Goal: Communication & Community: Participate in discussion

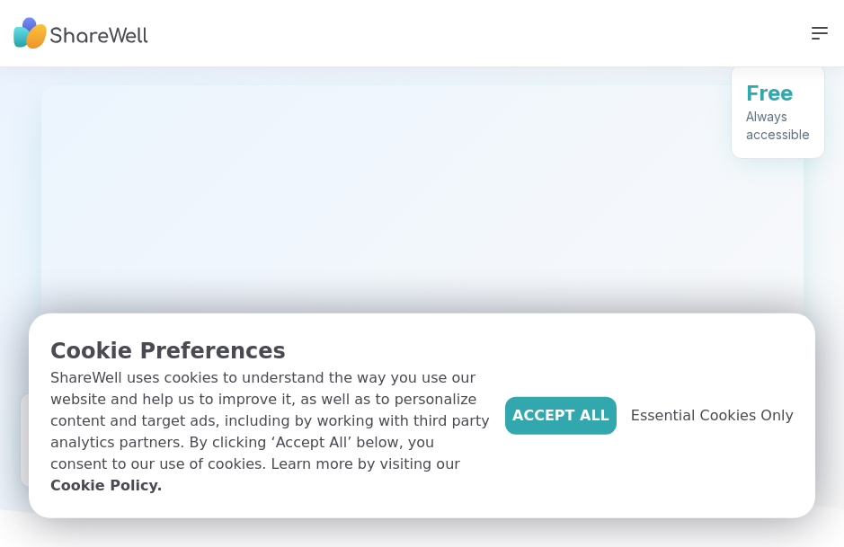
scroll to position [414, 0]
click at [565, 427] on span "Accept All" at bounding box center [560, 416] width 97 height 22
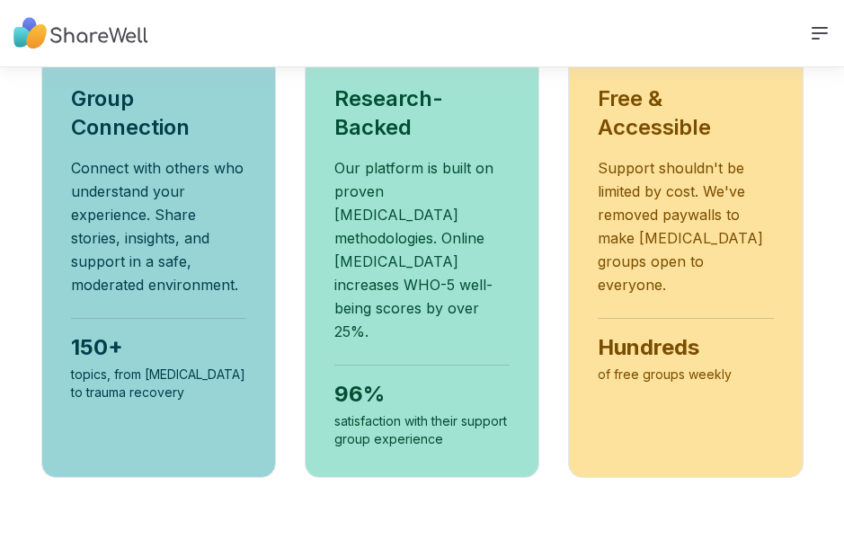
scroll to position [1096, 0]
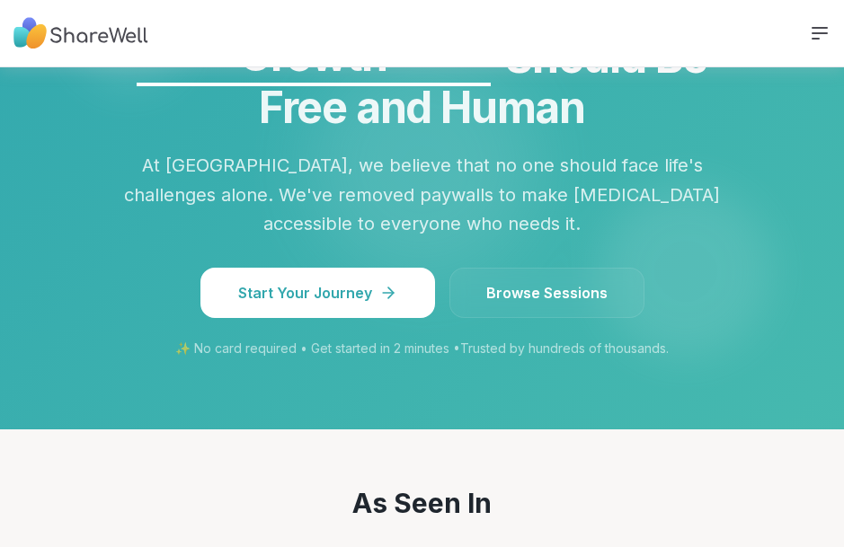
scroll to position [2099, 0]
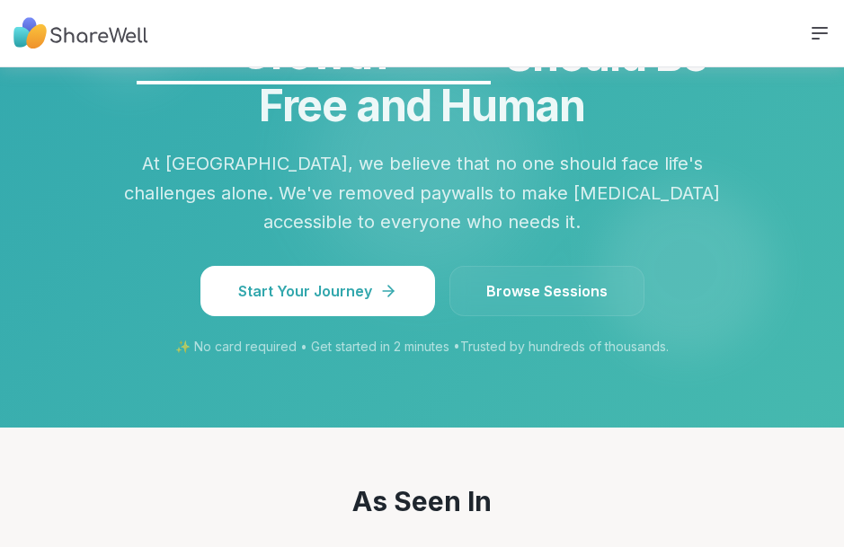
click at [528, 280] on span "Browse Sessions" at bounding box center [546, 291] width 121 height 22
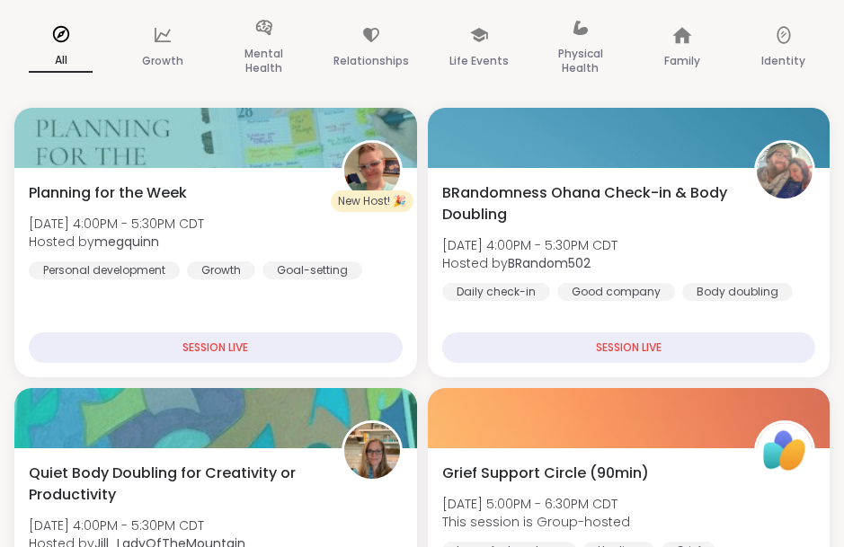
scroll to position [152, 0]
click at [254, 38] on div "Mental Health" at bounding box center [264, 49] width 93 height 90
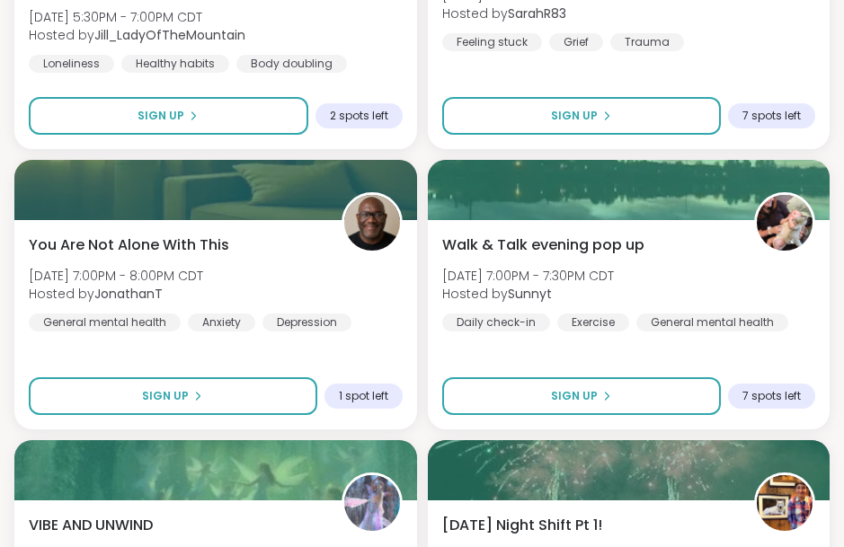
scroll to position [700, 0]
click at [156, 391] on span "Sign Up" at bounding box center [165, 396] width 47 height 16
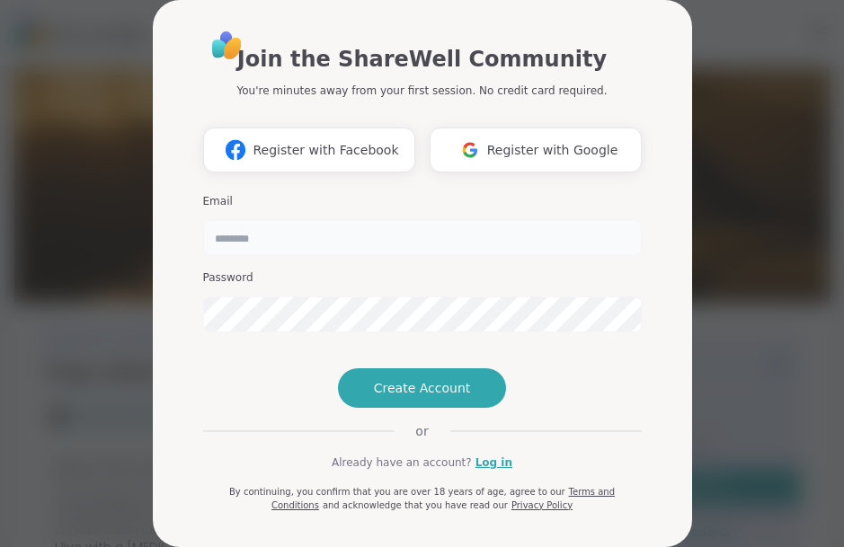
click at [225, 234] on input "email" at bounding box center [422, 238] width 439 height 36
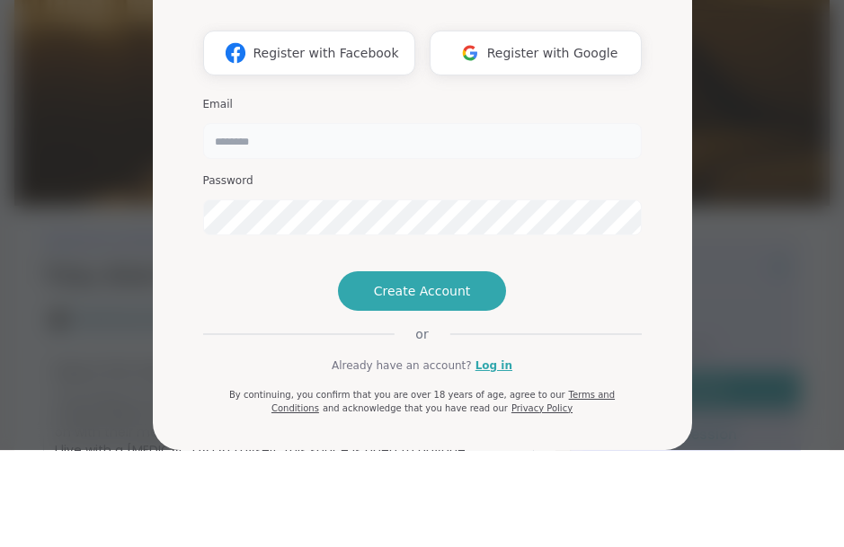
type input "**********"
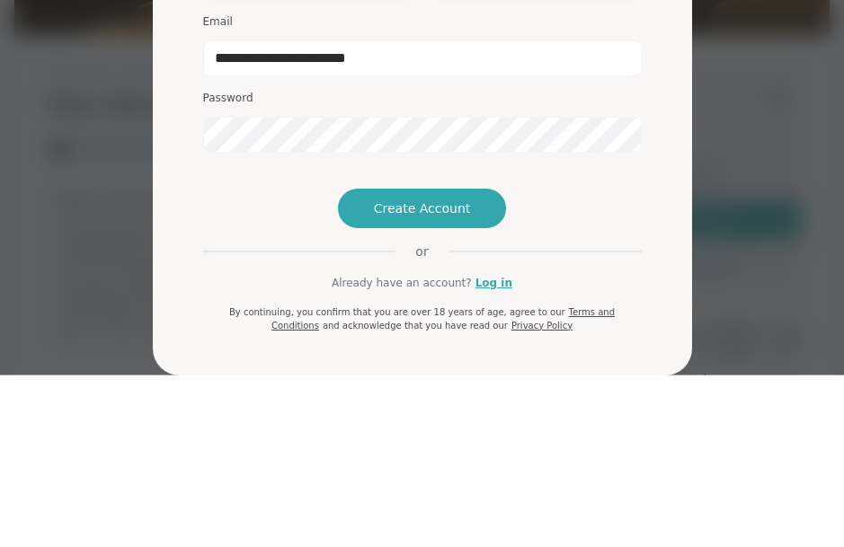
click at [403, 371] on span "Create Account" at bounding box center [422, 380] width 97 height 18
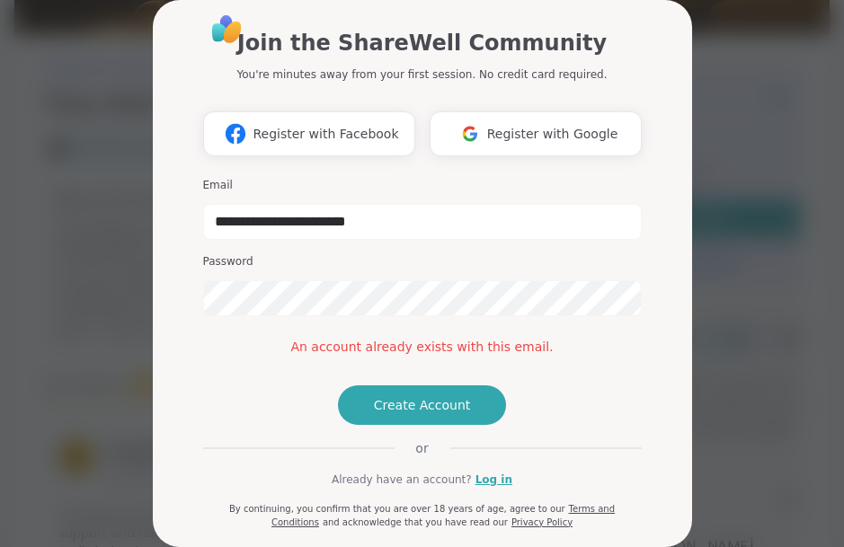
click at [395, 414] on span "Create Account" at bounding box center [422, 405] width 97 height 18
click at [177, 396] on div "**********" at bounding box center [422, 273] width 539 height 547
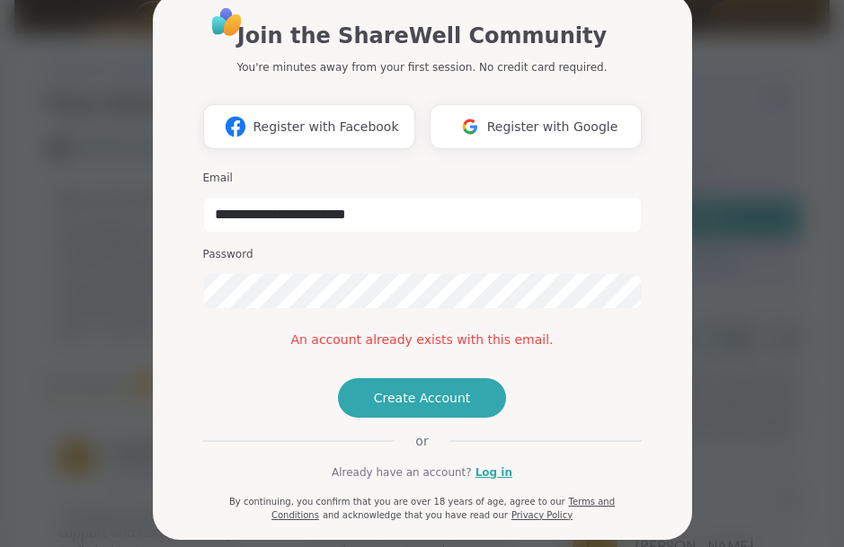
scroll to position [7, 0]
click at [489, 481] on link "Log in" at bounding box center [494, 473] width 37 height 16
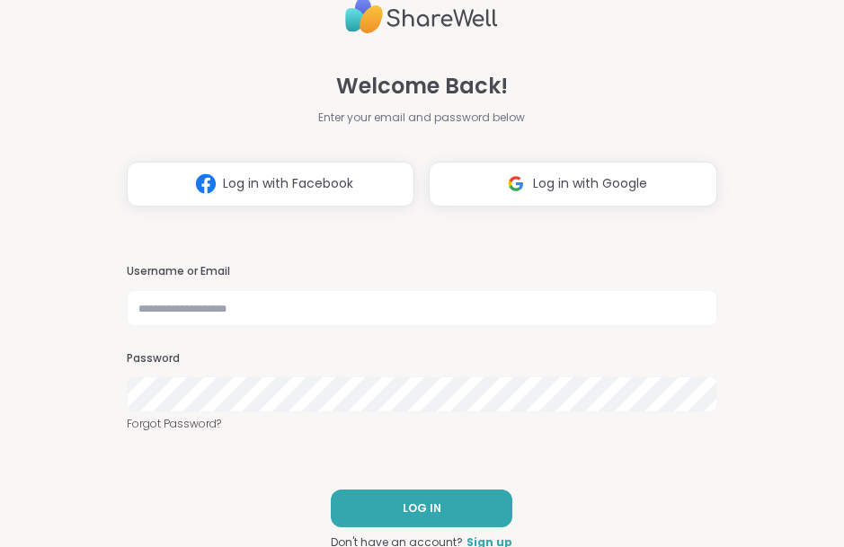
scroll to position [12, 0]
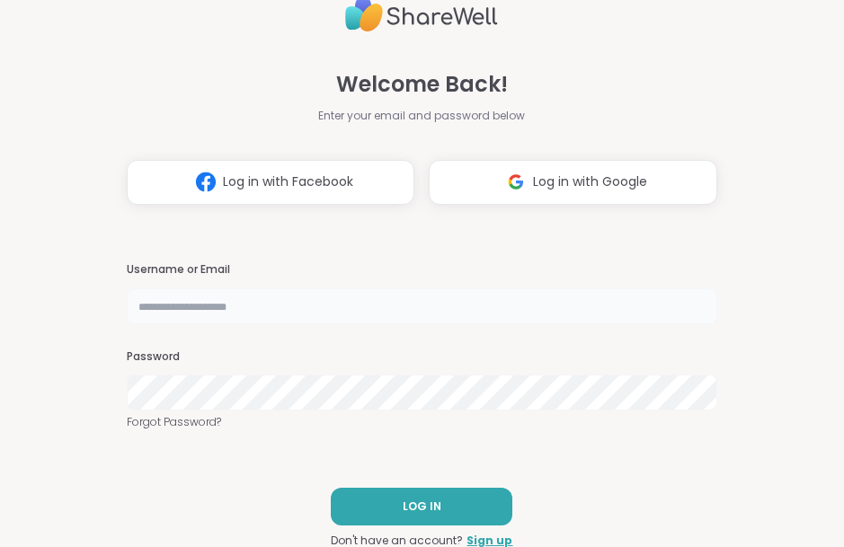
click at [143, 301] on input "text" at bounding box center [422, 307] width 591 height 36
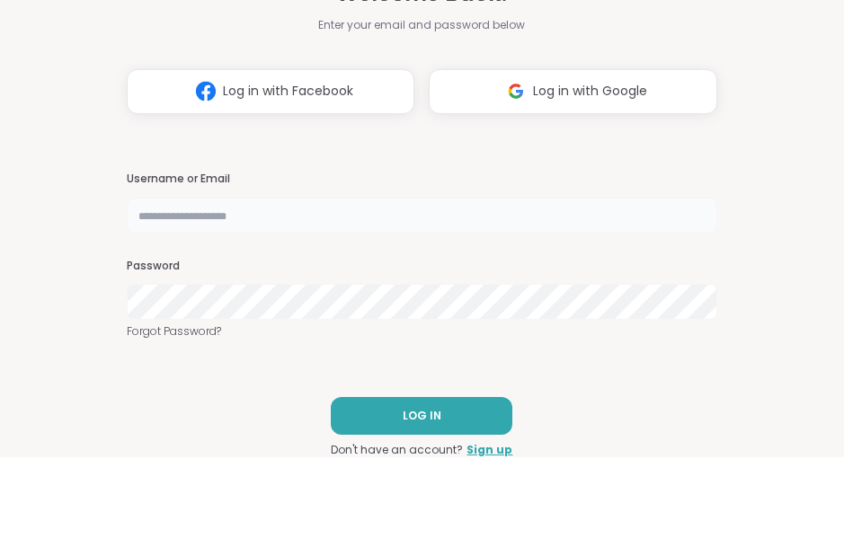
type input "*"
type input "**********"
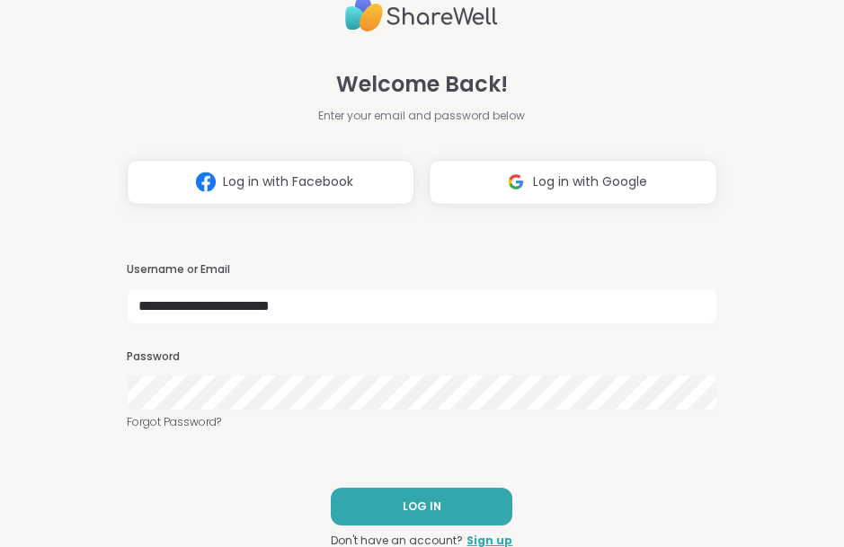
click at [387, 508] on button "LOG IN" at bounding box center [422, 507] width 182 height 38
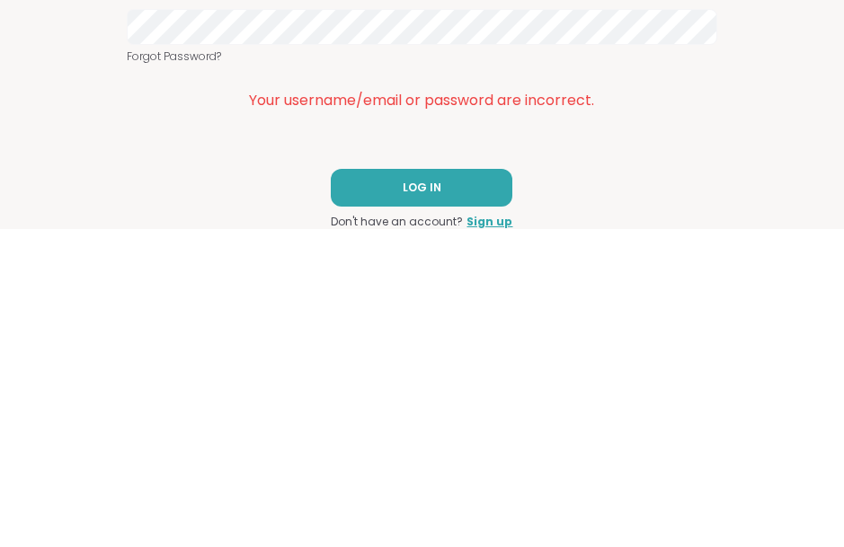
click at [463, 487] on button "LOG IN" at bounding box center [422, 506] width 182 height 38
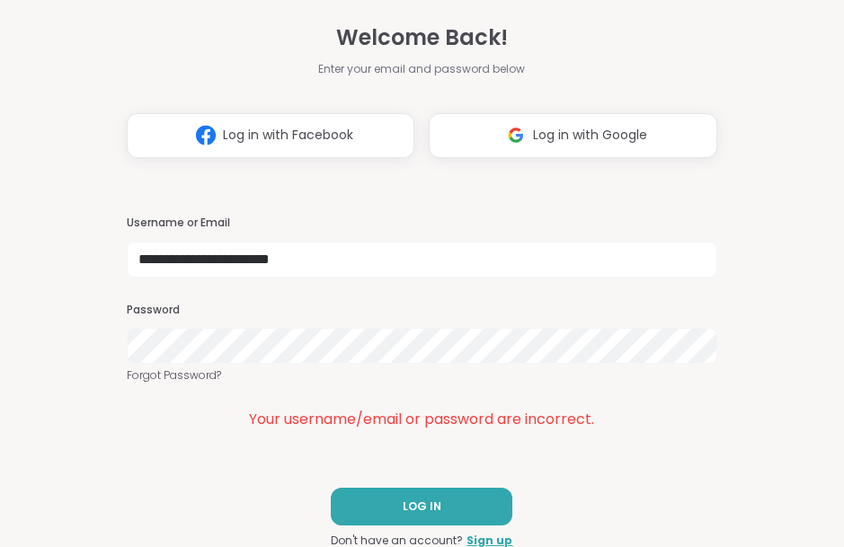
click at [423, 510] on span "LOG IN" at bounding box center [422, 507] width 39 height 16
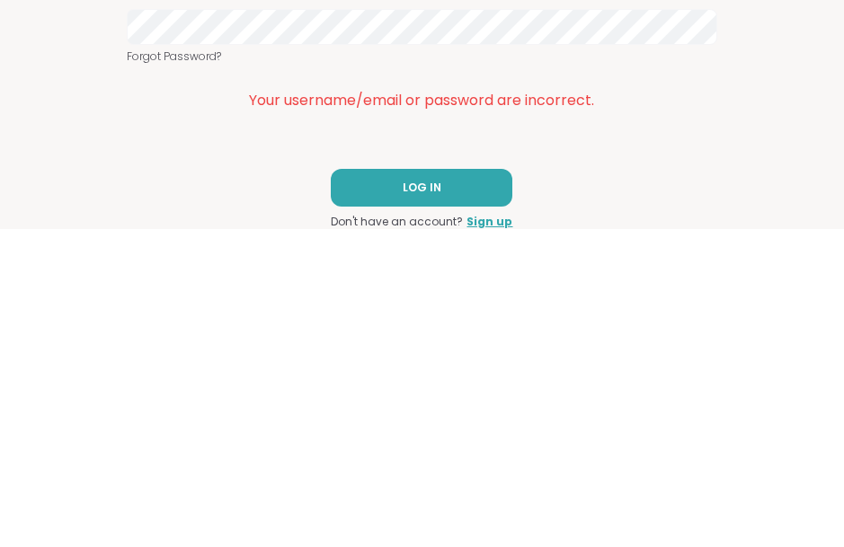
click at [458, 487] on button "LOG IN" at bounding box center [422, 506] width 182 height 38
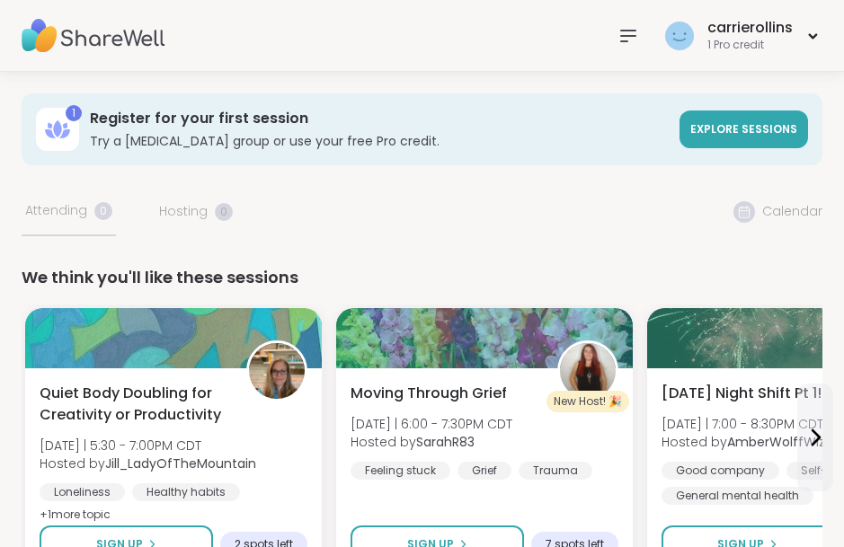
click at [97, 112] on h3 "Register for your first session" at bounding box center [379, 119] width 579 height 20
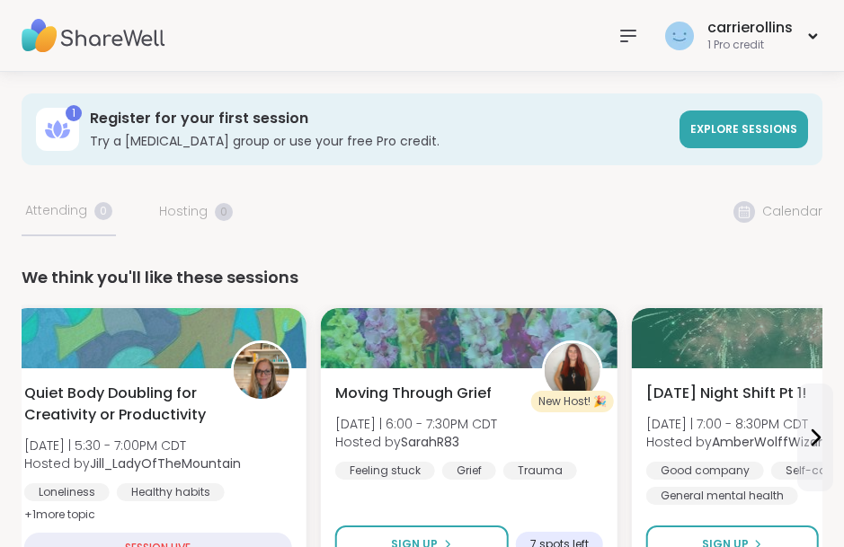
click at [620, 35] on icon at bounding box center [629, 36] width 22 height 22
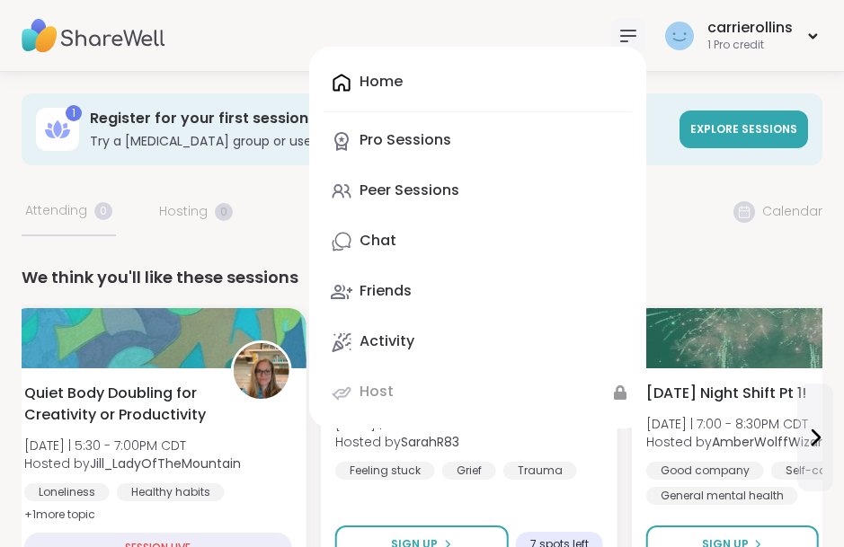
click at [351, 184] on icon at bounding box center [342, 192] width 22 height 22
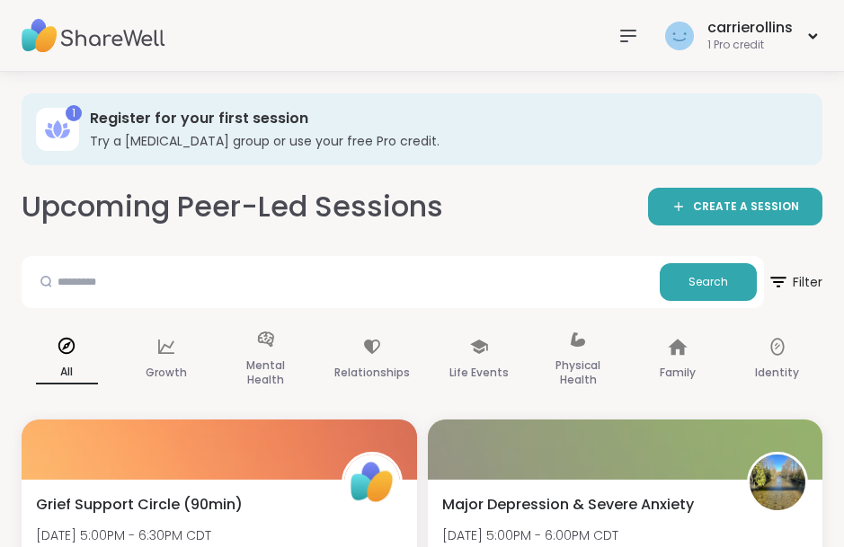
click at [266, 343] on icon at bounding box center [266, 339] width 16 height 15
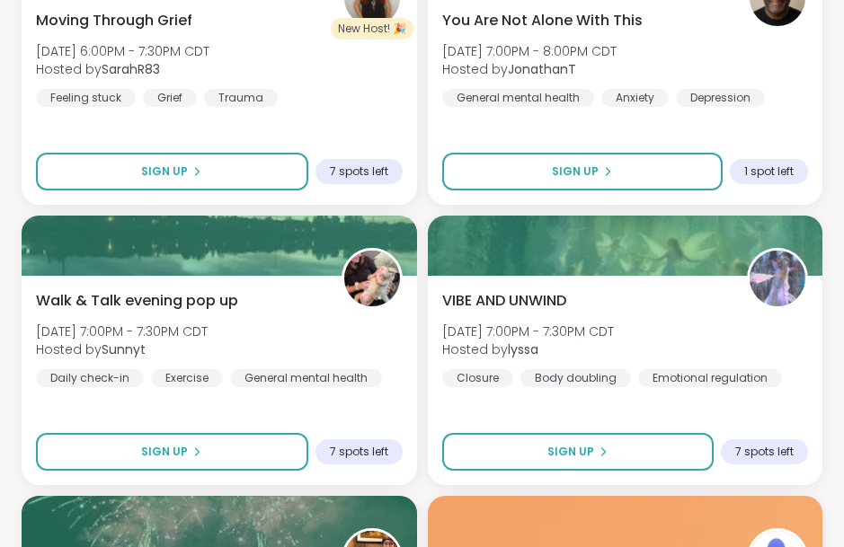
scroll to position [805, 0]
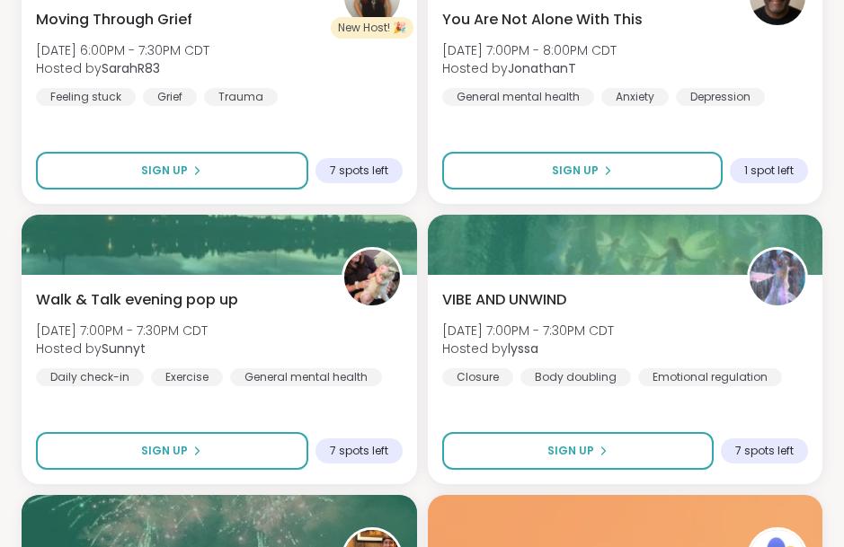
click at [563, 170] on span "Sign Up" at bounding box center [575, 171] width 47 height 16
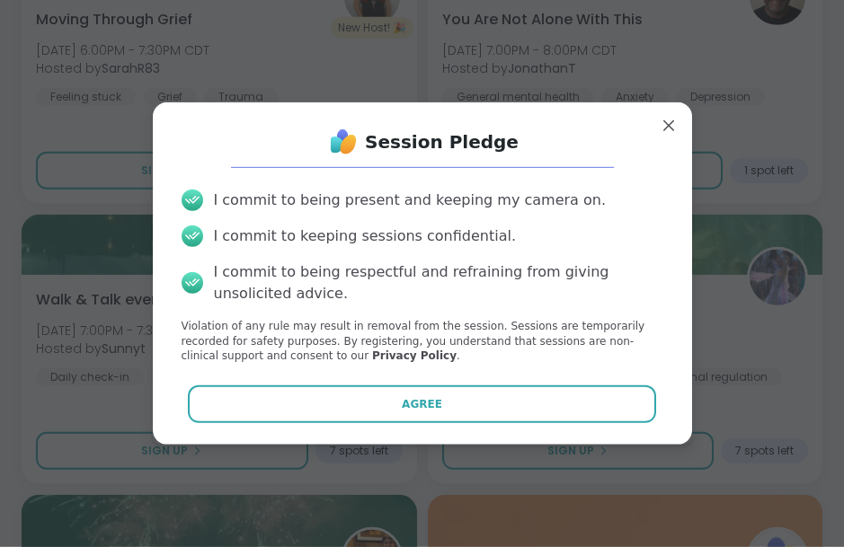
click at [265, 423] on button "Agree" at bounding box center [422, 405] width 468 height 38
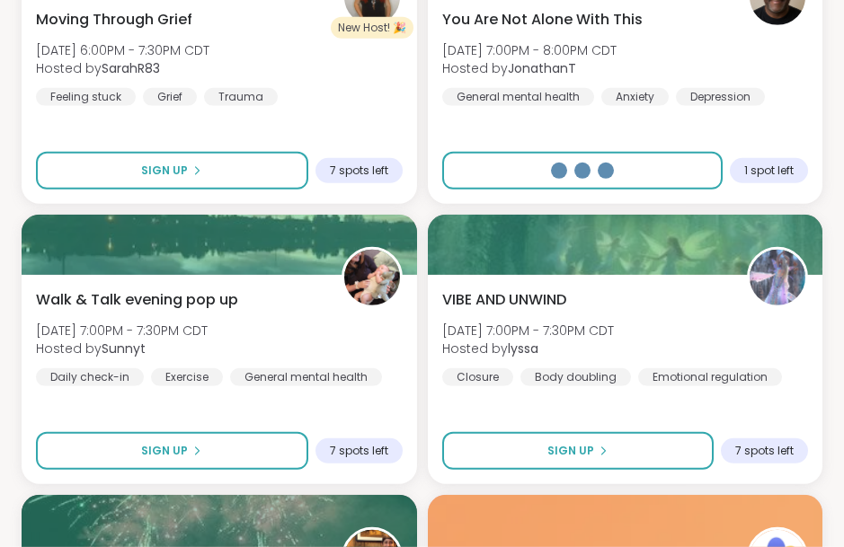
select select "**"
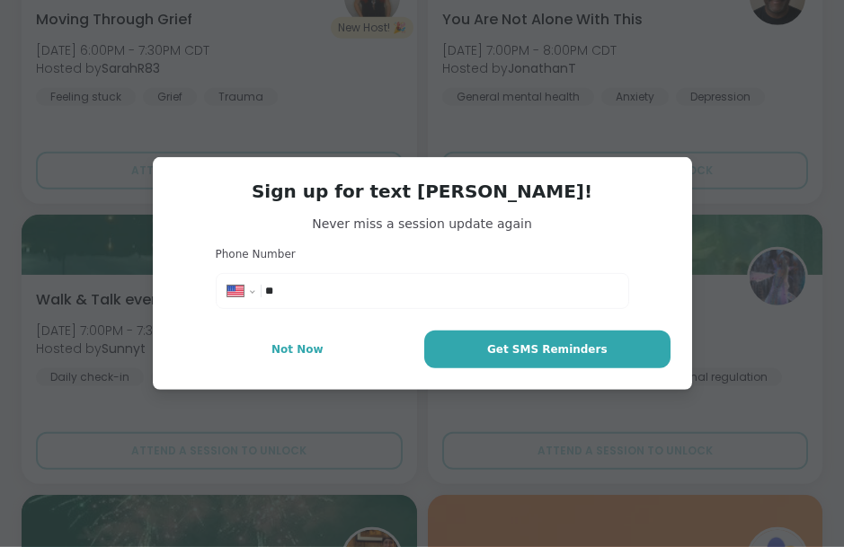
click at [304, 300] on input "**" at bounding box center [440, 291] width 351 height 18
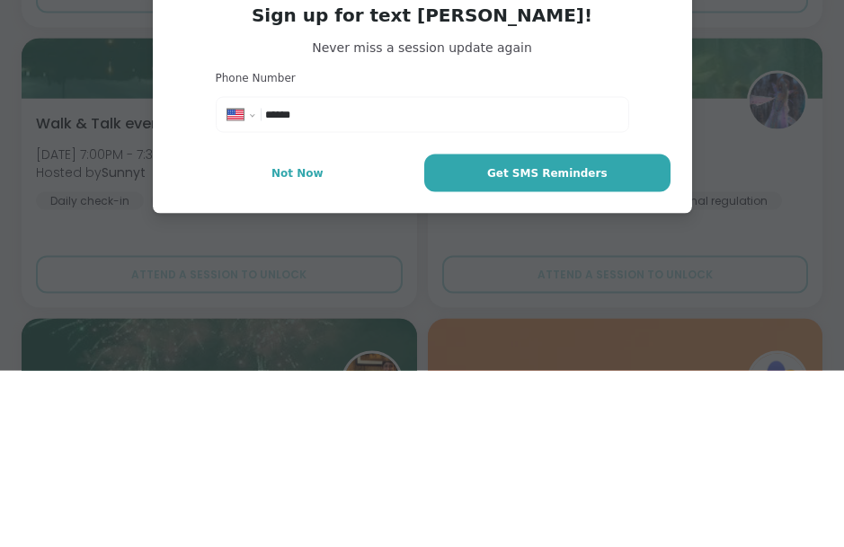
type input "******"
click at [462, 331] on button "Get SMS Reminders" at bounding box center [546, 350] width 245 height 38
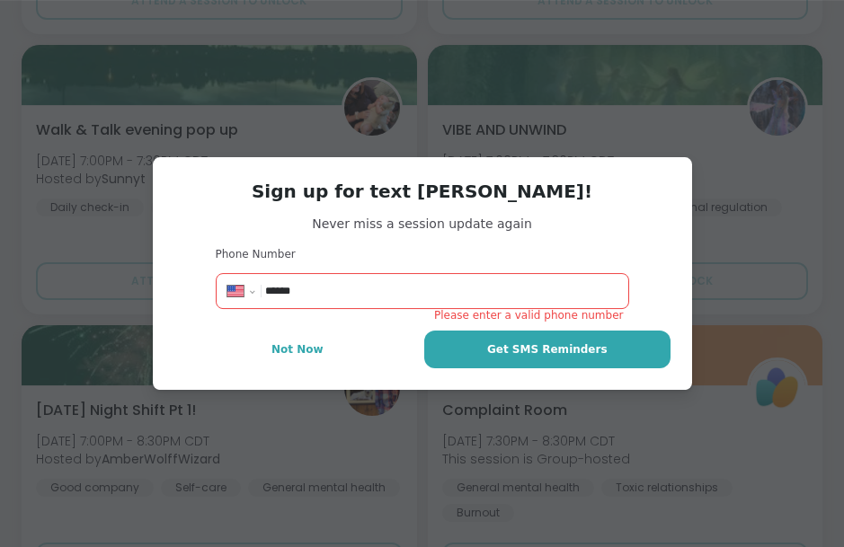
scroll to position [975, 0]
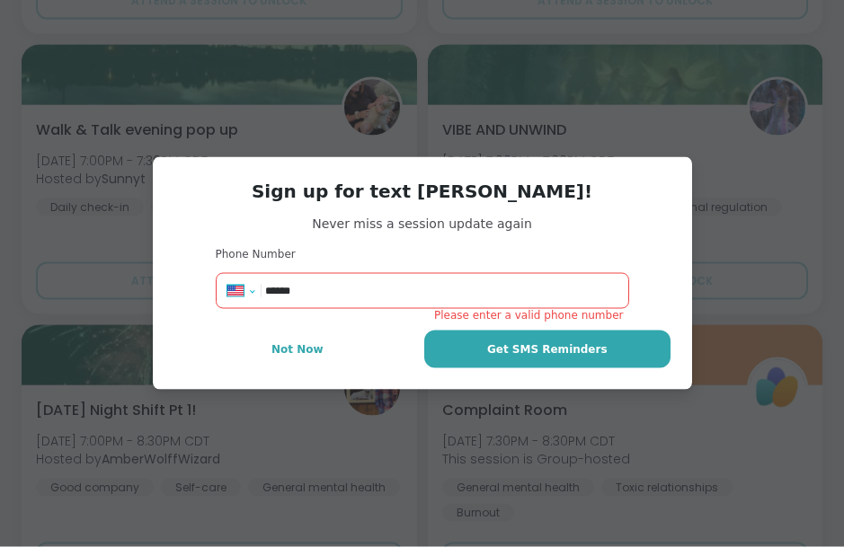
click at [231, 305] on select "**********" at bounding box center [247, 295] width 40 height 20
select select "**"
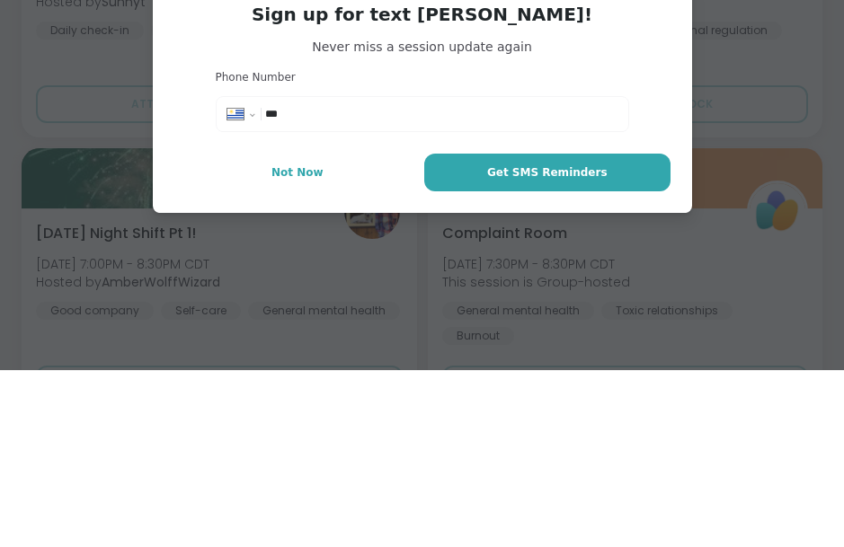
type input "**"
select select "**"
type input "*"
click at [235, 285] on select "**********" at bounding box center [247, 295] width 40 height 20
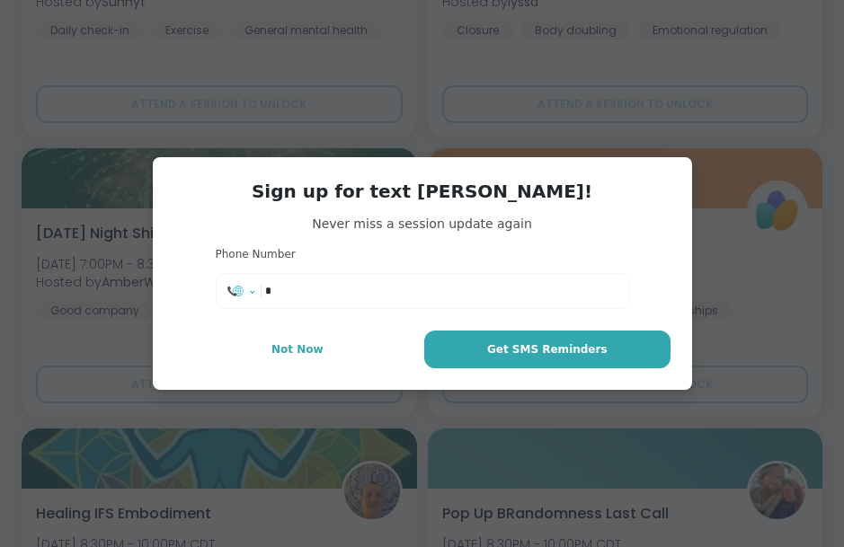
select select "**"
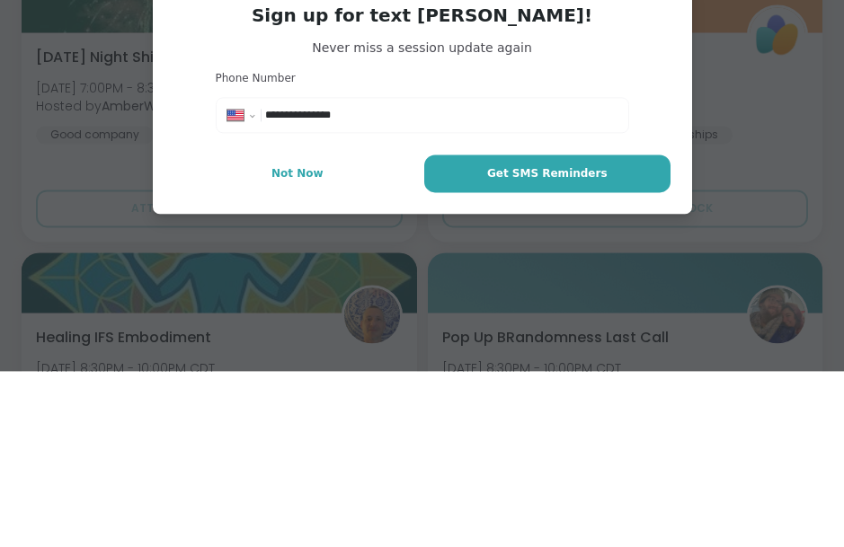
type input "**********"
click at [497, 342] on span "Get SMS Reminders" at bounding box center [547, 350] width 120 height 16
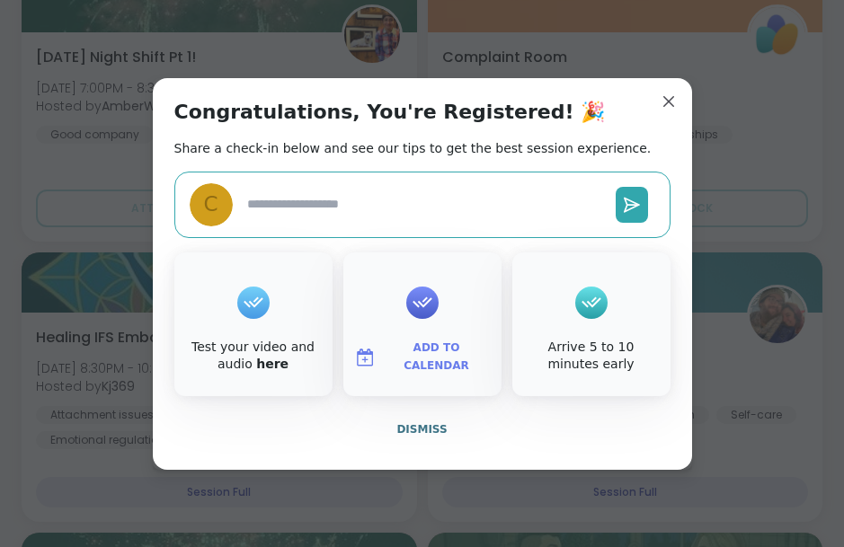
click at [246, 316] on icon at bounding box center [253, 303] width 29 height 28
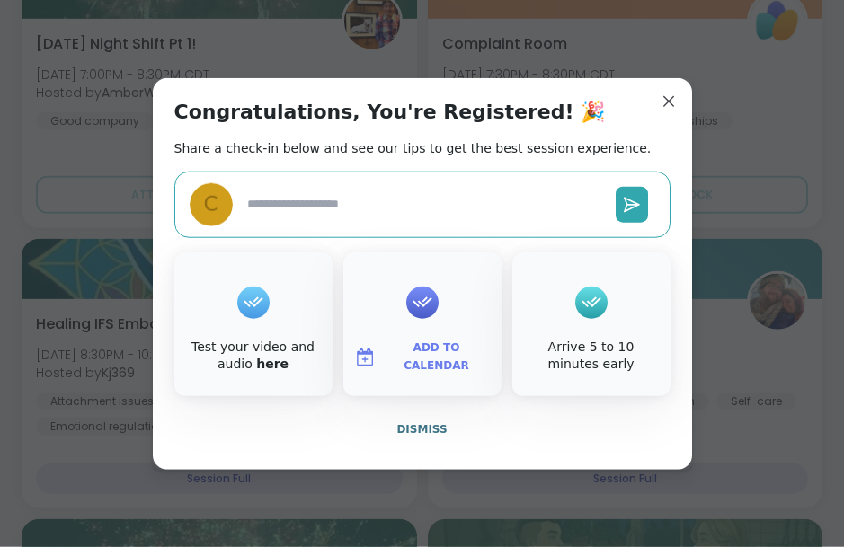
scroll to position [1387, 0]
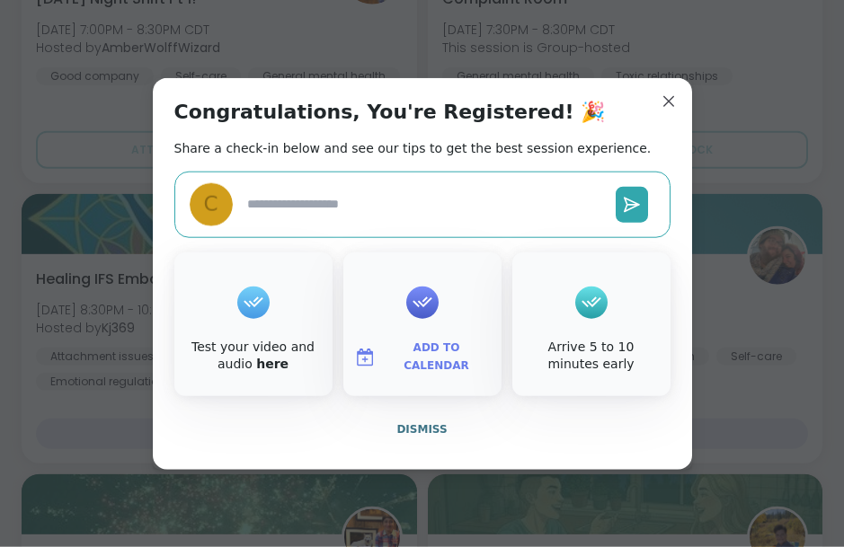
click at [243, 316] on icon at bounding box center [253, 303] width 29 height 28
click at [262, 221] on textarea at bounding box center [424, 204] width 369 height 33
type textarea "*"
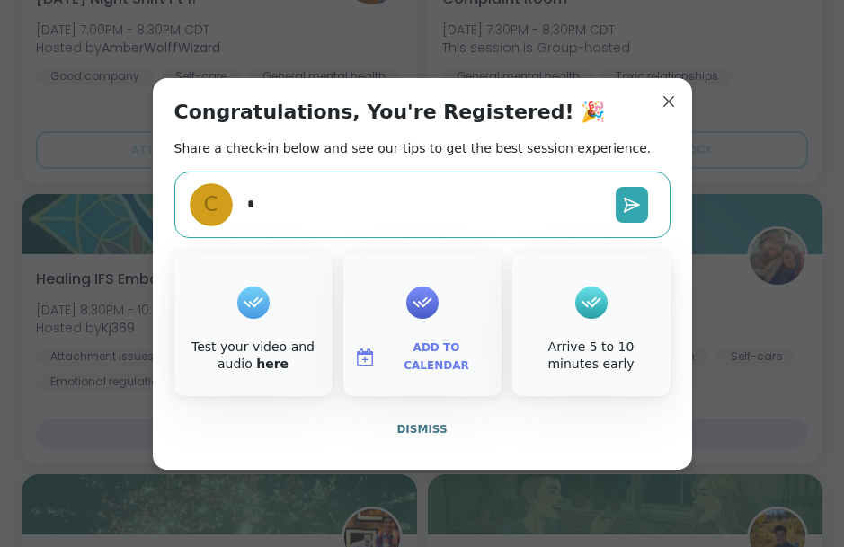
type textarea "**"
type textarea "*"
type textarea "***"
type textarea "*"
type textarea "****"
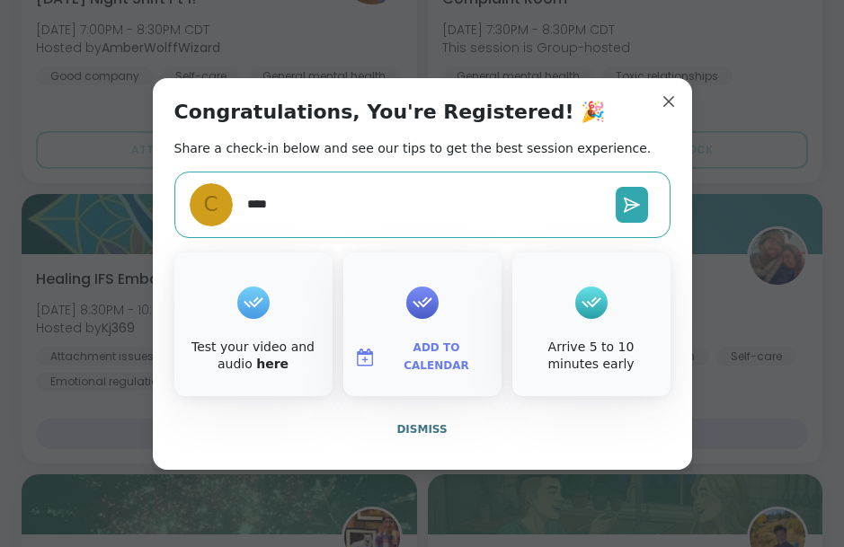
type textarea "*"
type textarea "*****"
type textarea "*"
type textarea "******"
type textarea "*"
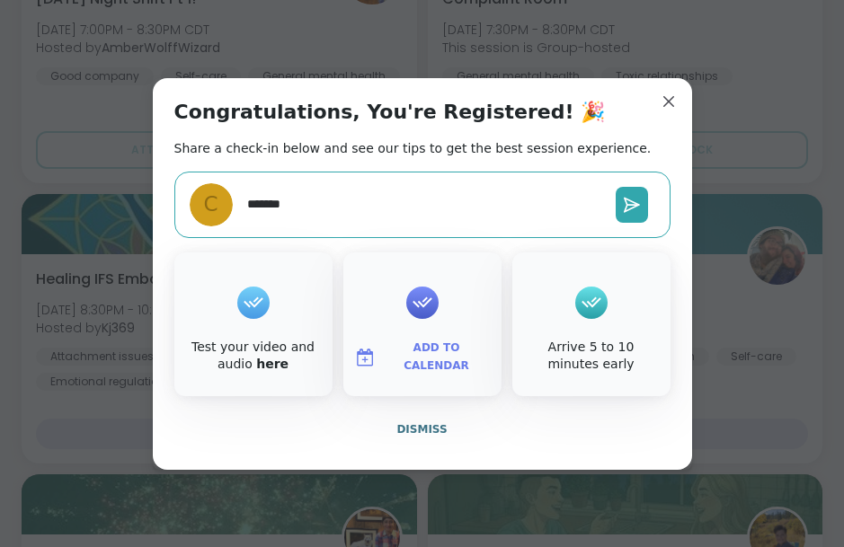
type textarea "*******"
type textarea "*"
type textarea "*********"
type textarea "*"
type textarea "**********"
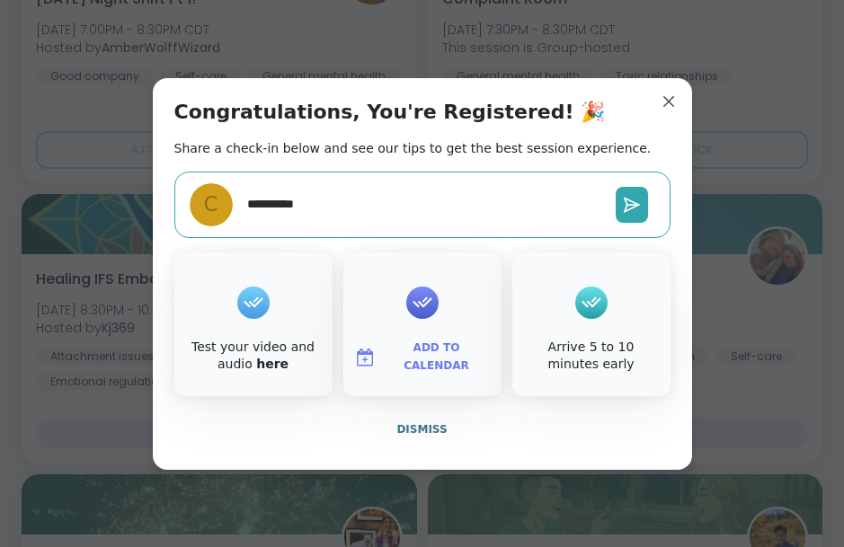
type textarea "*"
type textarea "**********"
type textarea "*"
type textarea "**********"
type textarea "*"
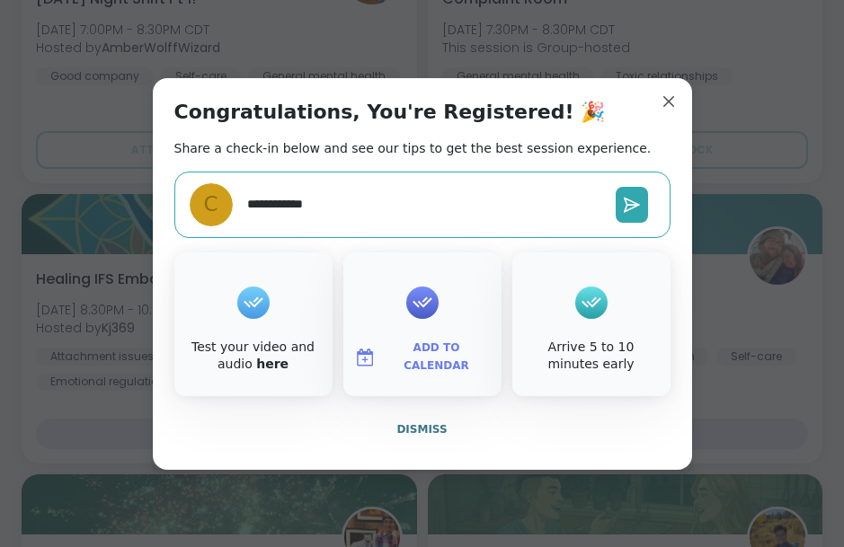
type textarea "**********"
type textarea "*"
type textarea "**********"
type textarea "*"
type textarea "**********"
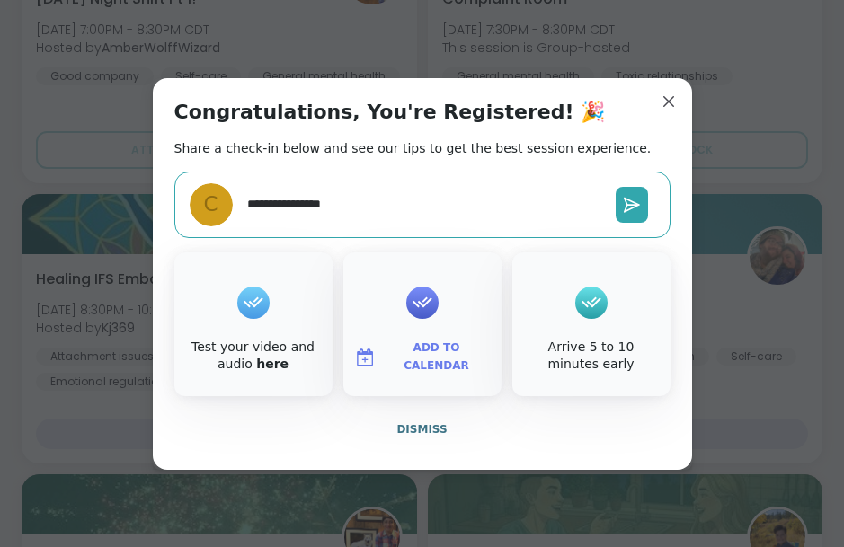
type textarea "*"
type textarea "**********"
type textarea "*"
type textarea "**********"
type textarea "*"
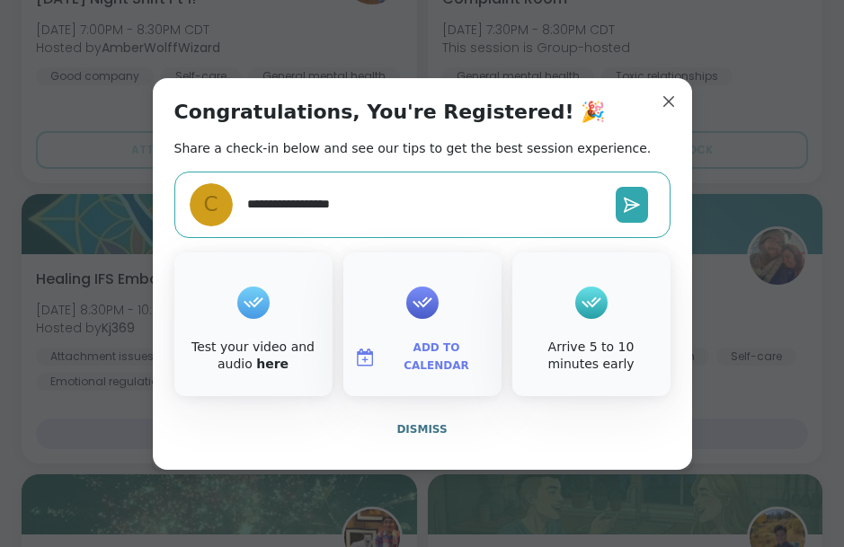
type textarea "**********"
type textarea "*"
type textarea "**********"
type textarea "*"
type textarea "**********"
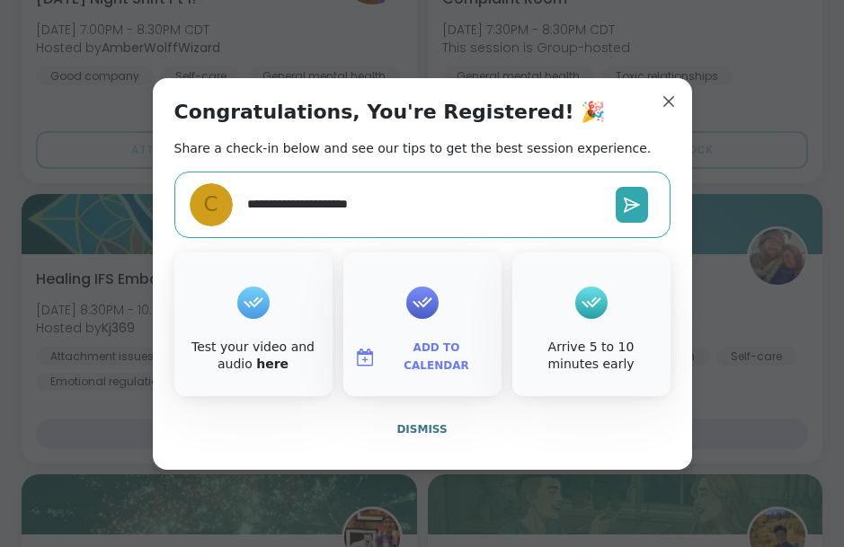
type textarea "*"
type textarea "**********"
type textarea "*"
type textarea "**********"
type textarea "*"
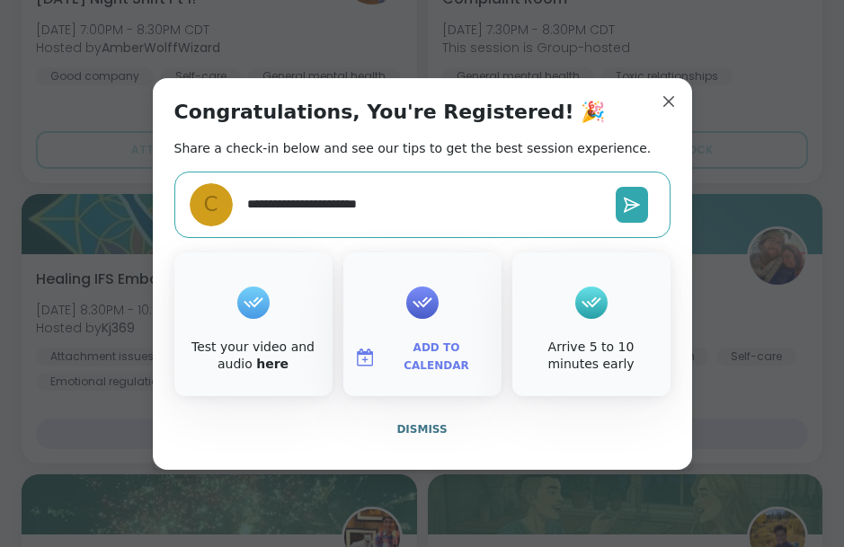
type textarea "**********"
type textarea "*"
type textarea "**********"
type textarea "*"
type textarea "**********"
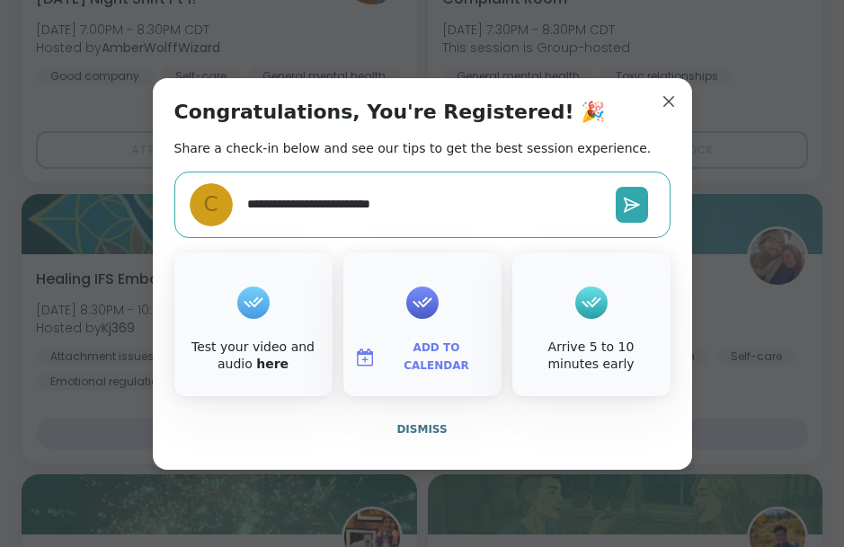
type textarea "*"
type textarea "**********"
type textarea "*"
type textarea "**********"
type textarea "*"
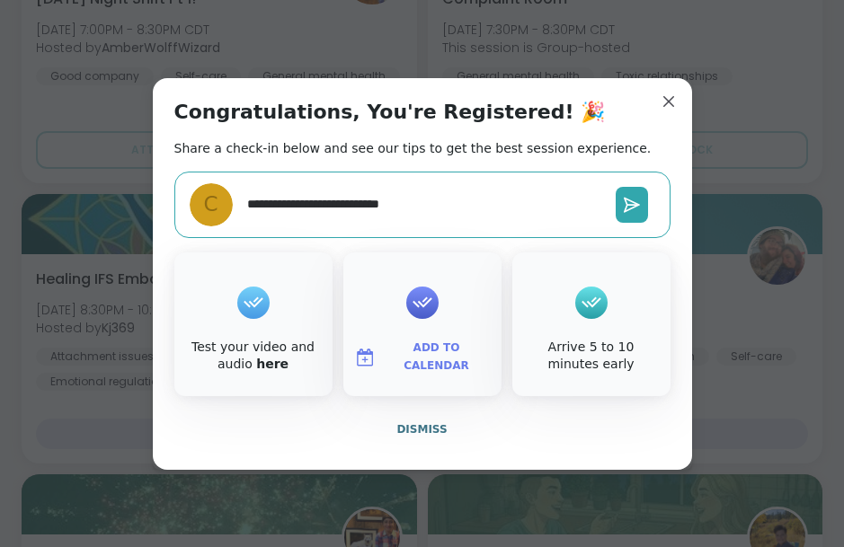
type textarea "**********"
type textarea "*"
type textarea "**********"
click at [629, 214] on icon at bounding box center [632, 205] width 18 height 18
type textarea "*"
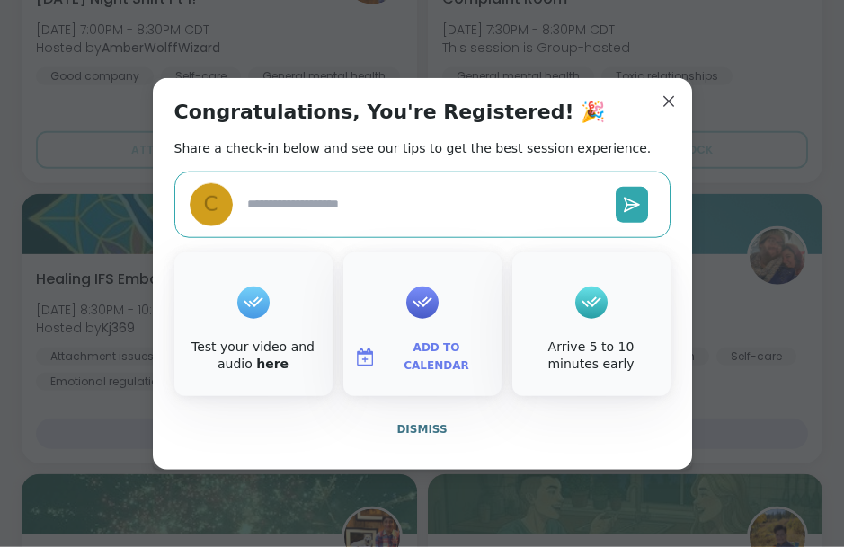
click at [250, 339] on div at bounding box center [253, 303] width 32 height 72
click at [243, 316] on icon at bounding box center [253, 303] width 29 height 28
click at [220, 374] on div "Test your video and audio here" at bounding box center [253, 356] width 151 height 35
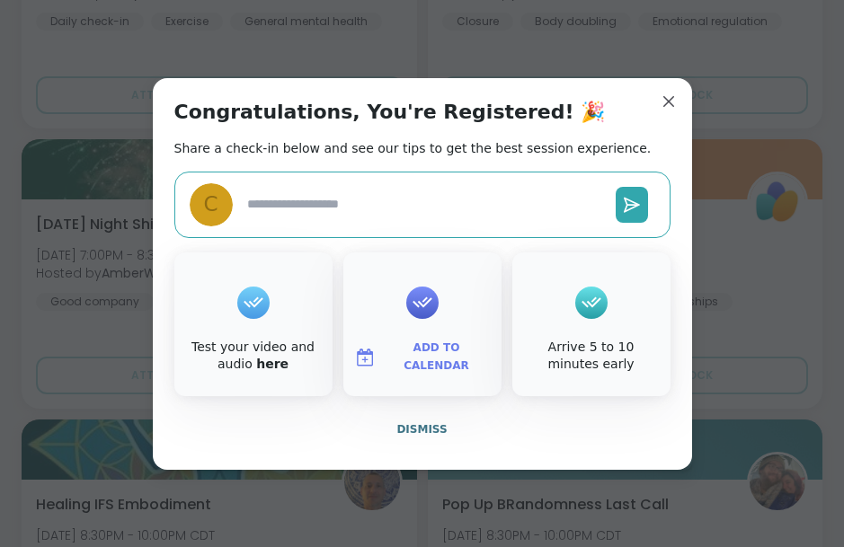
type textarea "*"
click at [252, 316] on icon at bounding box center [253, 303] width 29 height 28
click at [241, 374] on div "Test your video and audio here" at bounding box center [253, 356] width 151 height 35
click at [271, 371] on link "here" at bounding box center [272, 364] width 32 height 14
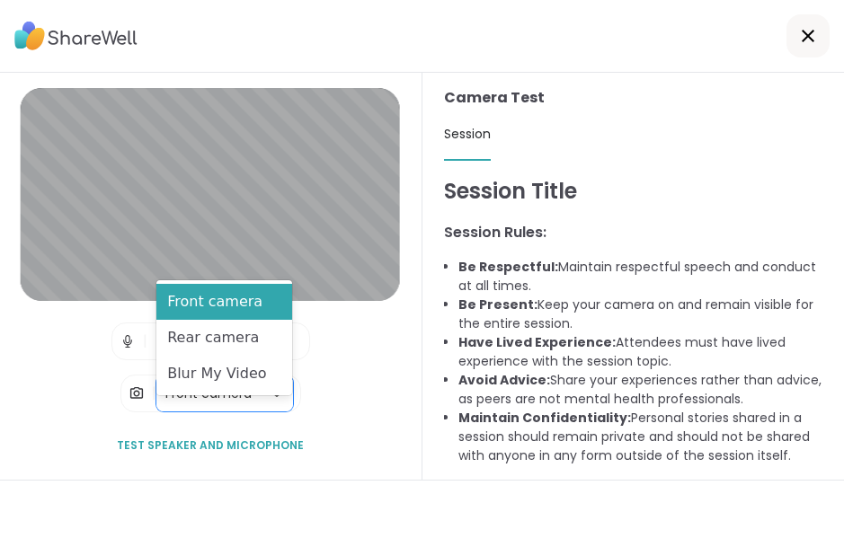
click at [284, 298] on div "Front camera" at bounding box center [224, 302] width 136 height 36
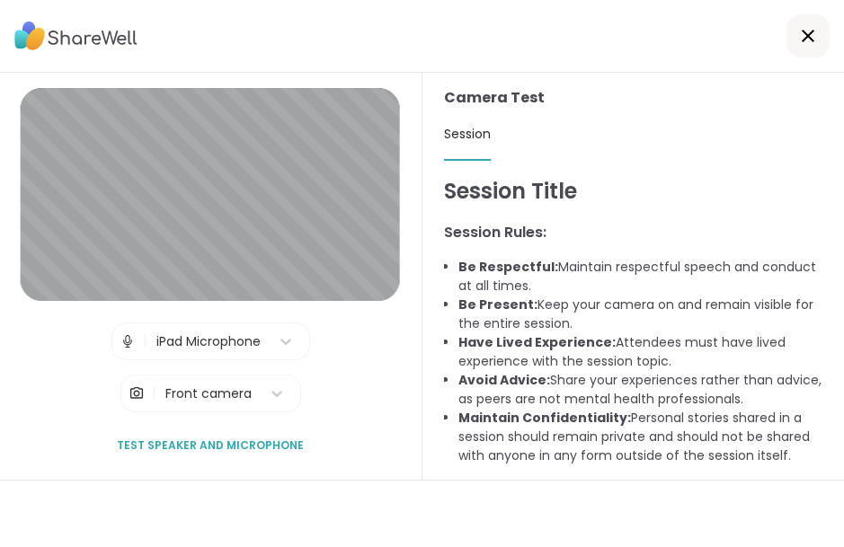
scroll to position [51, 0]
click at [267, 438] on span "Test speaker and microphone" at bounding box center [210, 446] width 187 height 16
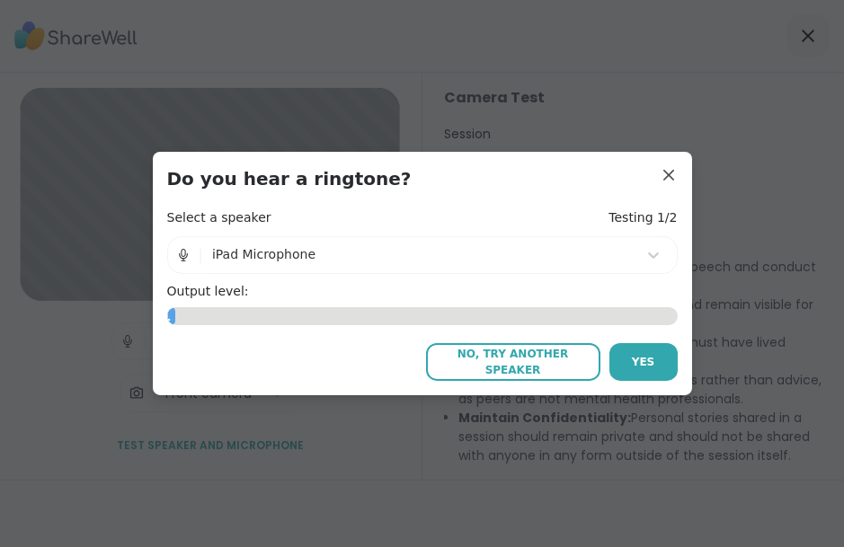
click at [658, 343] on button "Yes" at bounding box center [643, 362] width 68 height 38
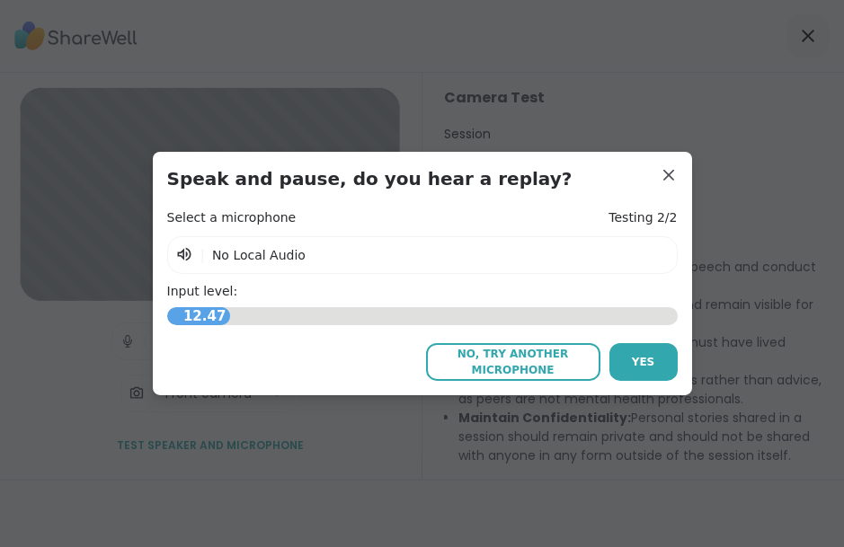
click at [561, 357] on span "No, try another microphone" at bounding box center [513, 362] width 156 height 32
click at [654, 360] on span "Yes" at bounding box center [643, 362] width 23 height 16
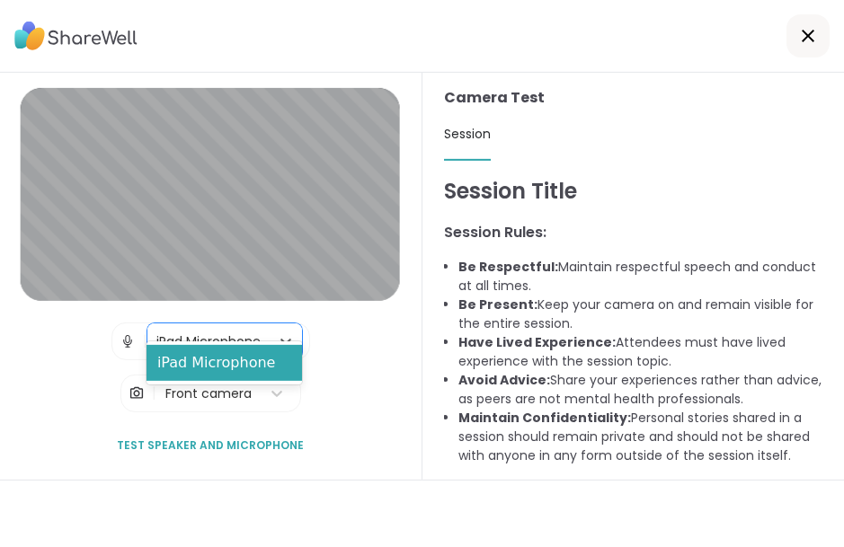
click at [176, 366] on div "iPad Microphone" at bounding box center [225, 363] width 156 height 36
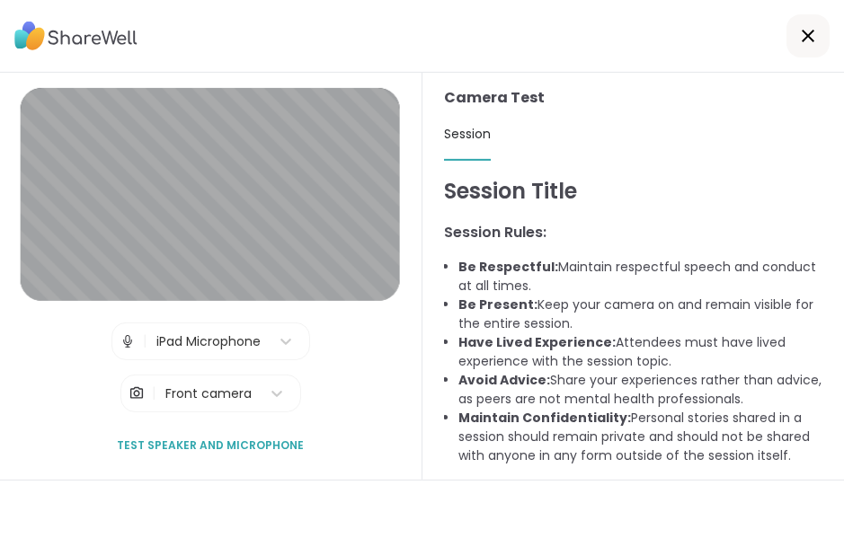
click at [268, 438] on span "Test speaker and microphone" at bounding box center [210, 446] width 187 height 16
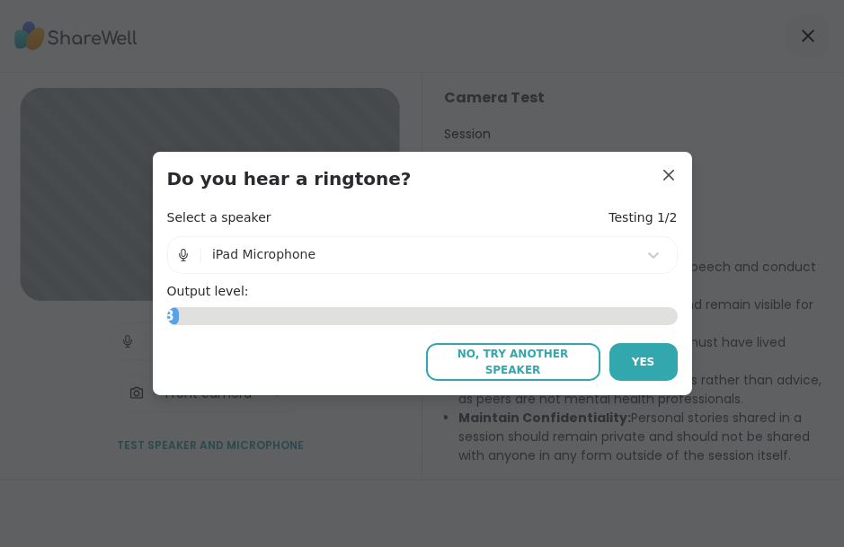
click at [646, 356] on span "Yes" at bounding box center [643, 362] width 23 height 16
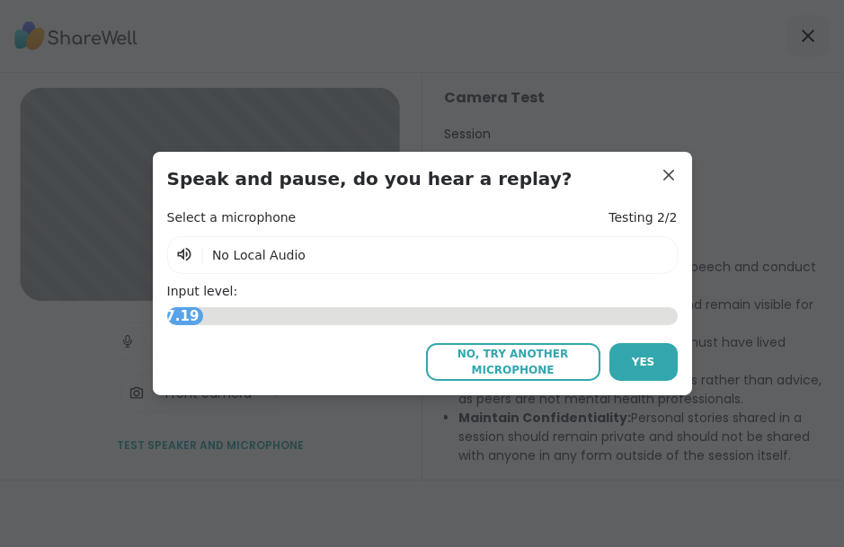
click at [550, 355] on span "No, try another microphone" at bounding box center [513, 362] width 156 height 32
click at [522, 360] on span "No, try another microphone" at bounding box center [513, 362] width 156 height 32
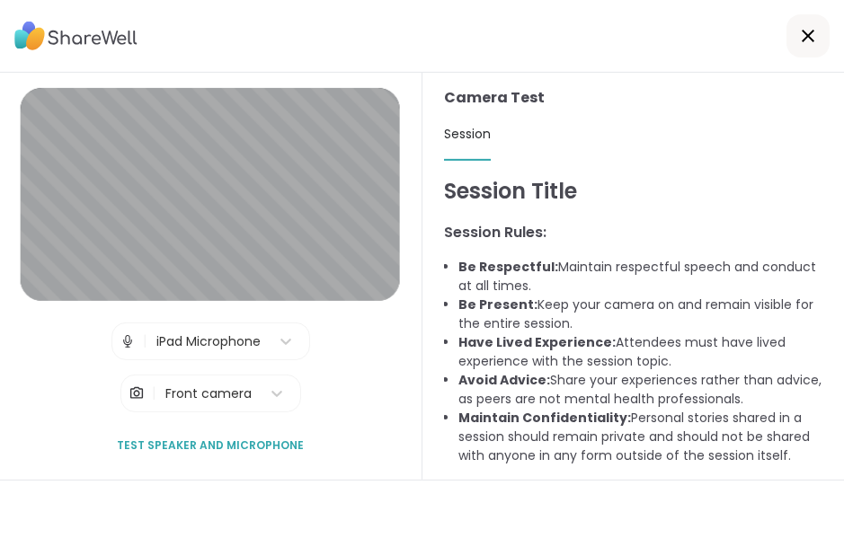
click at [289, 334] on div at bounding box center [286, 342] width 32 height 36
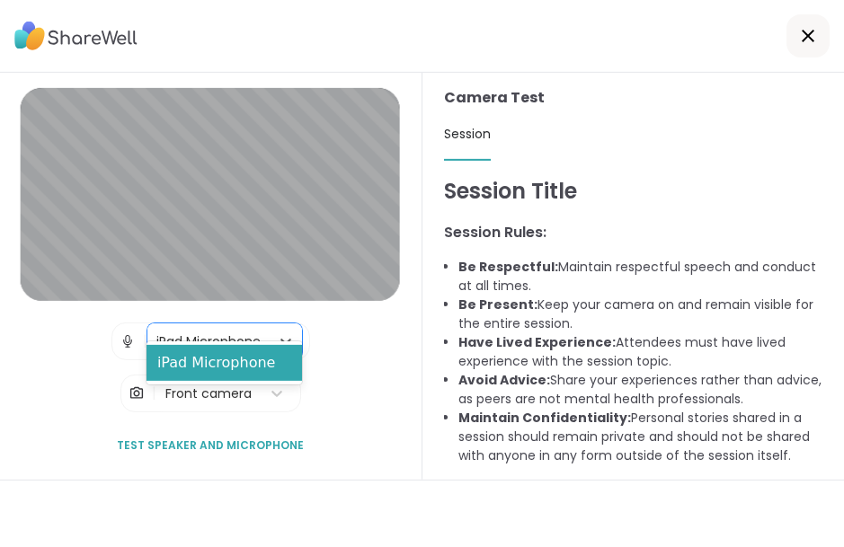
click at [267, 380] on div "iPad Microphone" at bounding box center [225, 363] width 156 height 36
click at [254, 364] on div "iPad Microphone" at bounding box center [225, 363] width 156 height 36
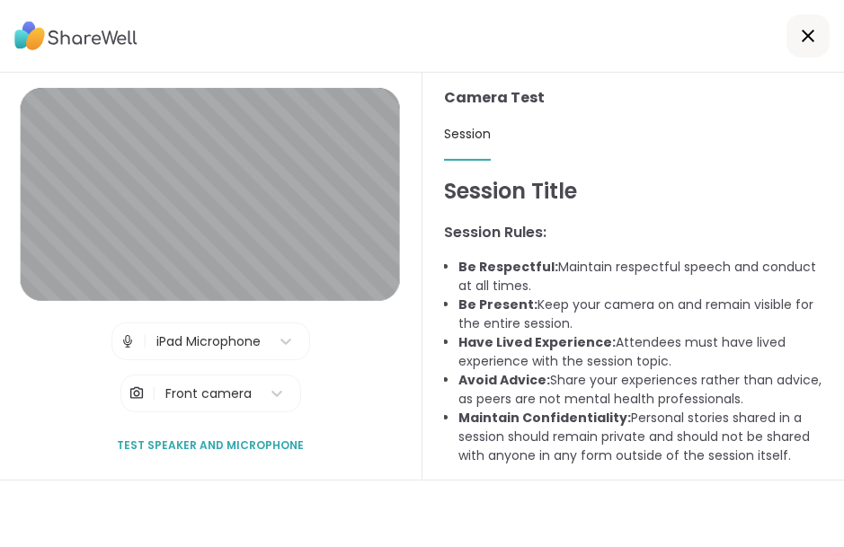
click at [389, 449] on div "Session Lobby | iPad Microphone | Front camera Test speaker and microphone" at bounding box center [211, 276] width 423 height 407
click at [371, 418] on div "Session Lobby | iPad Microphone | Front camera Test speaker and microphone" at bounding box center [210, 276] width 379 height 377
click at [258, 438] on span "Test speaker and microphone" at bounding box center [210, 446] width 187 height 16
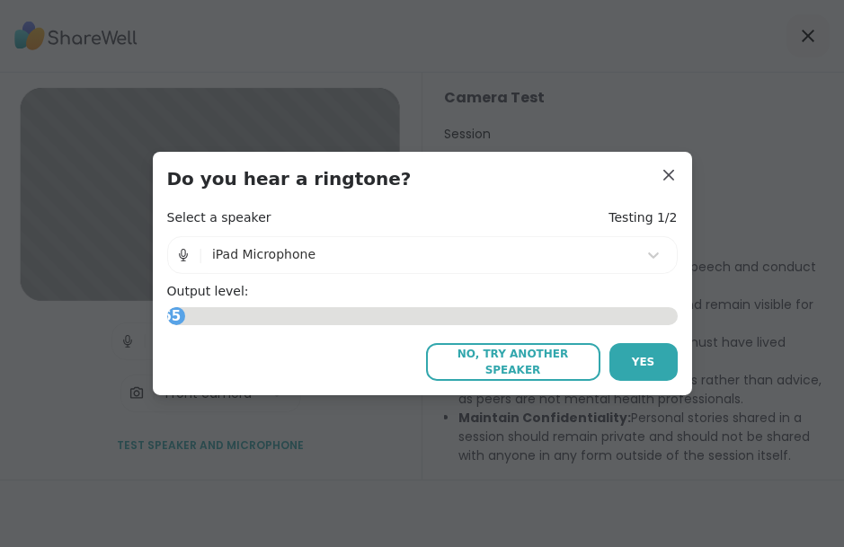
click at [659, 359] on button "Yes" at bounding box center [643, 362] width 68 height 38
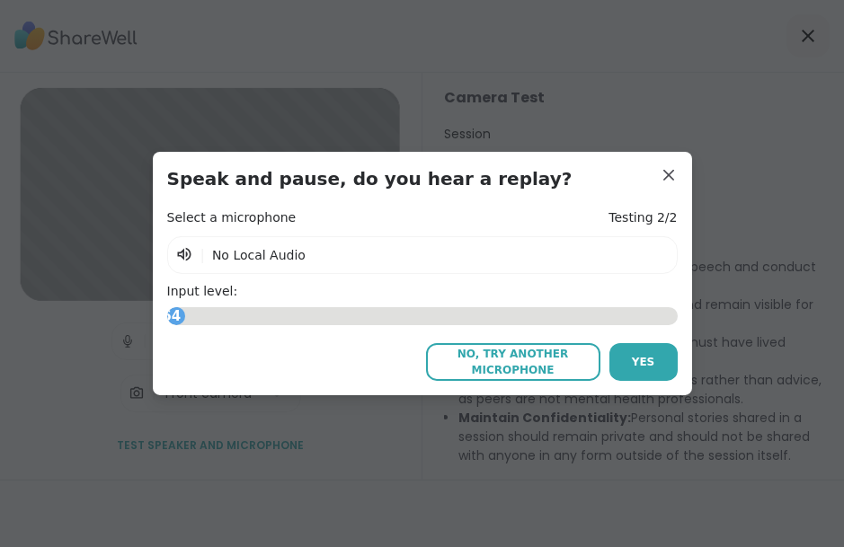
click at [229, 255] on span "No Local Audio" at bounding box center [258, 255] width 93 height 14
click at [535, 366] on span "No, try another microphone" at bounding box center [513, 362] width 156 height 32
click at [517, 359] on span "No, try another microphone" at bounding box center [513, 362] width 156 height 32
click at [654, 361] on button "Yes" at bounding box center [643, 362] width 68 height 38
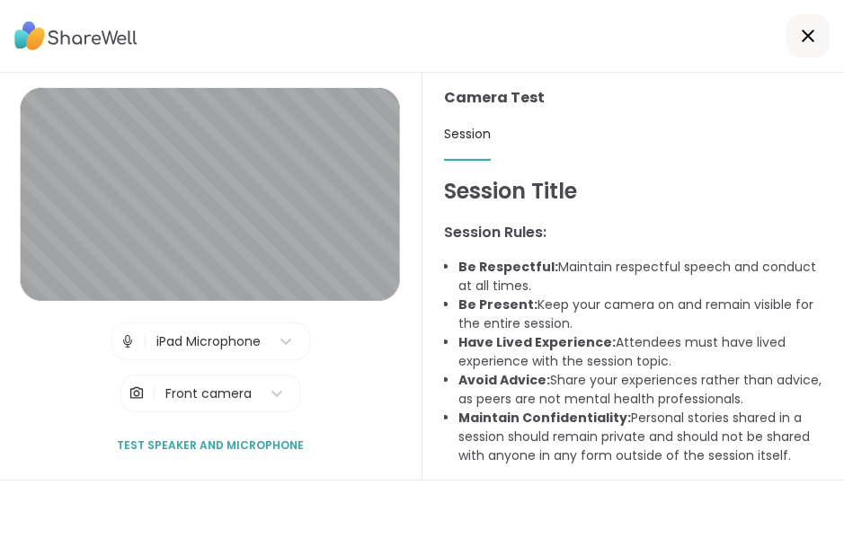
click at [274, 438] on span "Test speaker and microphone" at bounding box center [210, 446] width 187 height 16
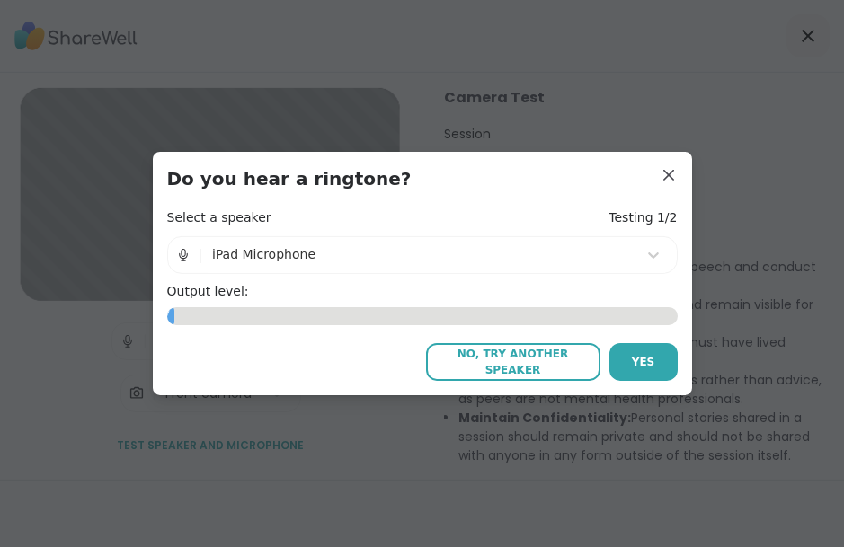
click at [657, 353] on button "Yes" at bounding box center [643, 362] width 68 height 38
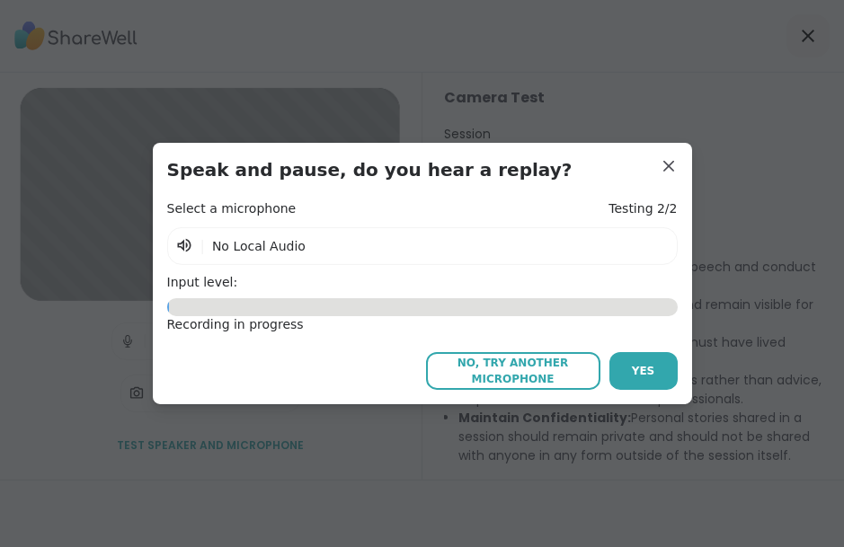
click at [304, 315] on div "0.46" at bounding box center [422, 307] width 511 height 18
click at [652, 370] on span "Yes" at bounding box center [643, 371] width 23 height 16
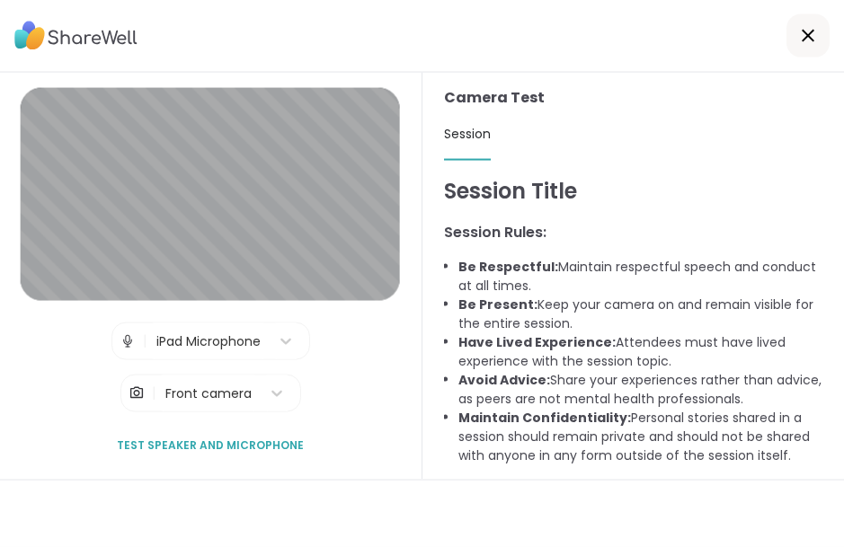
scroll to position [0, 0]
click at [806, 39] on icon at bounding box center [808, 36] width 13 height 13
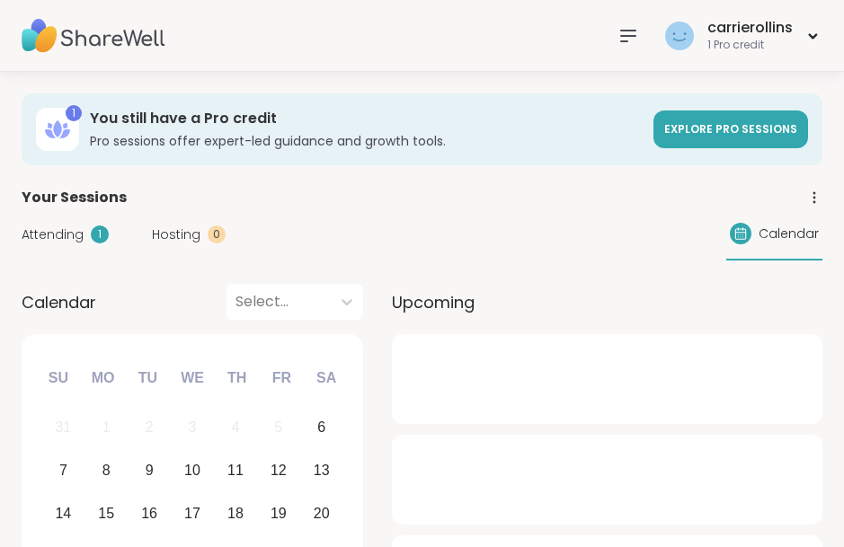
click at [810, 49] on div "carrierollins 1 Pro credit" at bounding box center [742, 35] width 162 height 42
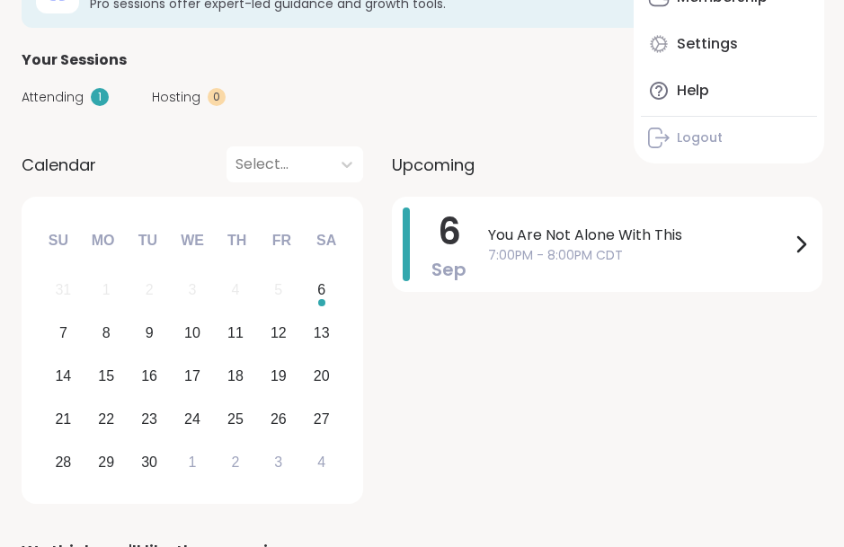
scroll to position [138, 0]
click at [326, 292] on div "6" at bounding box center [321, 290] width 39 height 39
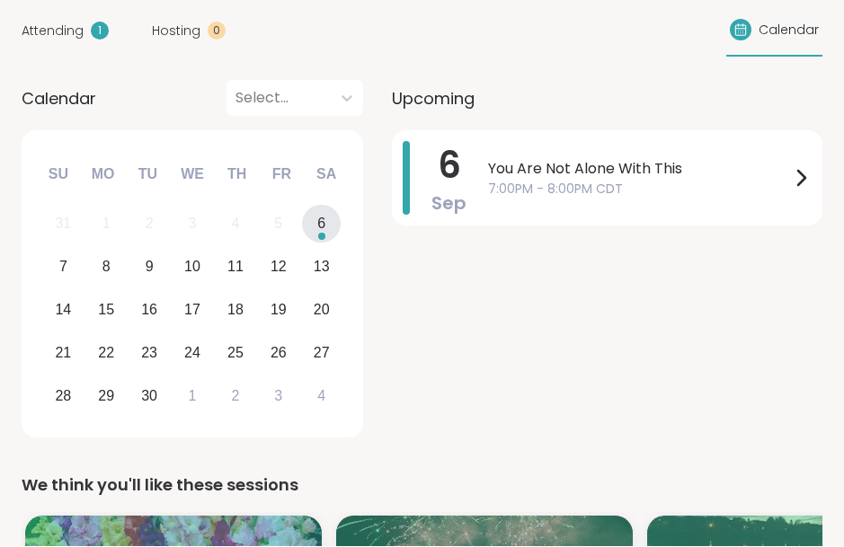
scroll to position [203, 0]
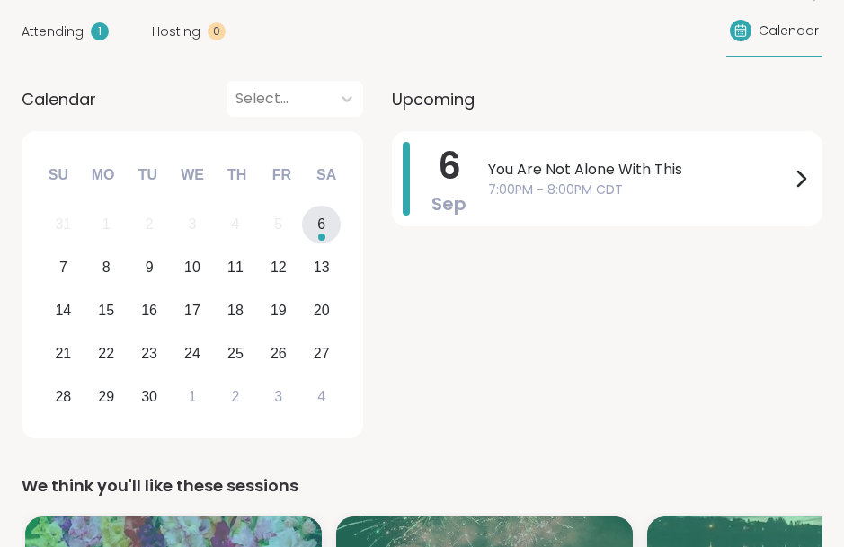
click at [802, 174] on icon at bounding box center [801, 179] width 7 height 14
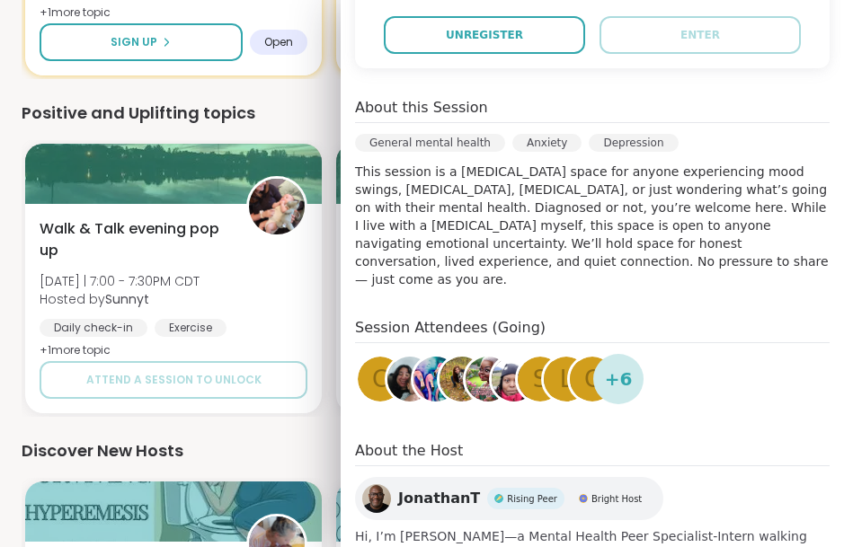
scroll to position [423, 0]
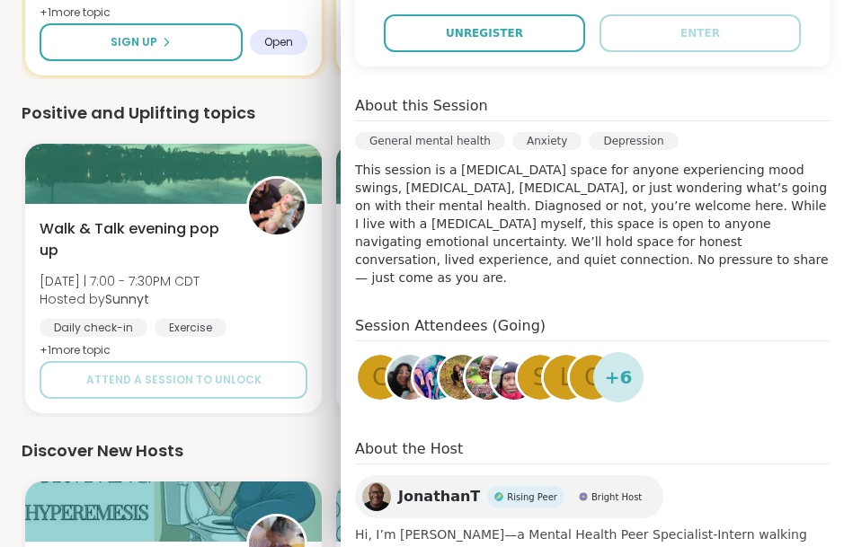
click at [764, 356] on div "Session Attendees (Going) c S L C + 6" at bounding box center [592, 363] width 475 height 94
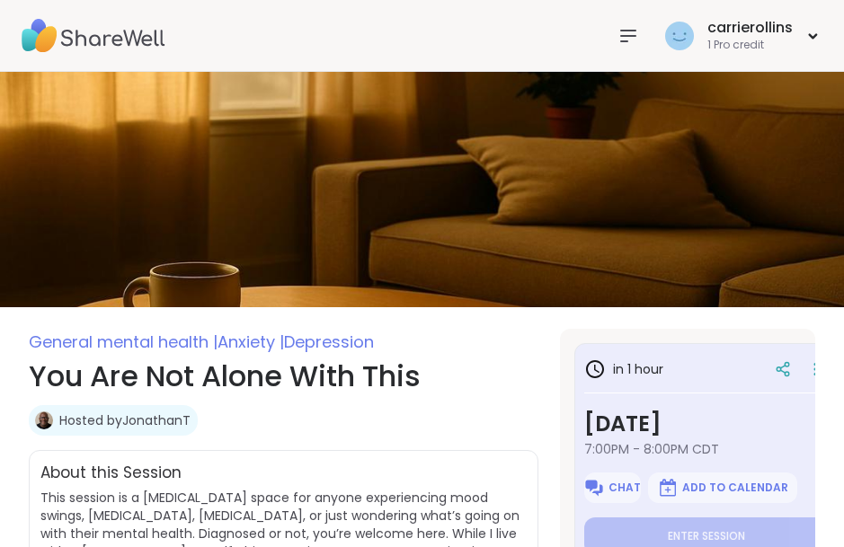
click at [811, 36] on icon at bounding box center [813, 36] width 6 height 4
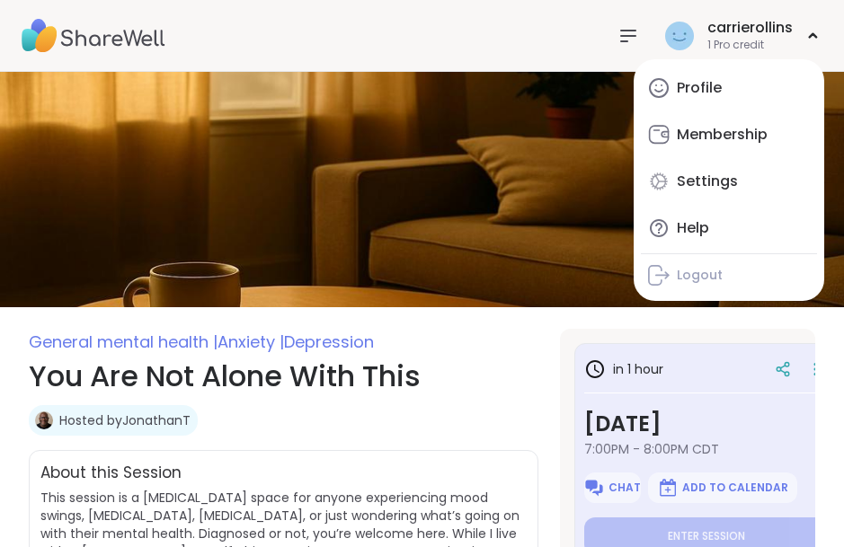
click at [716, 75] on link "Profile" at bounding box center [729, 88] width 176 height 43
type textarea "*"
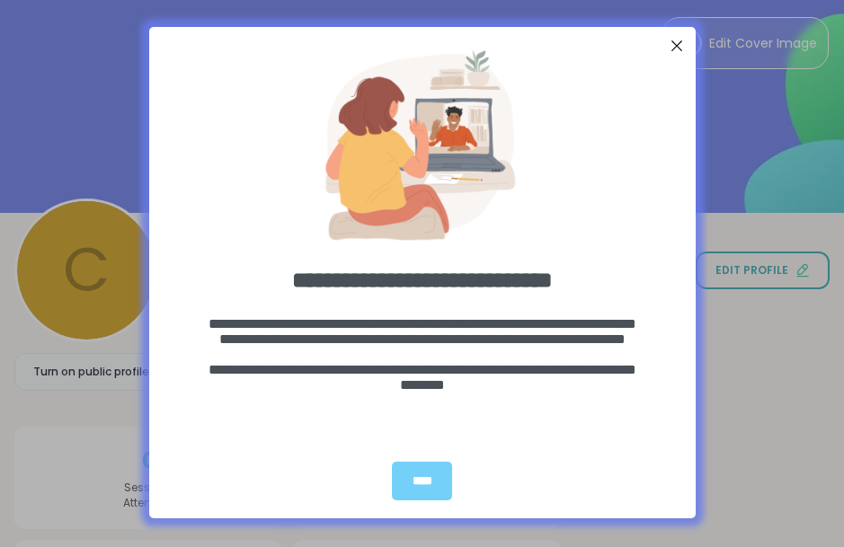
scroll to position [112, 0]
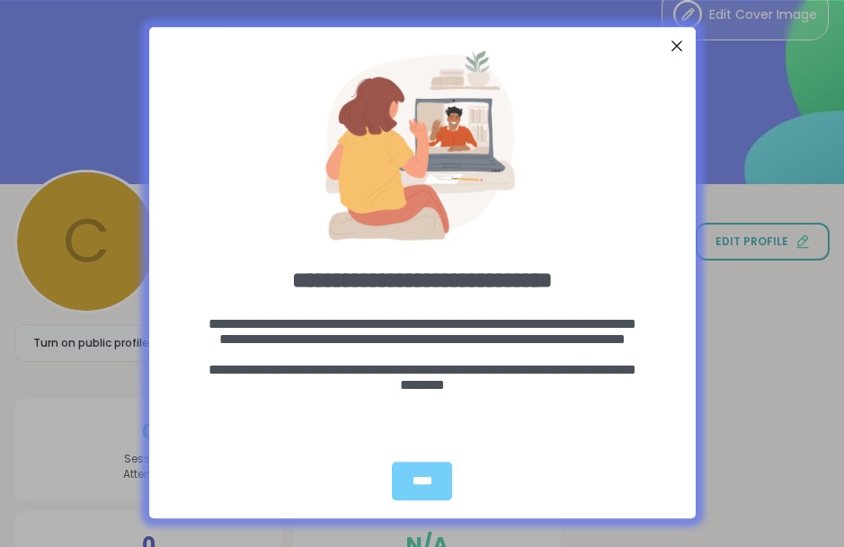
click at [428, 481] on div "****" at bounding box center [421, 481] width 59 height 39
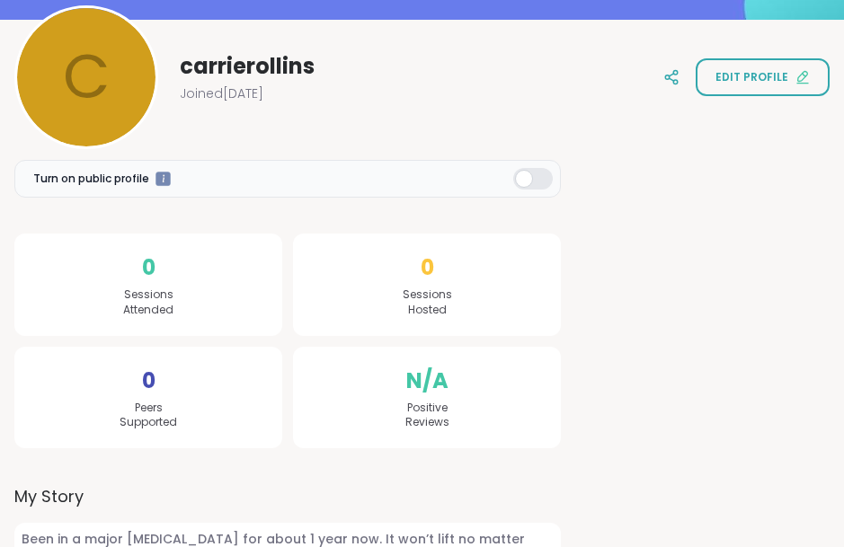
scroll to position [276, 0]
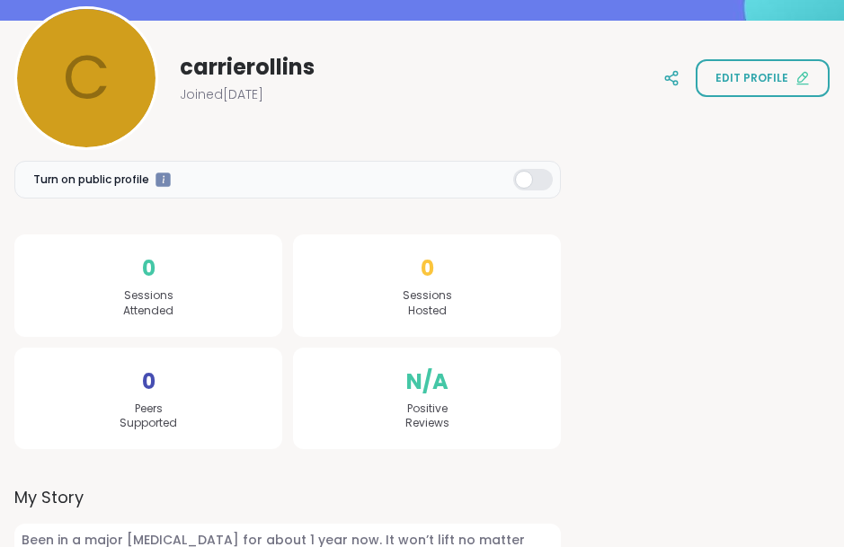
click at [767, 85] on button "Edit profile" at bounding box center [763, 78] width 134 height 38
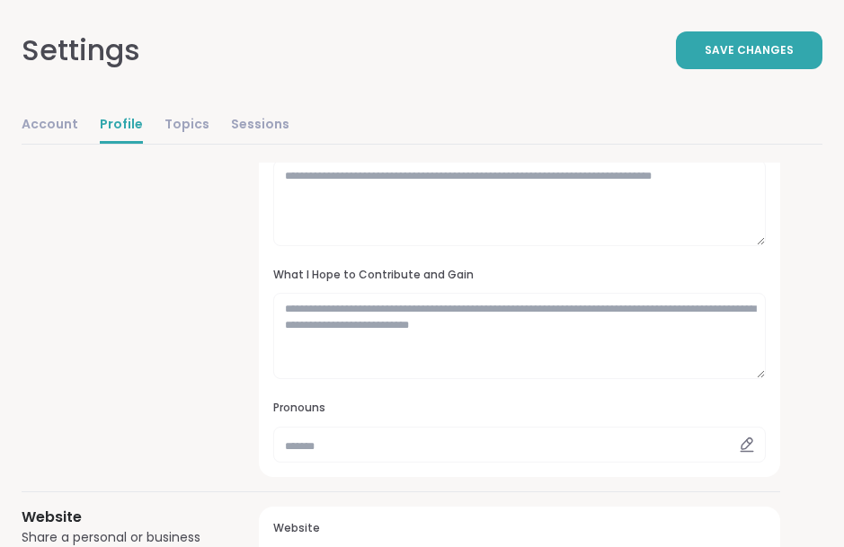
scroll to position [423, 0]
click at [754, 444] on icon at bounding box center [747, 445] width 16 height 16
click at [737, 439] on div at bounding box center [747, 445] width 38 height 36
click at [374, 440] on input "text" at bounding box center [519, 445] width 493 height 36
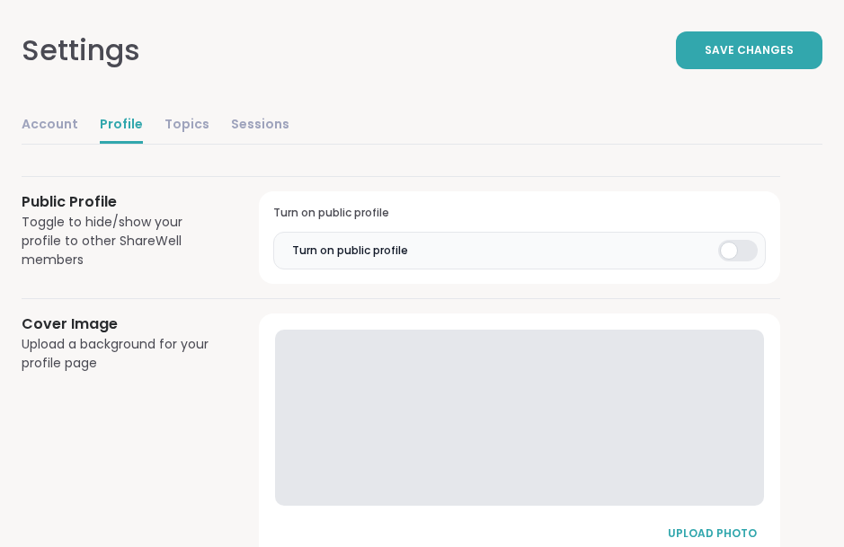
scroll to position [1011, 0]
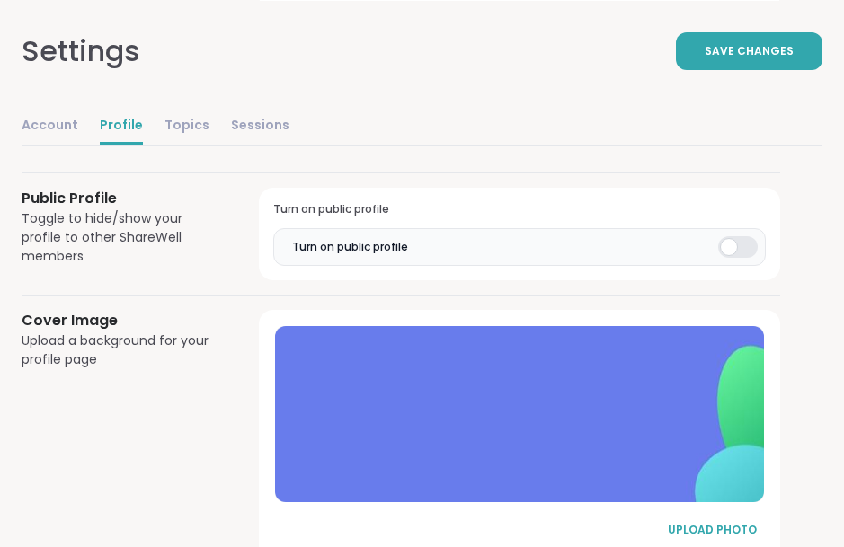
type input "*******"
click at [708, 521] on div "UPLOAD PHOTO" at bounding box center [712, 529] width 90 height 16
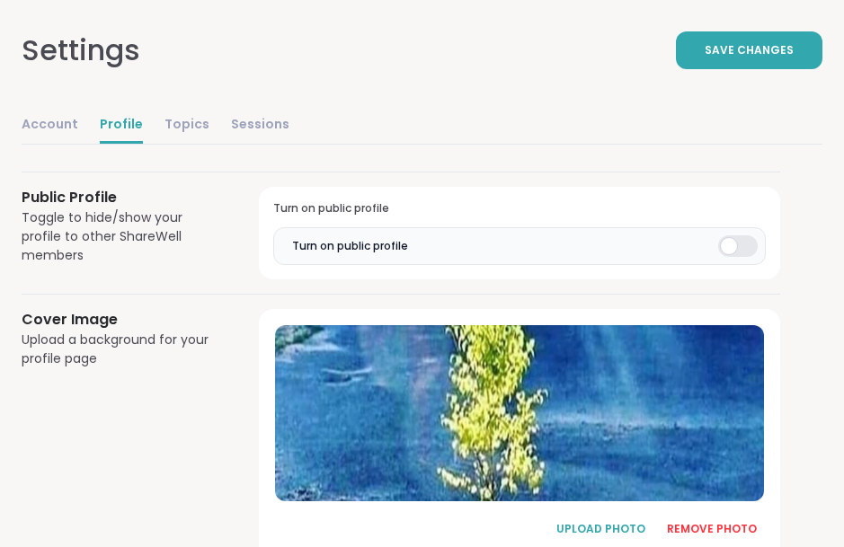
click at [571, 415] on div at bounding box center [519, 413] width 489 height 176
click at [626, 524] on div "UPLOAD PHOTO" at bounding box center [601, 529] width 90 height 16
click at [702, 416] on div at bounding box center [519, 413] width 489 height 176
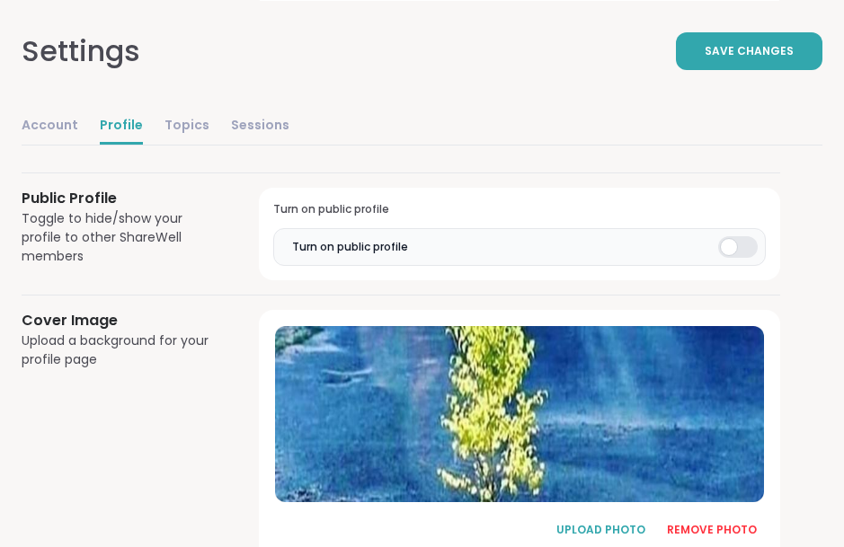
click at [746, 249] on div at bounding box center [738, 247] width 40 height 22
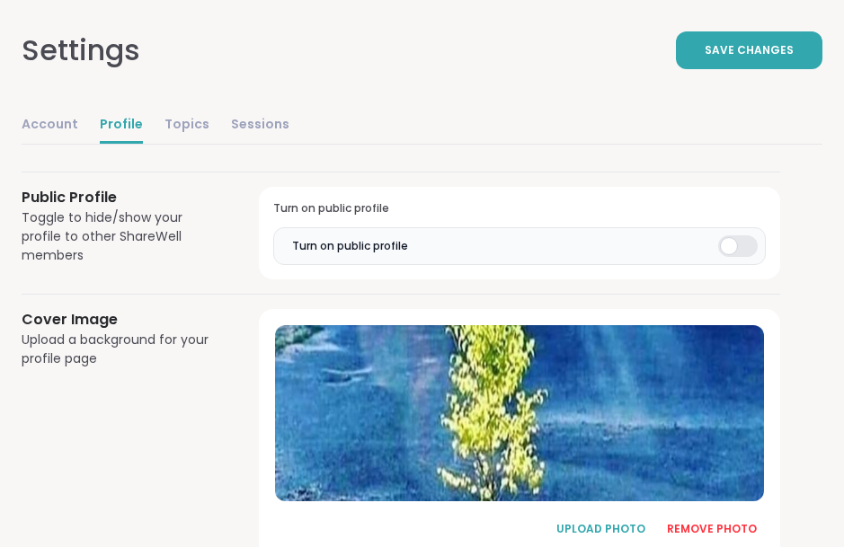
click at [733, 245] on div at bounding box center [738, 247] width 40 height 22
click at [793, 49] on span "Save Changes" at bounding box center [749, 50] width 89 height 16
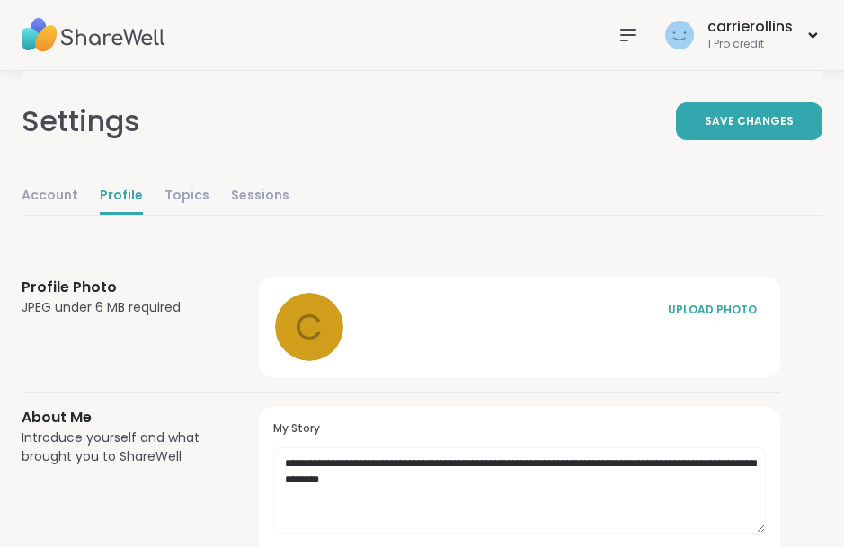
scroll to position [0, 0]
click at [725, 317] on div "UPLOAD PHOTO" at bounding box center [712, 311] width 90 height 16
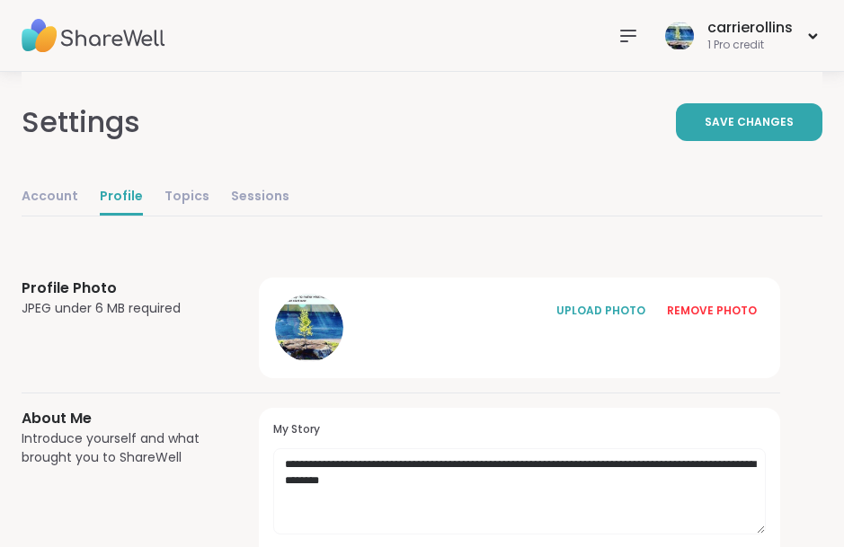
click at [722, 316] on div "REMOVE PHOTO" at bounding box center [712, 311] width 90 height 16
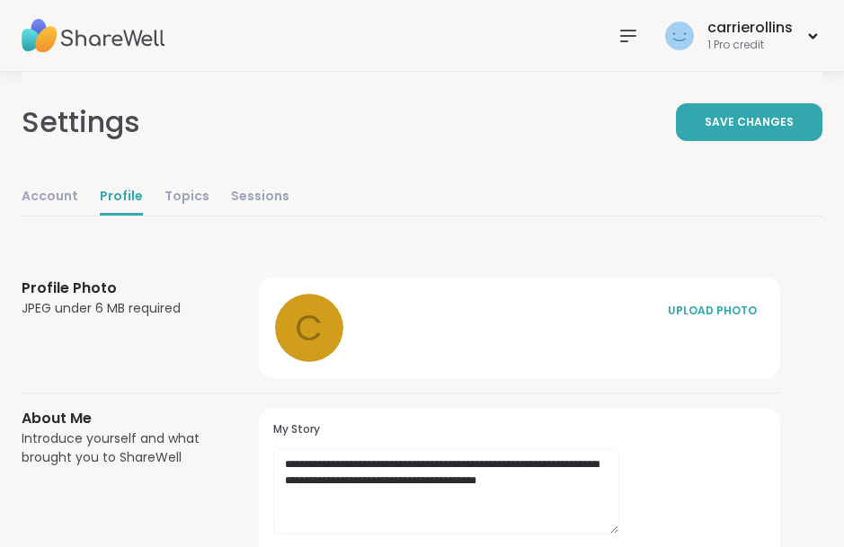
click at [734, 297] on button "UPLOAD PHOTO" at bounding box center [712, 311] width 108 height 38
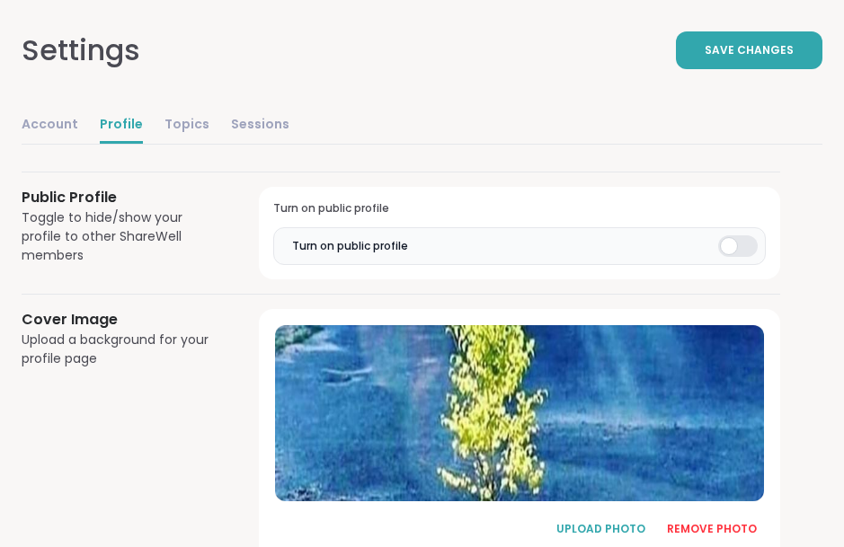
scroll to position [1011, 0]
click at [725, 521] on div "REMOVE PHOTO" at bounding box center [712, 529] width 90 height 16
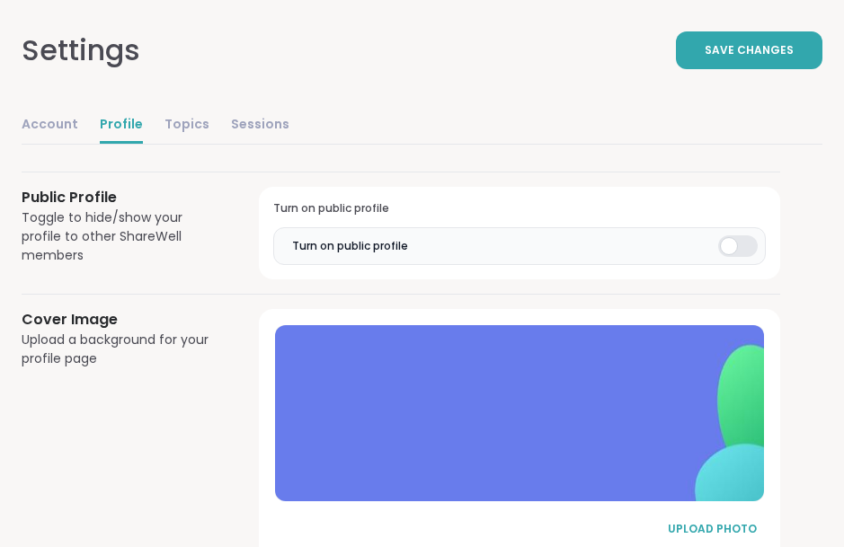
click at [705, 528] on div "UPLOAD PHOTO" at bounding box center [712, 529] width 90 height 16
click at [717, 521] on div "UPLOAD PHOTO" at bounding box center [712, 529] width 90 height 16
click at [734, 536] on button "UPLOAD PHOTO" at bounding box center [712, 530] width 108 height 38
click at [713, 521] on div "UPLOAD PHOTO" at bounding box center [712, 529] width 90 height 16
click at [723, 535] on button "UPLOAD PHOTO" at bounding box center [712, 530] width 108 height 38
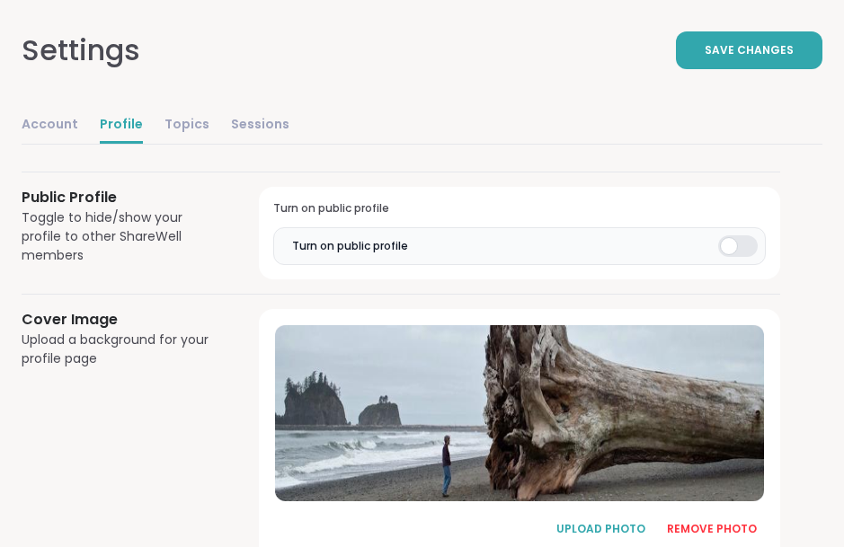
click at [605, 522] on div "UPLOAD PHOTO" at bounding box center [601, 529] width 90 height 16
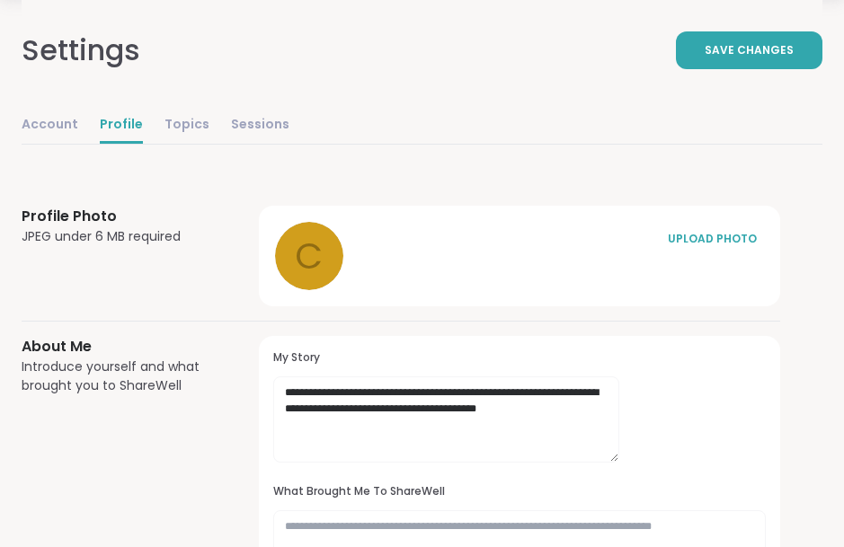
scroll to position [68, 0]
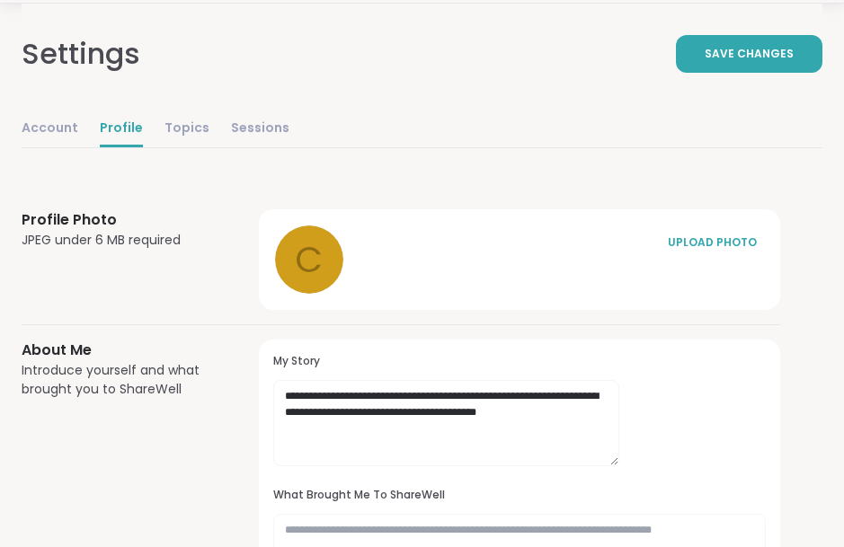
click at [725, 243] on div "UPLOAD PHOTO" at bounding box center [712, 243] width 90 height 16
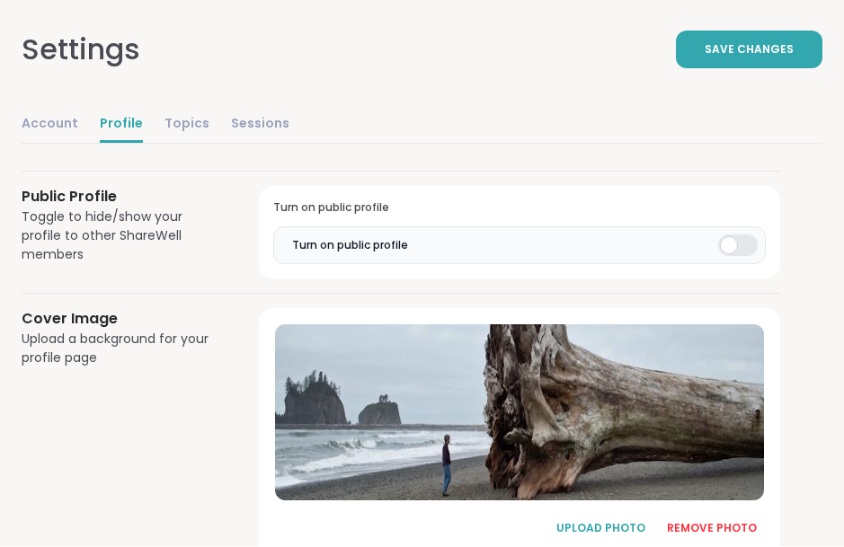
scroll to position [1011, 0]
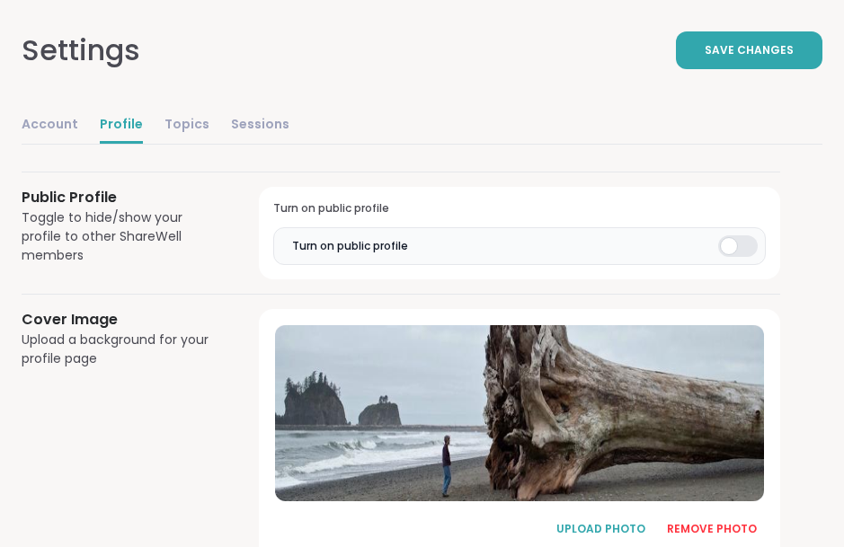
click at [706, 524] on div "REMOVE PHOTO" at bounding box center [712, 529] width 90 height 16
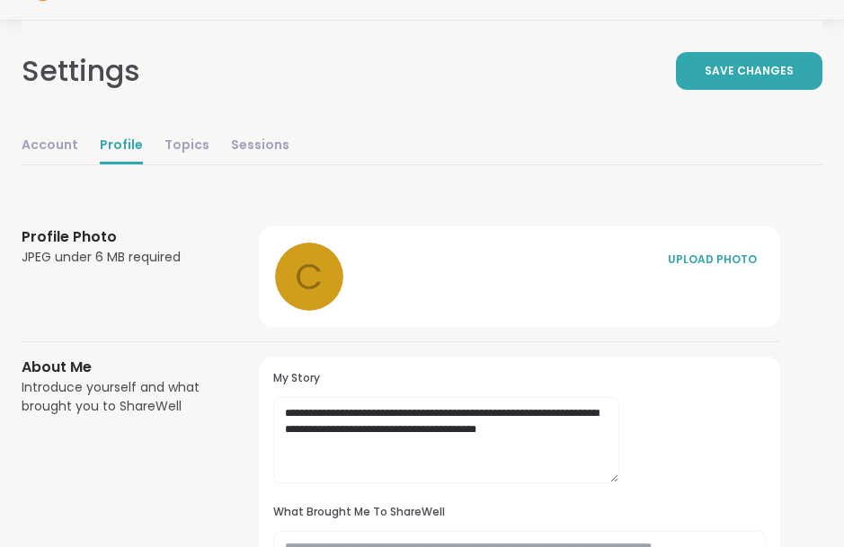
scroll to position [51, 0]
click at [719, 262] on div "UPLOAD PHOTO" at bounding box center [712, 260] width 90 height 16
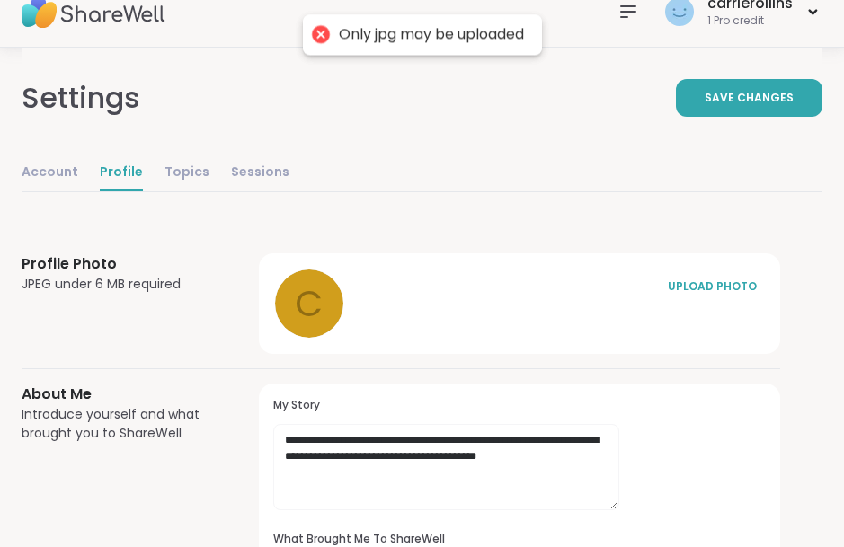
scroll to position [24, 0]
click at [740, 280] on div "UPLOAD PHOTO" at bounding box center [712, 287] width 90 height 16
click at [618, 316] on div "c UPLOAD PHOTO" at bounding box center [519, 304] width 493 height 72
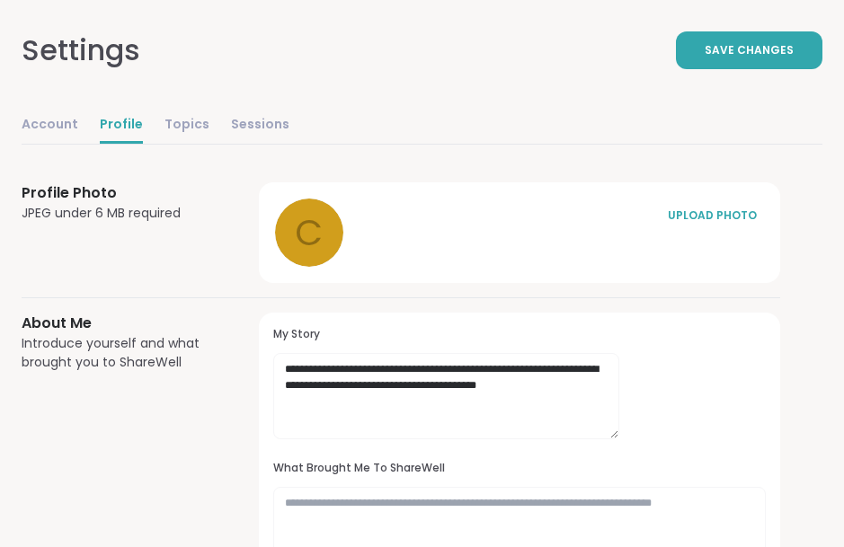
scroll to position [95, 0]
click at [731, 221] on div "UPLOAD PHOTO" at bounding box center [712, 216] width 90 height 16
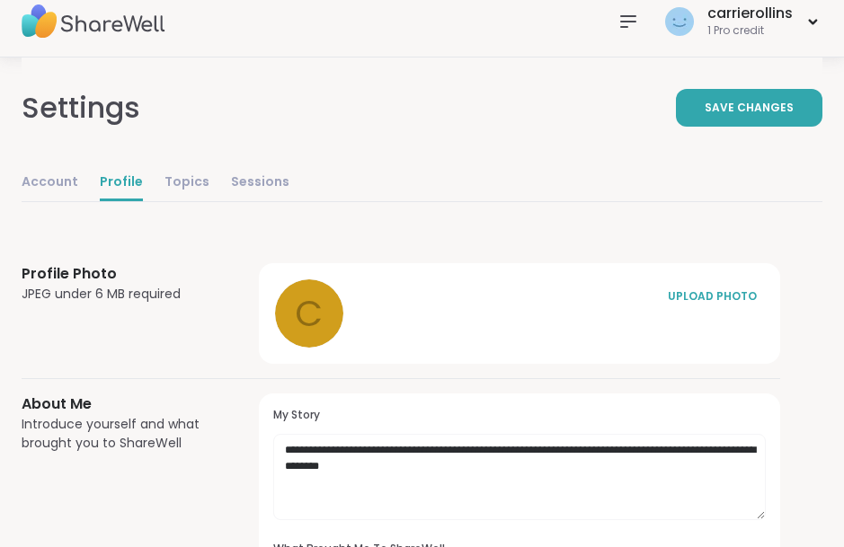
scroll to position [17, 0]
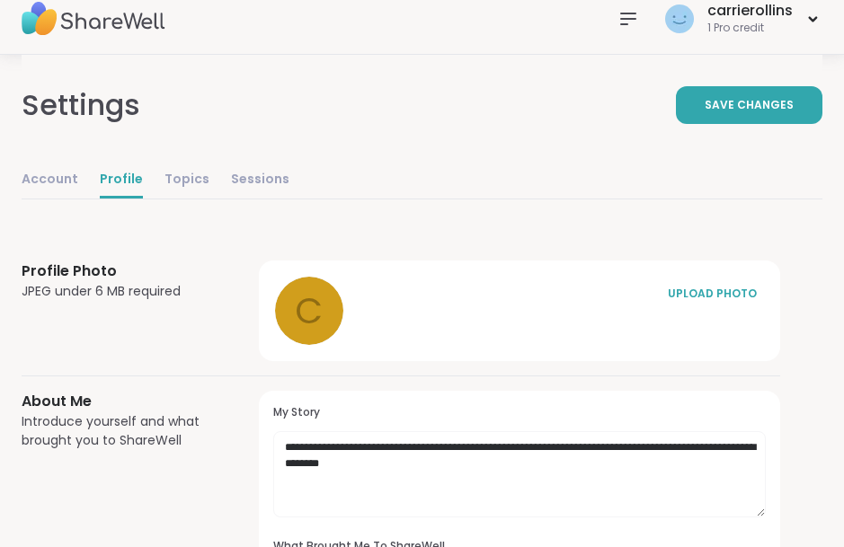
click at [715, 298] on div "UPLOAD PHOTO" at bounding box center [712, 294] width 90 height 16
click at [738, 289] on div "UPLOAD PHOTO" at bounding box center [712, 294] width 90 height 16
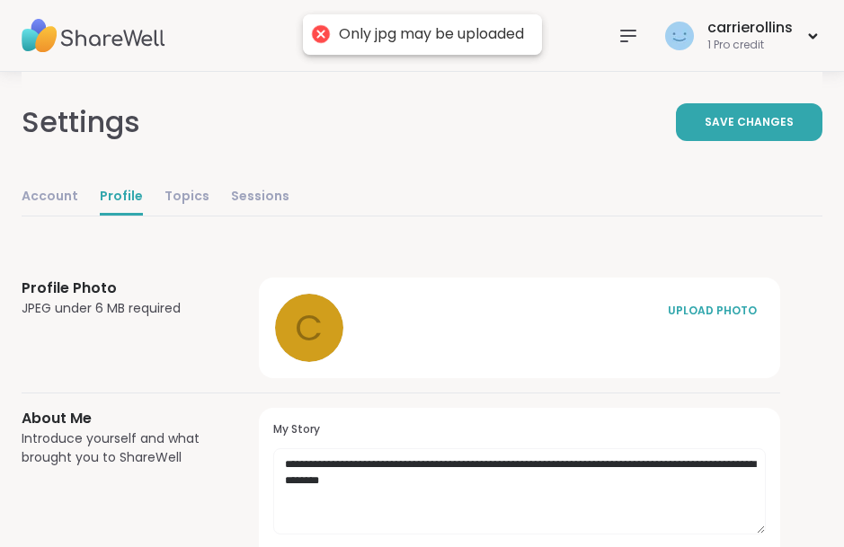
click at [501, 47] on div "Only jpg may be uploaded" at bounding box center [422, 34] width 239 height 40
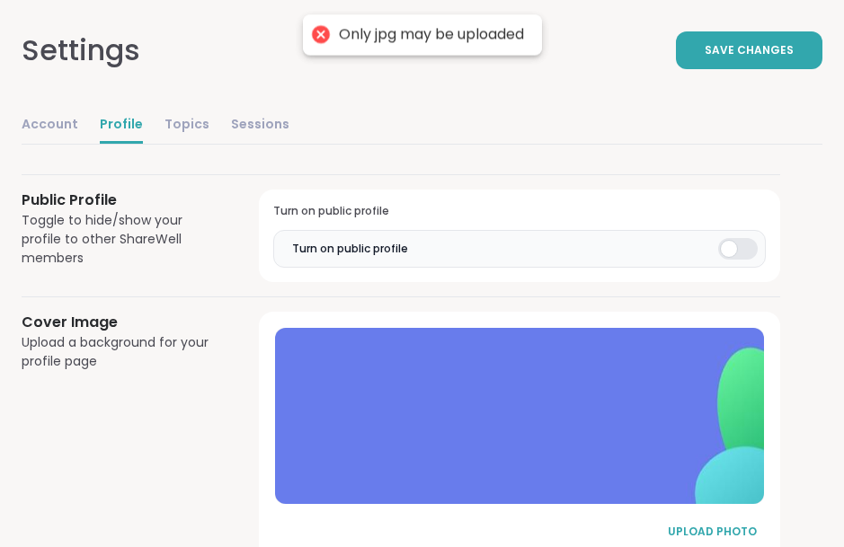
scroll to position [1007, 0]
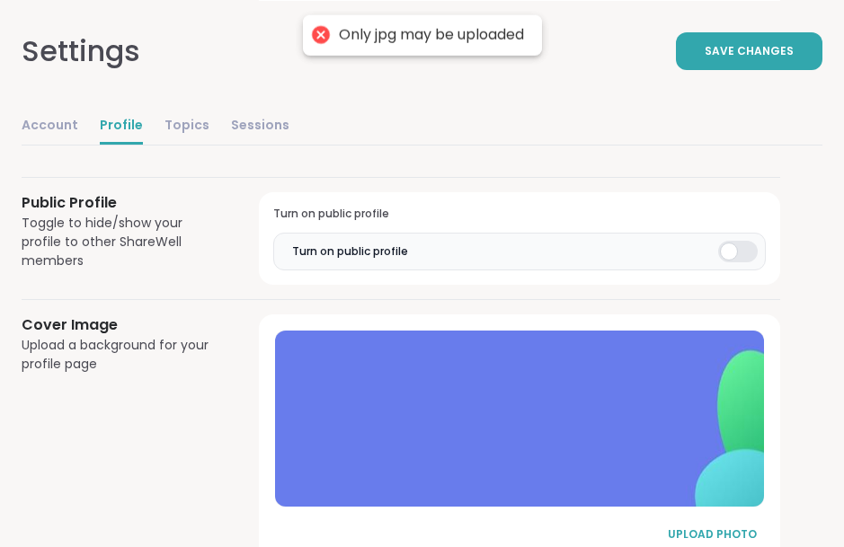
click at [721, 527] on div "UPLOAD PHOTO" at bounding box center [712, 534] width 90 height 16
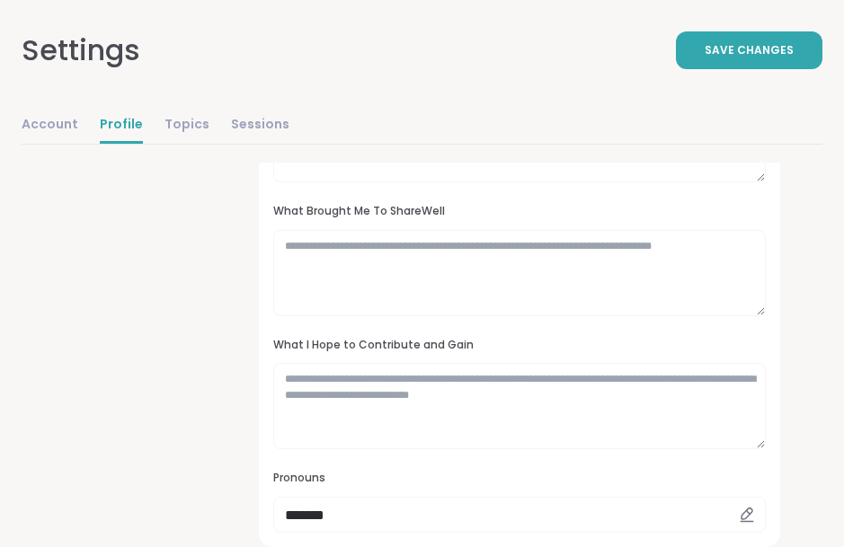
scroll to position [353, 0]
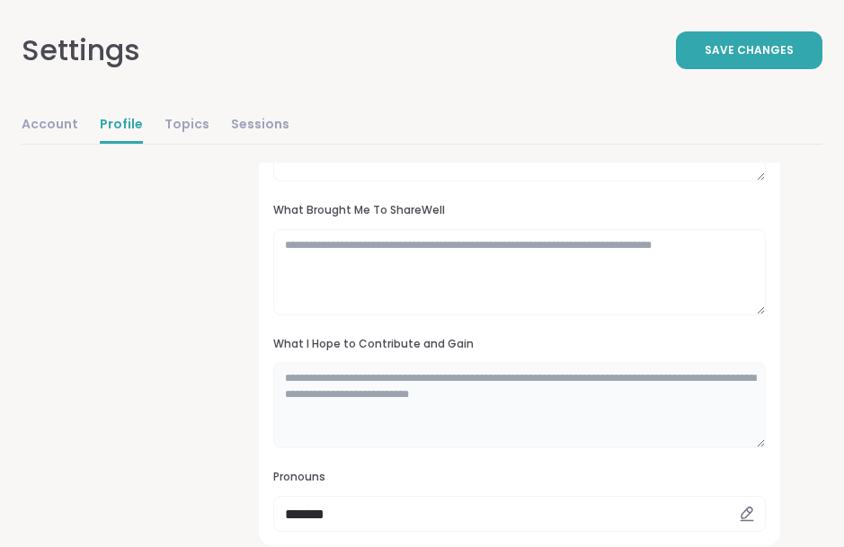
click at [396, 409] on textarea at bounding box center [519, 405] width 493 height 86
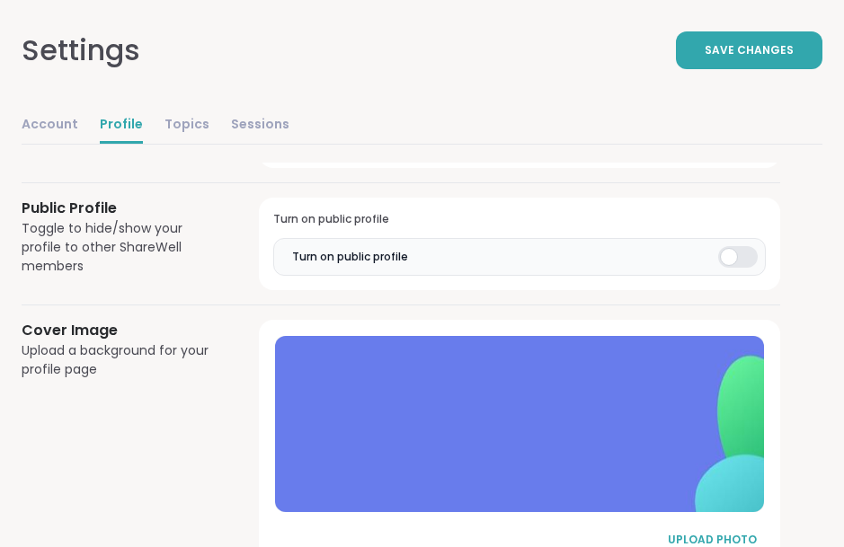
scroll to position [1011, 0]
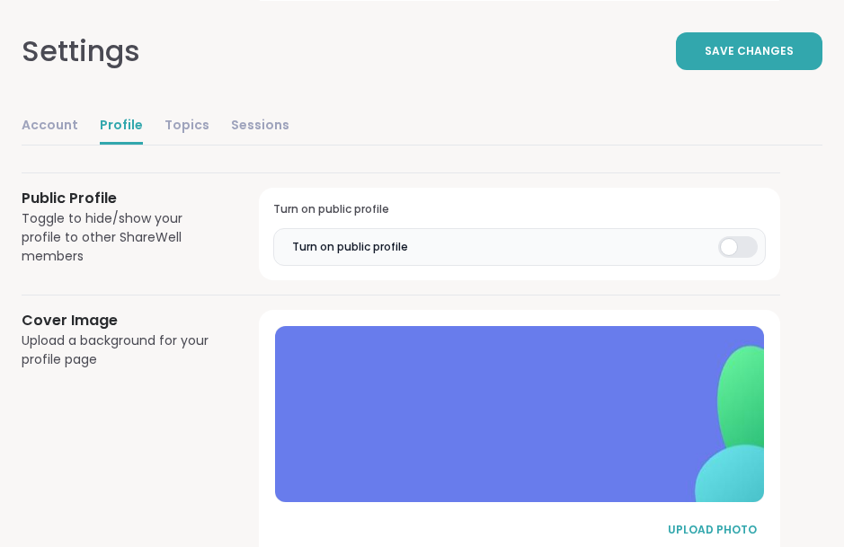
type textarea "**********"
click at [783, 49] on span "Save Changes" at bounding box center [749, 50] width 89 height 16
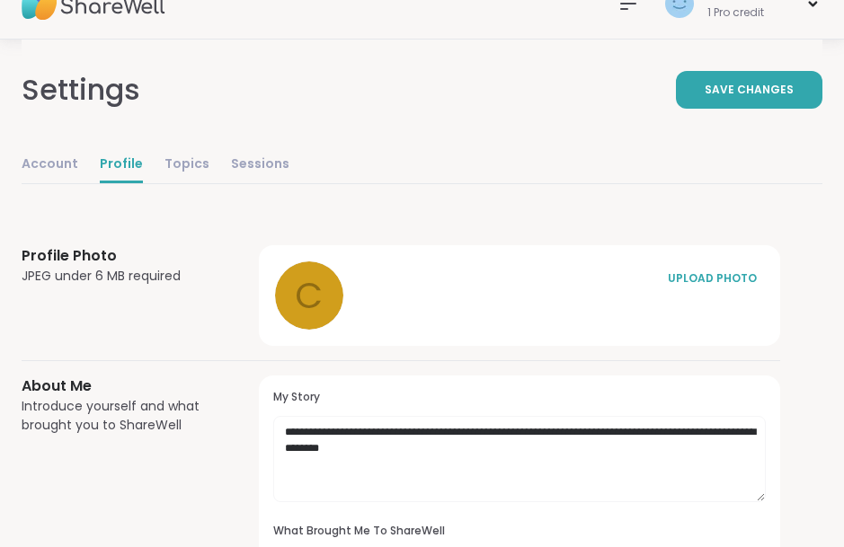
scroll to position [0, 0]
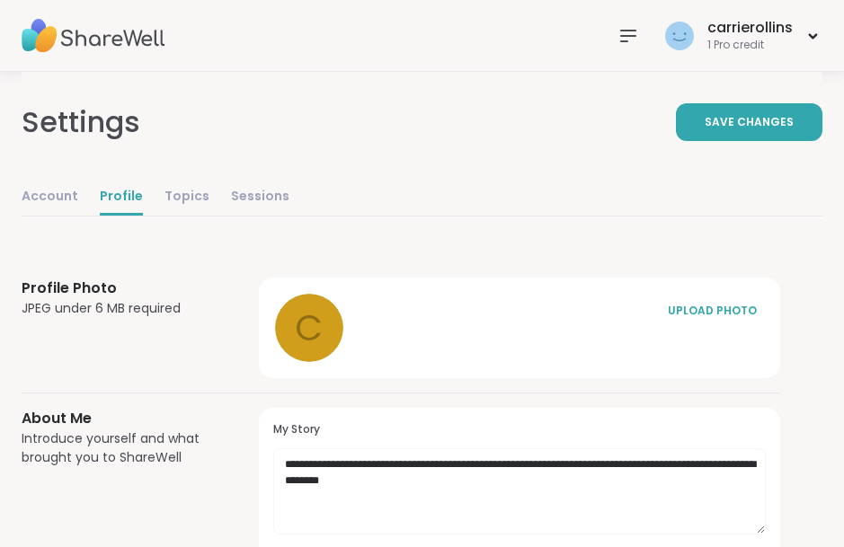
click at [721, 308] on div "UPLOAD PHOTO" at bounding box center [712, 311] width 90 height 16
click at [728, 304] on div "UPLOAD PHOTO" at bounding box center [712, 311] width 90 height 16
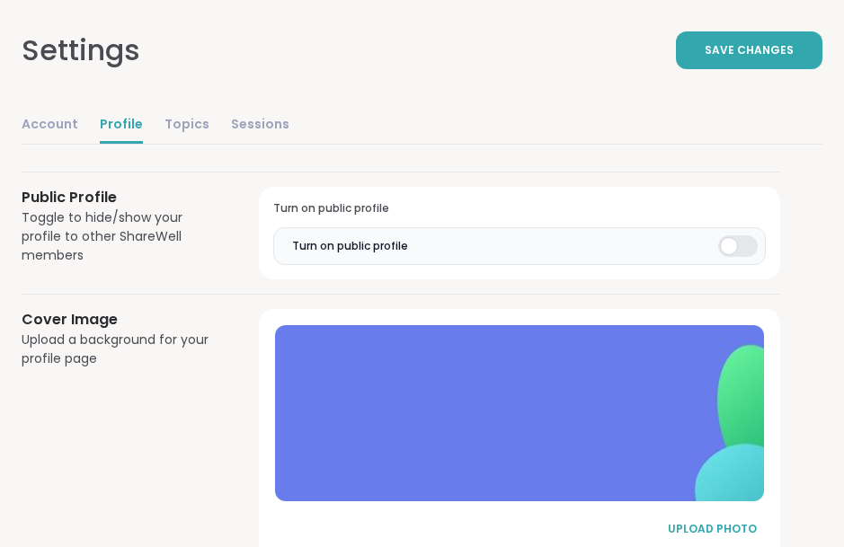
scroll to position [1011, 0]
click at [726, 513] on button "UPLOAD PHOTO" at bounding box center [712, 530] width 108 height 38
click at [725, 523] on div "UPLOAD PHOTO" at bounding box center [712, 529] width 90 height 16
click at [713, 515] on button "UPLOAD PHOTO" at bounding box center [712, 530] width 108 height 38
click at [715, 521] on div "UPLOAD PHOTO" at bounding box center [712, 529] width 90 height 16
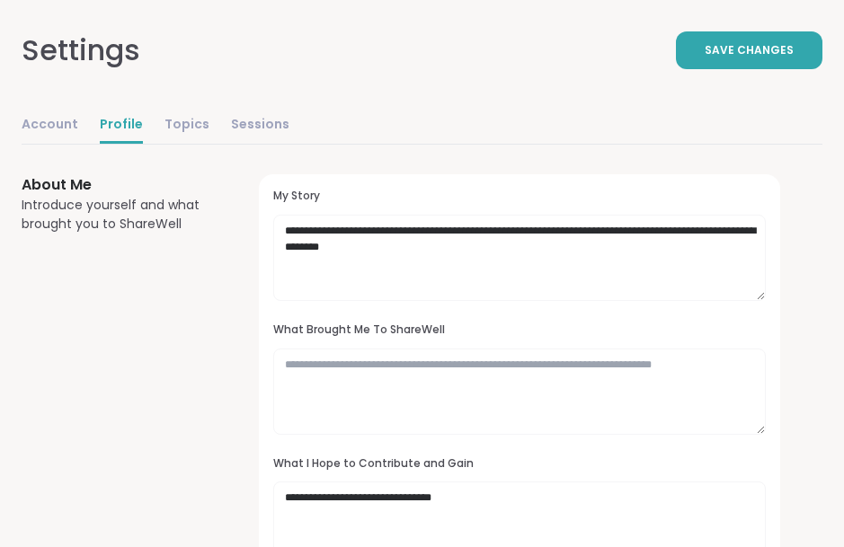
scroll to position [265, 0]
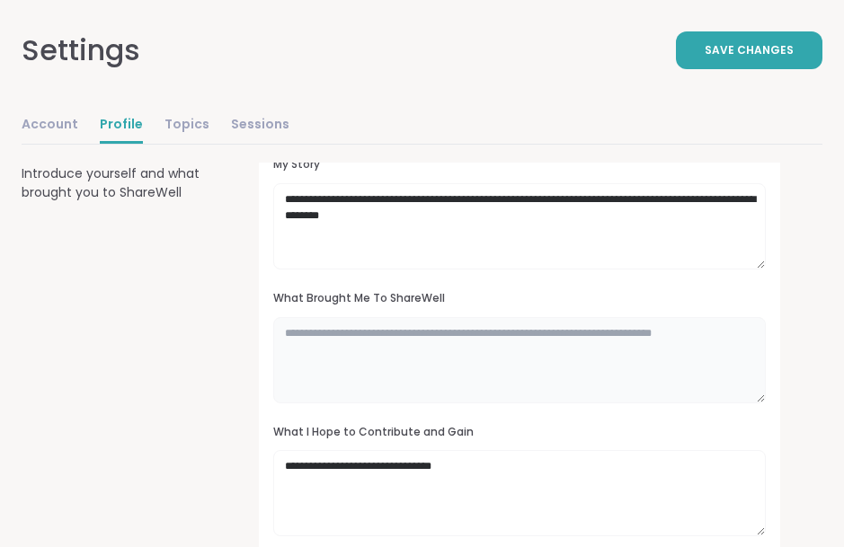
click at [576, 346] on textarea at bounding box center [519, 360] width 493 height 86
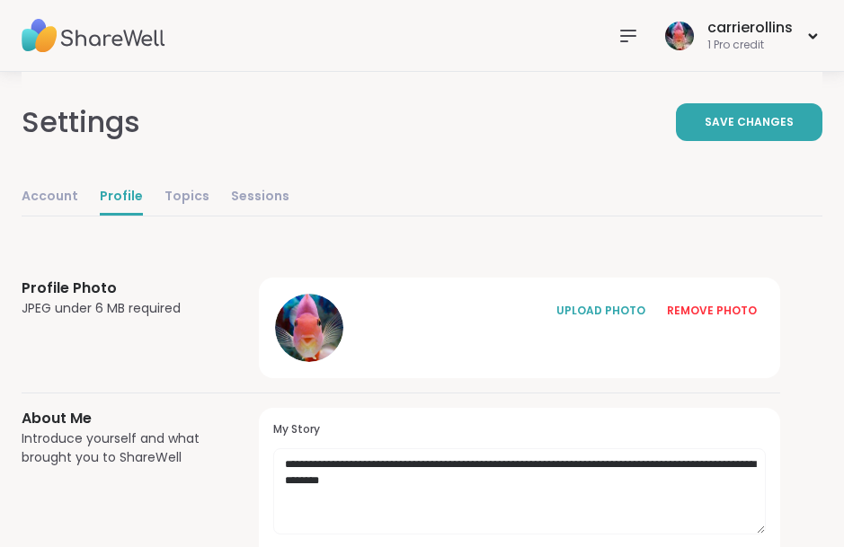
scroll to position [0, 0]
type textarea "**********"
click at [757, 132] on button "Save Changes" at bounding box center [749, 122] width 147 height 38
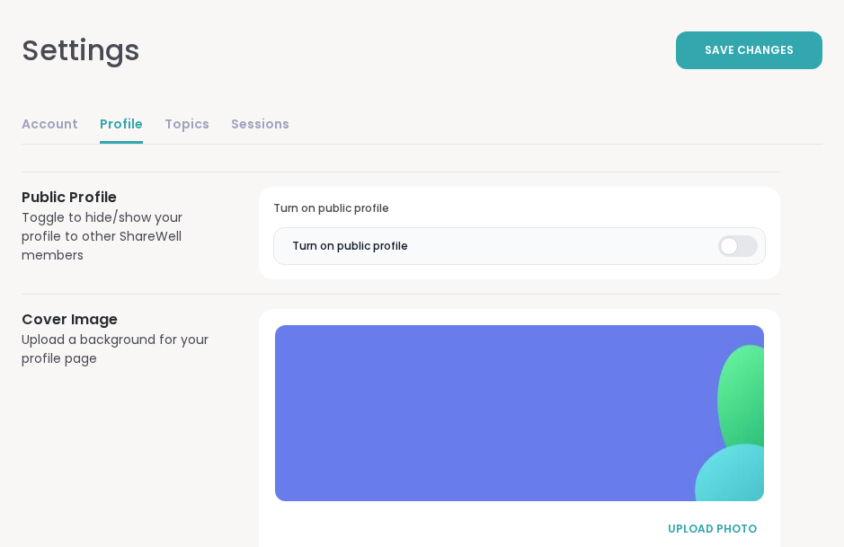
scroll to position [1011, 0]
click at [739, 64] on button "Save Changes" at bounding box center [749, 50] width 147 height 38
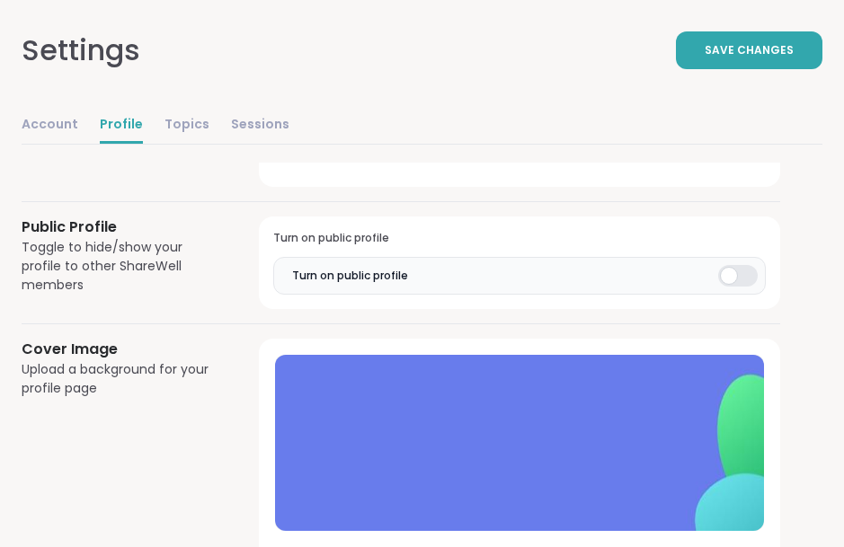
scroll to position [930, 0]
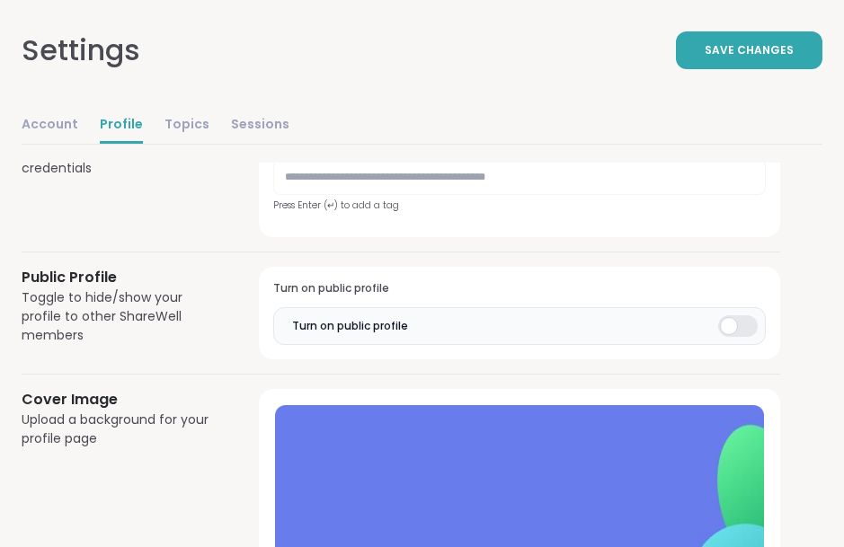
click at [264, 123] on link "Sessions" at bounding box center [260, 126] width 58 height 36
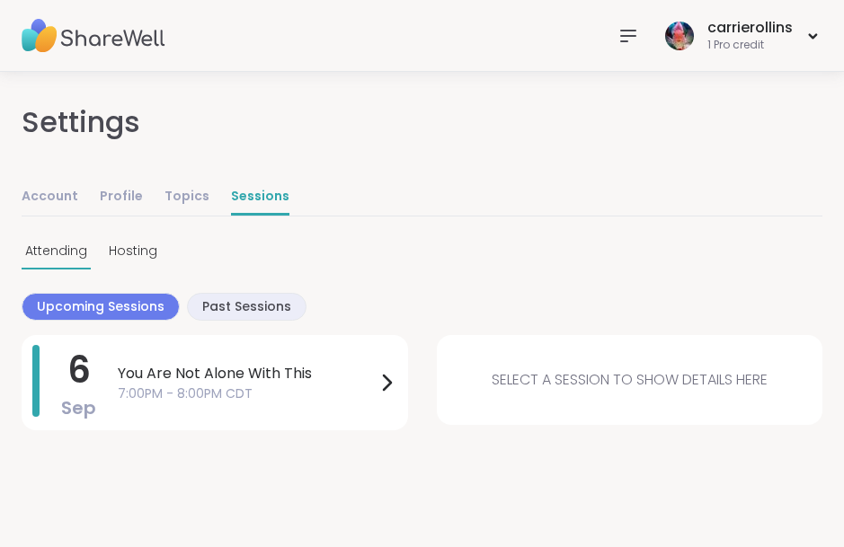
click at [389, 388] on icon at bounding box center [387, 383] width 22 height 22
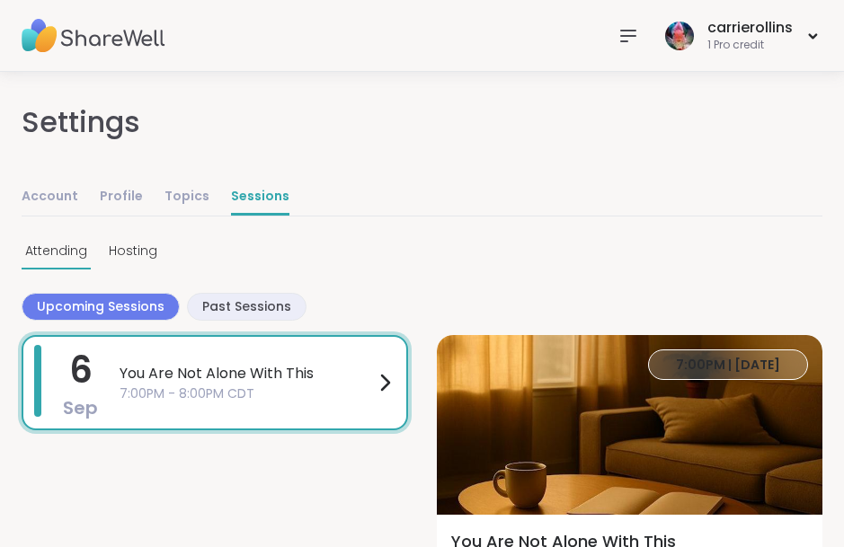
click at [123, 203] on link "Profile" at bounding box center [121, 198] width 43 height 36
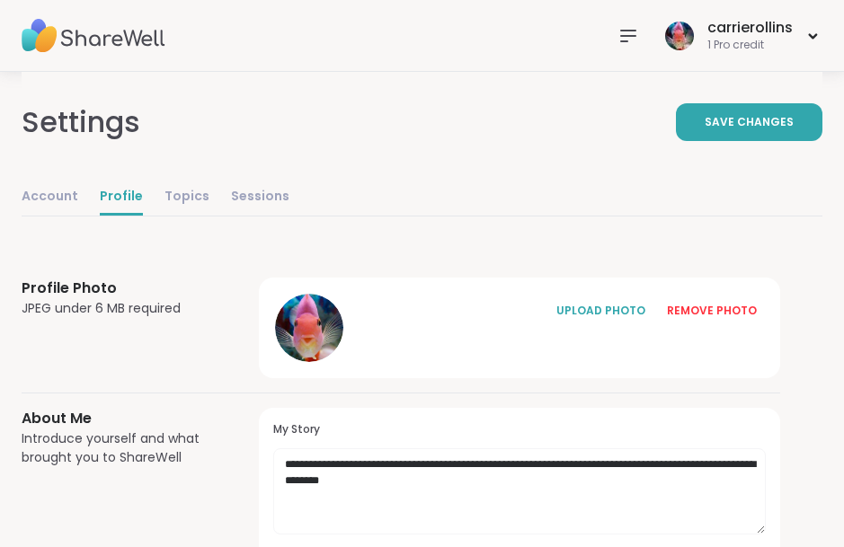
click at [769, 127] on span "Save Changes" at bounding box center [749, 122] width 89 height 16
click at [625, 47] on div at bounding box center [628, 36] width 36 height 36
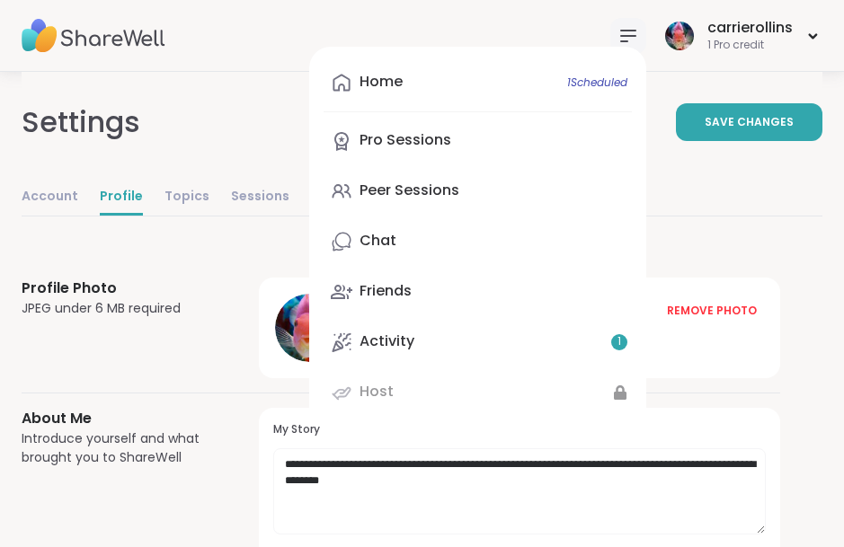
click at [424, 244] on link "Chat" at bounding box center [478, 241] width 308 height 43
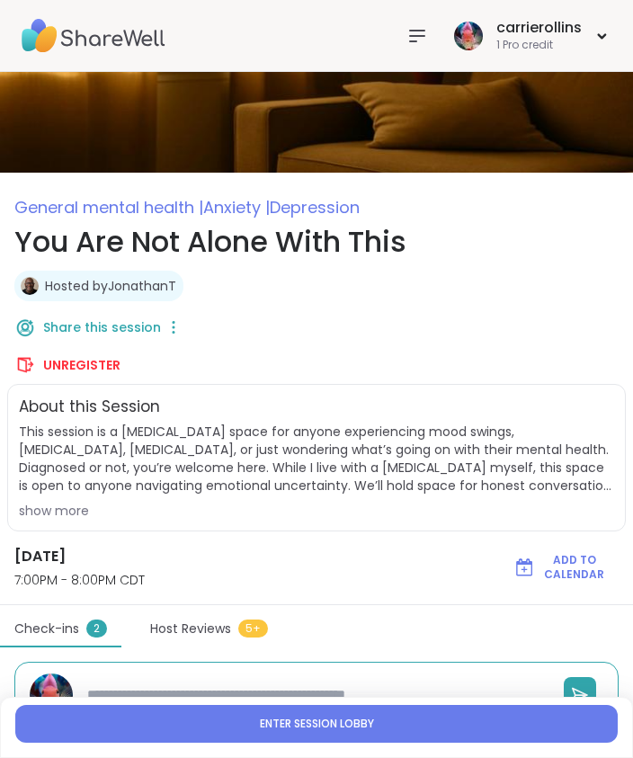
click at [357, 731] on span "Enter session lobby" at bounding box center [317, 723] width 114 height 14
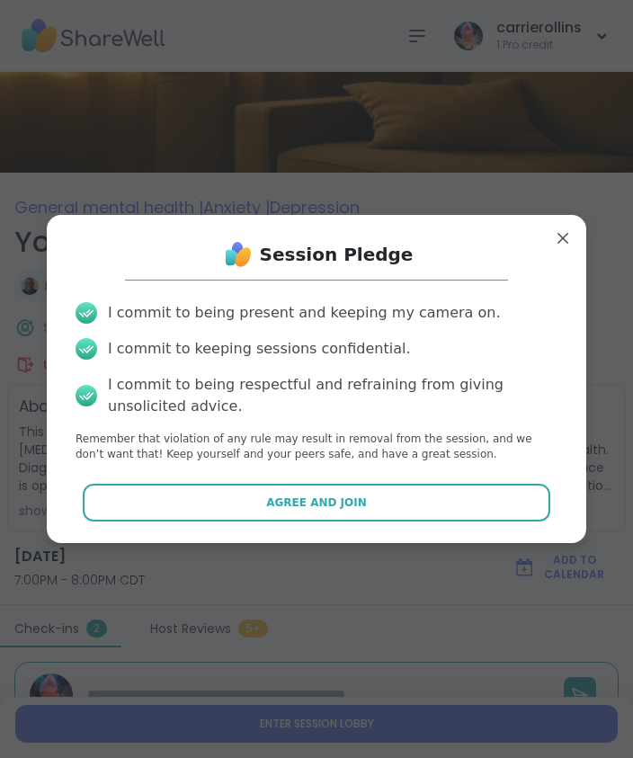
click at [356, 504] on span "Agree and Join" at bounding box center [316, 502] width 101 height 16
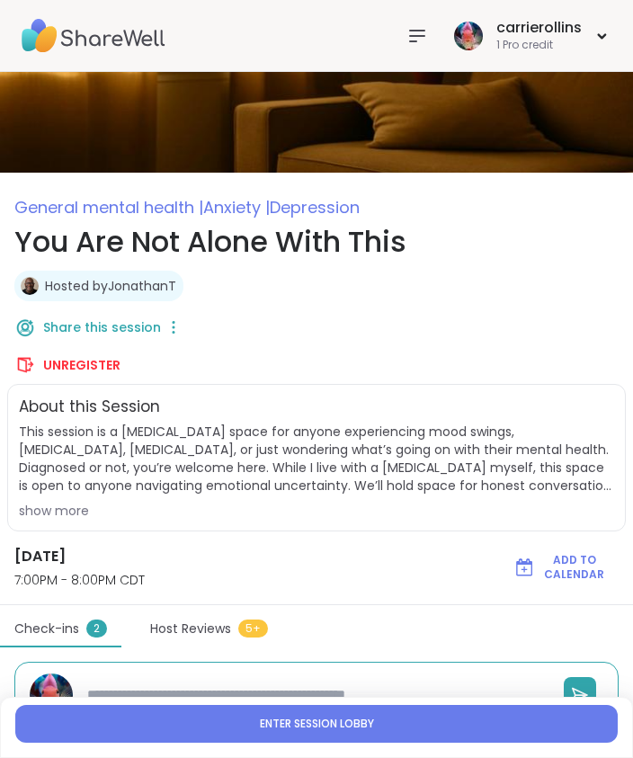
type textarea "*"
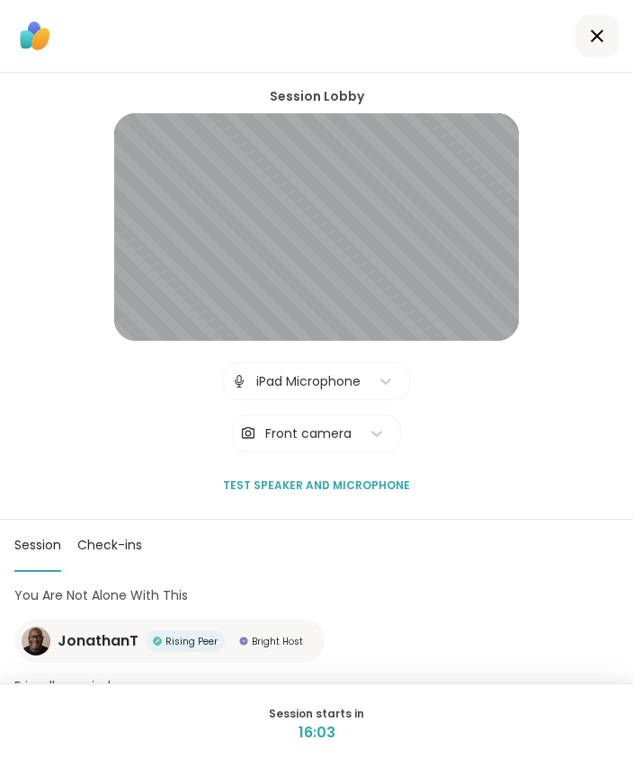
click at [381, 467] on button "Test speaker and microphone" at bounding box center [316, 486] width 201 height 38
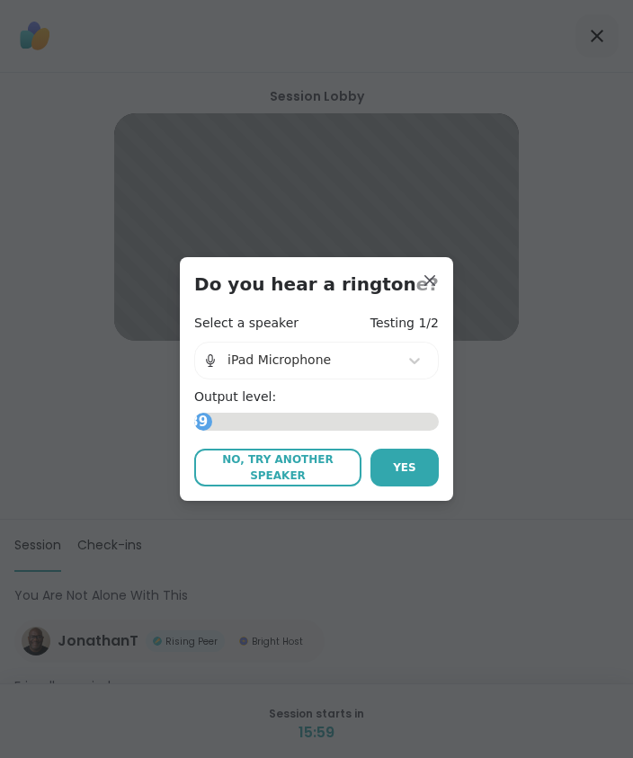
click at [404, 477] on button "Yes" at bounding box center [404, 468] width 68 height 38
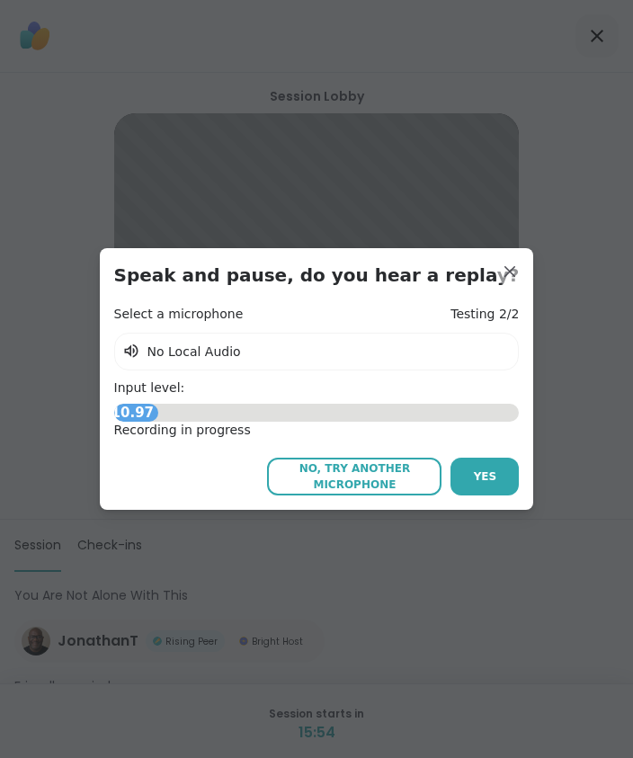
click at [474, 481] on span "Yes" at bounding box center [485, 476] width 23 height 16
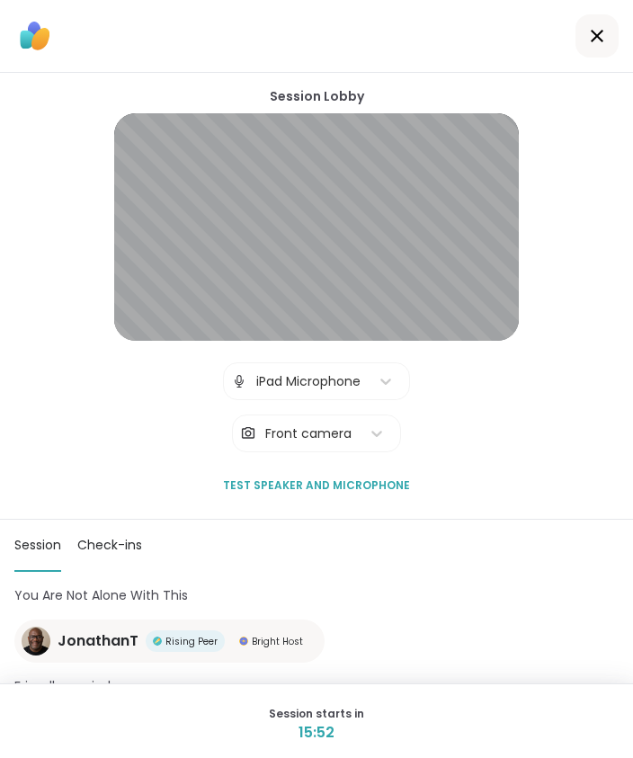
click at [387, 362] on div "| iPad Microphone | Front camera" at bounding box center [316, 407] width 187 height 90
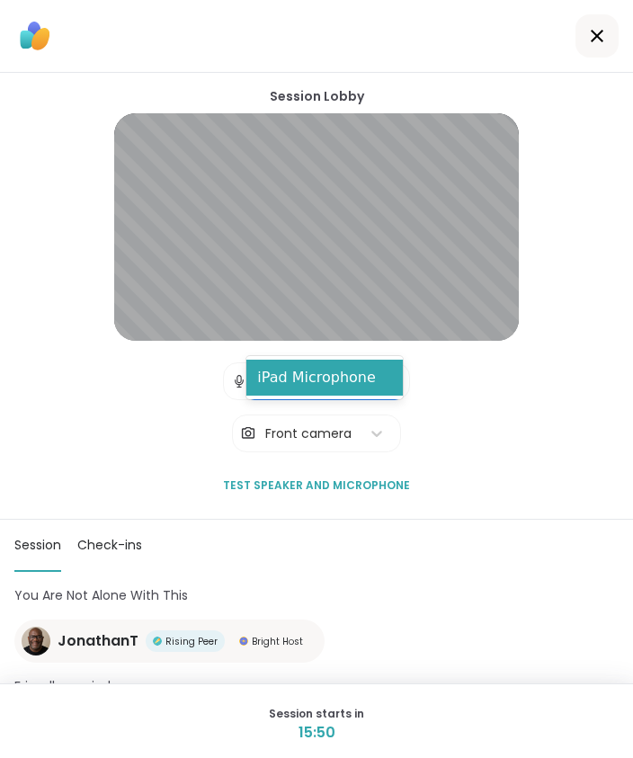
click at [360, 377] on div "iPad Microphone" at bounding box center [324, 378] width 156 height 36
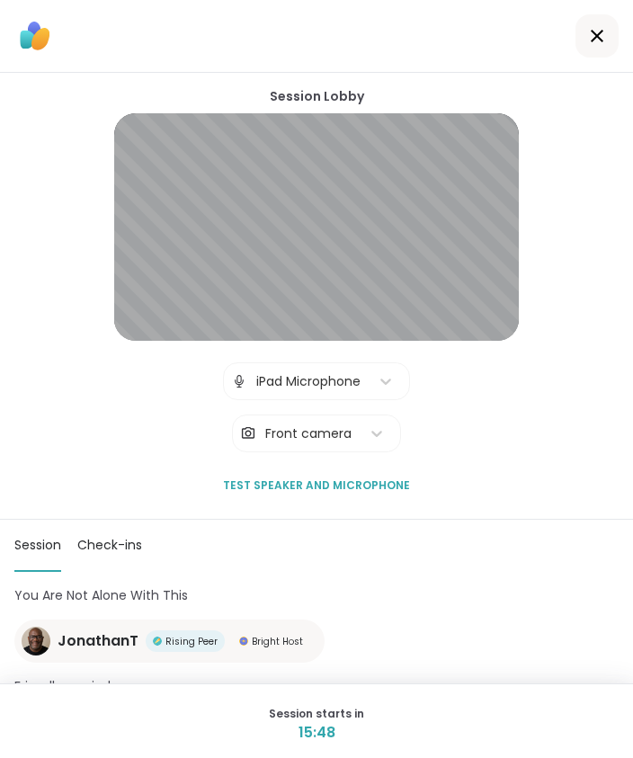
click at [357, 363] on div "iPad Microphone" at bounding box center [308, 381] width 122 height 36
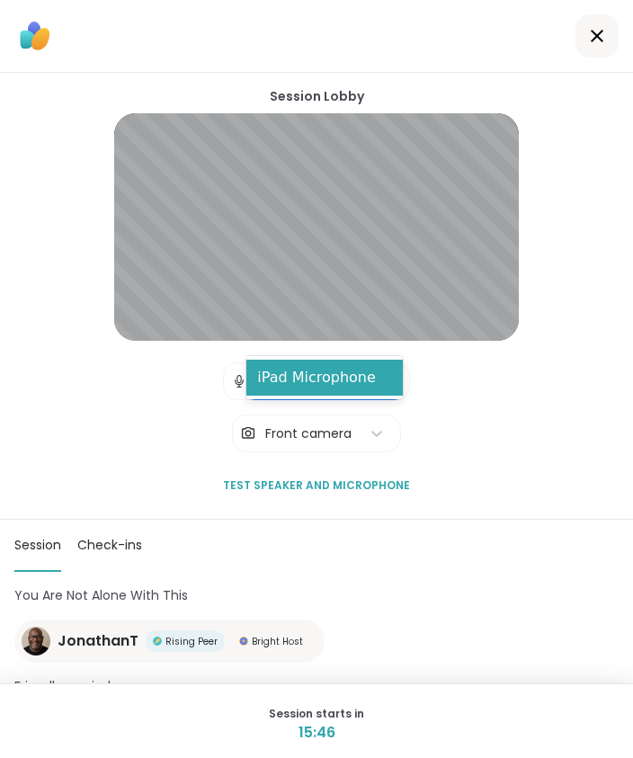
click at [375, 379] on div "iPad Microphone" at bounding box center [324, 378] width 156 height 36
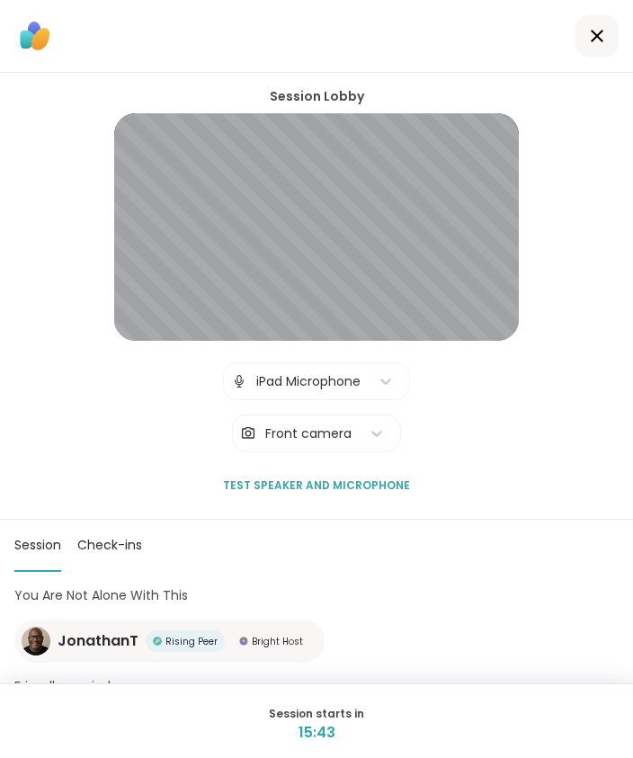
click at [390, 467] on button "Test speaker and microphone" at bounding box center [316, 486] width 201 height 38
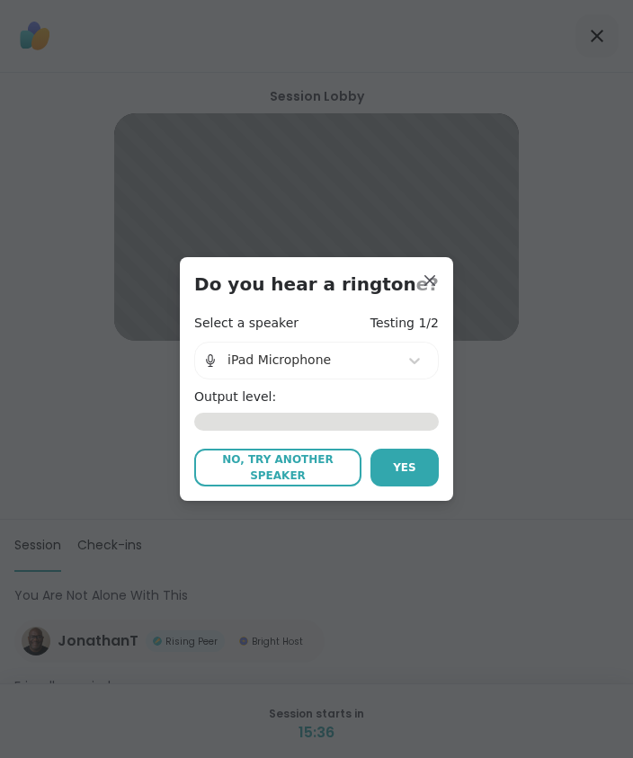
click at [349, 416] on div "0.00" at bounding box center [316, 422] width 245 height 18
click at [399, 474] on span "Yes" at bounding box center [404, 467] width 23 height 16
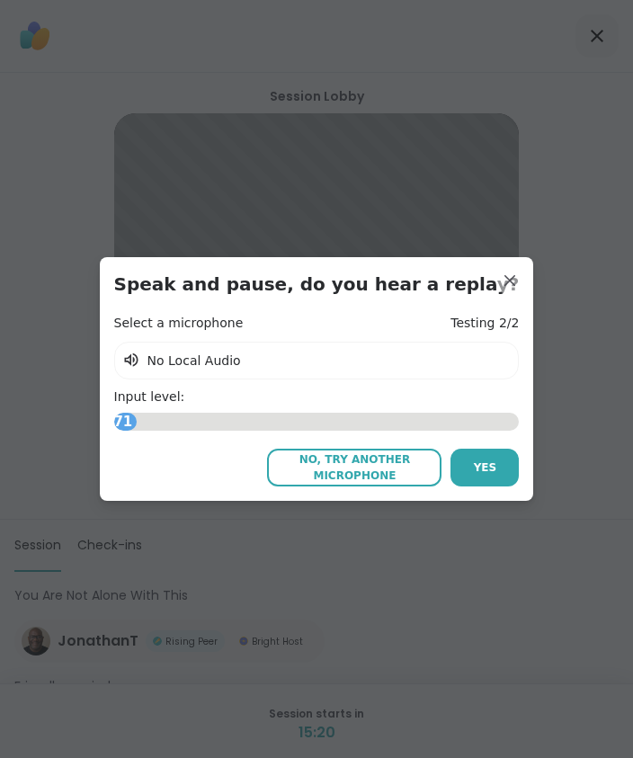
click at [475, 468] on button "Yes" at bounding box center [484, 468] width 68 height 38
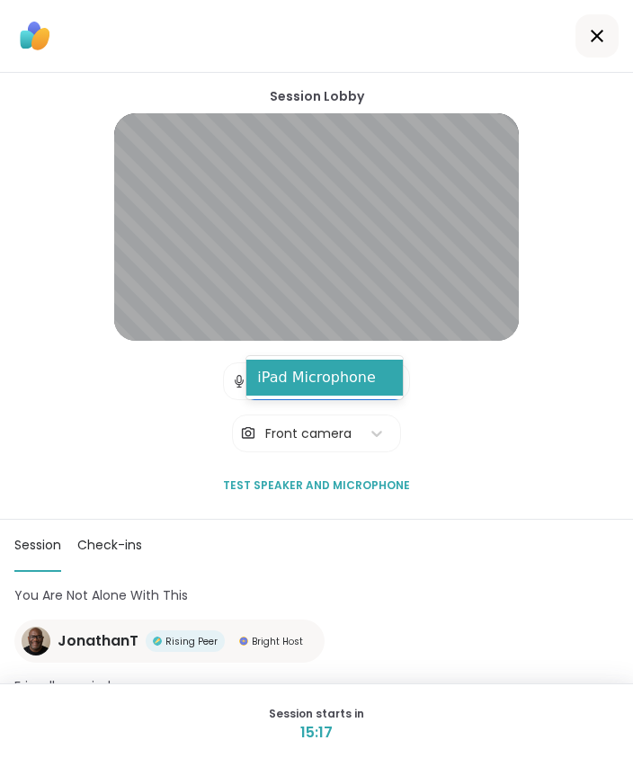
click at [362, 386] on div "iPad Microphone" at bounding box center [324, 378] width 156 height 36
click at [353, 395] on div "iPad Microphone" at bounding box center [324, 378] width 156 height 36
click at [352, 380] on div "iPad Microphone" at bounding box center [324, 378] width 156 height 36
click at [308, 387] on div "iPad Microphone" at bounding box center [324, 378] width 156 height 36
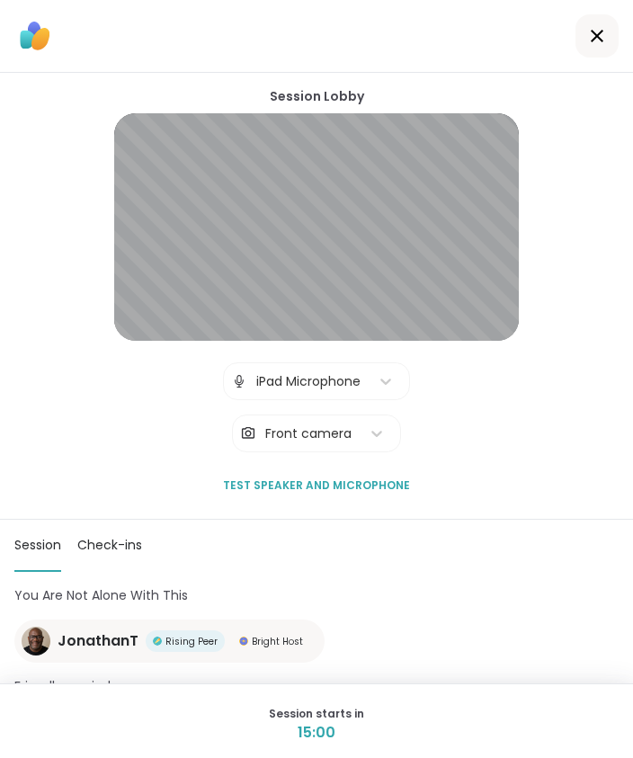
scroll to position [52, 0]
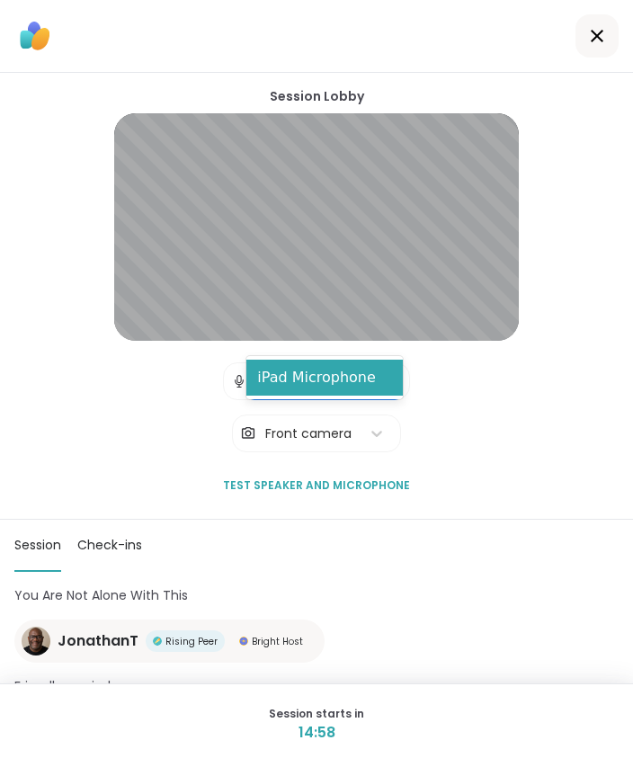
click at [281, 390] on div "iPad Microphone" at bounding box center [324, 378] width 156 height 36
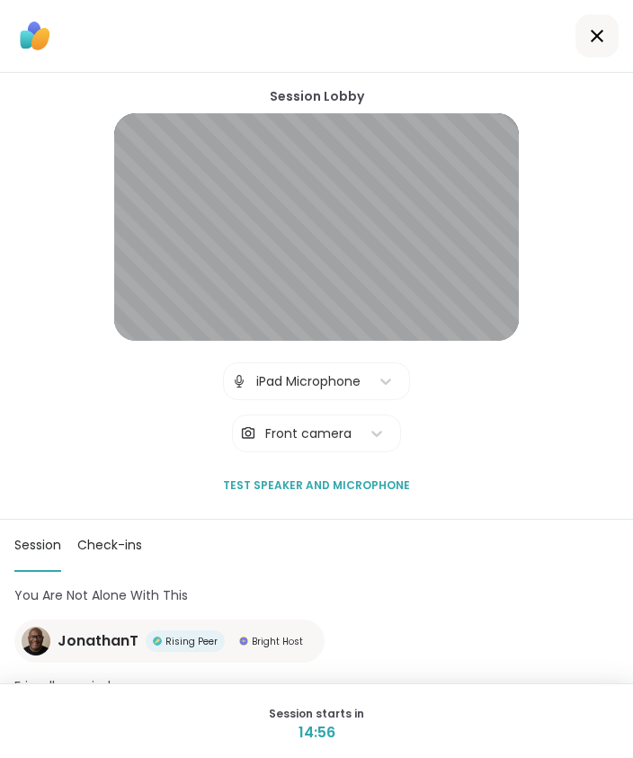
click at [372, 467] on button "Test speaker and microphone" at bounding box center [316, 486] width 201 height 38
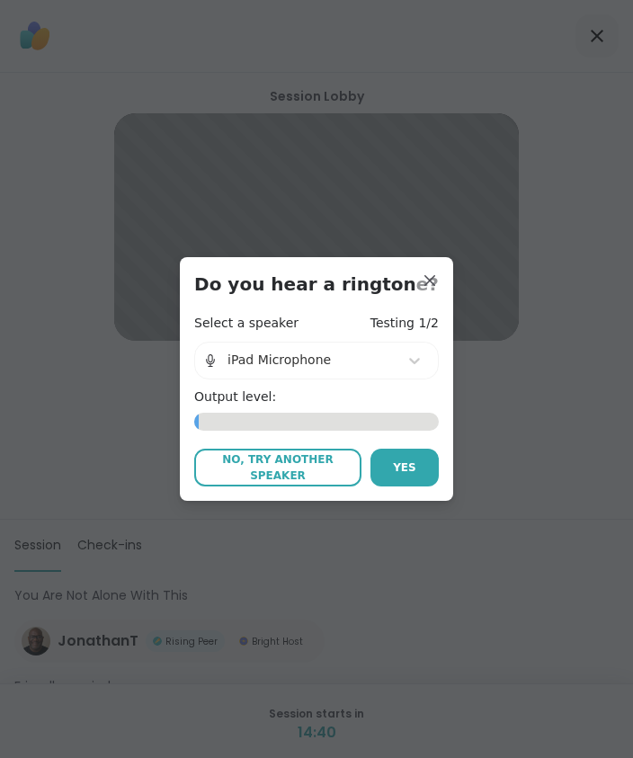
click at [396, 471] on span "Yes" at bounding box center [404, 467] width 23 height 16
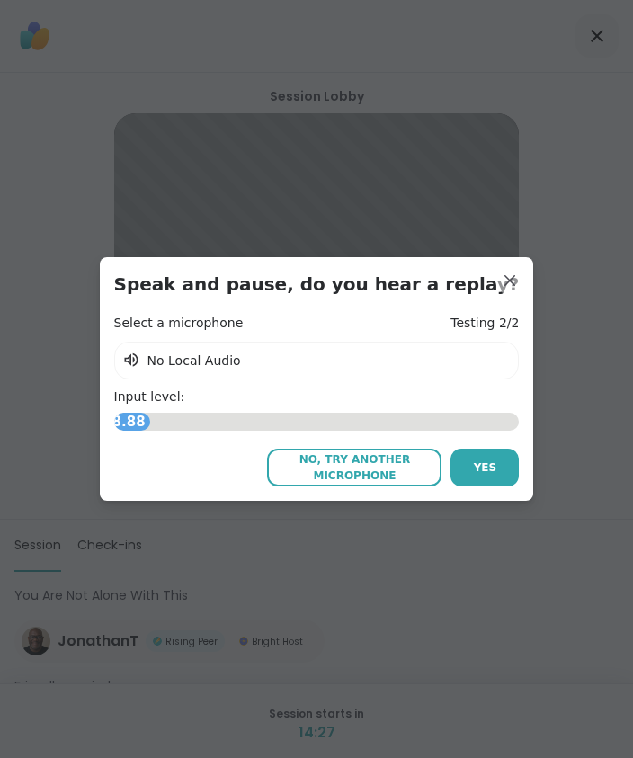
click at [474, 461] on span "Yes" at bounding box center [485, 467] width 23 height 16
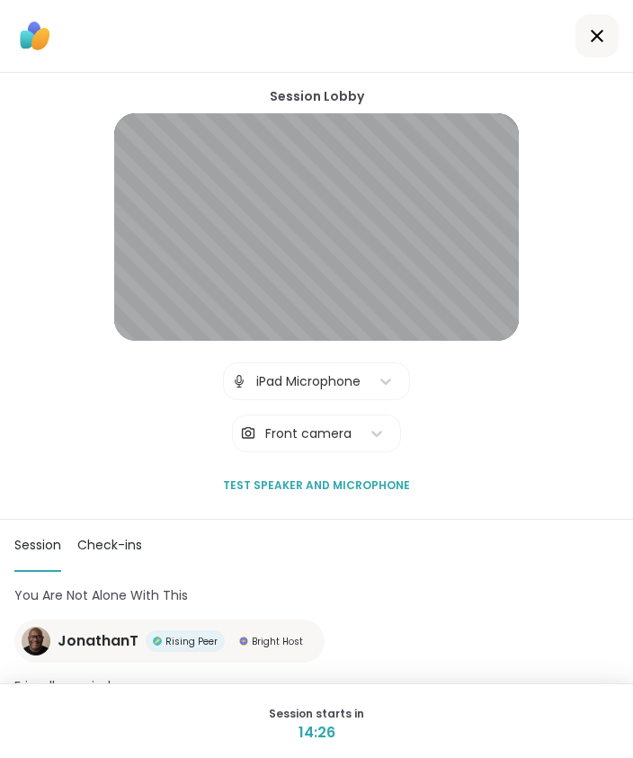
click at [366, 467] on button "Test speaker and microphone" at bounding box center [316, 486] width 201 height 38
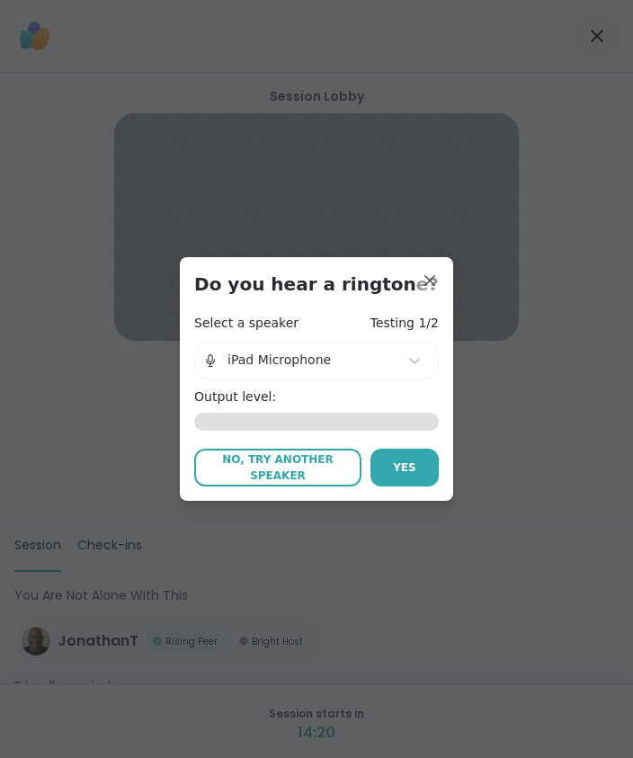
click at [393, 474] on span "Yes" at bounding box center [404, 467] width 23 height 16
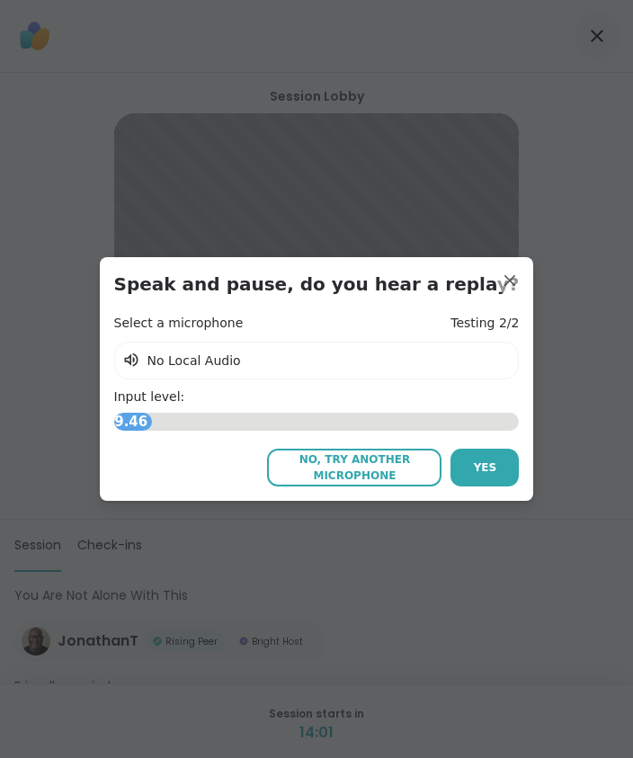
click at [176, 438] on div "Select a microphone Testing 2/2 | No Local Audio Input level: 9.46 No, try anot…" at bounding box center [316, 401] width 405 height 172
click at [175, 438] on div "Select a microphone Testing 2/2 | No Local Audio Input level: 8.26 No, try anot…" at bounding box center [316, 401] width 405 height 172
click at [149, 429] on span "8.79" at bounding box center [128, 422] width 42 height 30
click at [224, 366] on span "No Local Audio" at bounding box center [193, 360] width 93 height 14
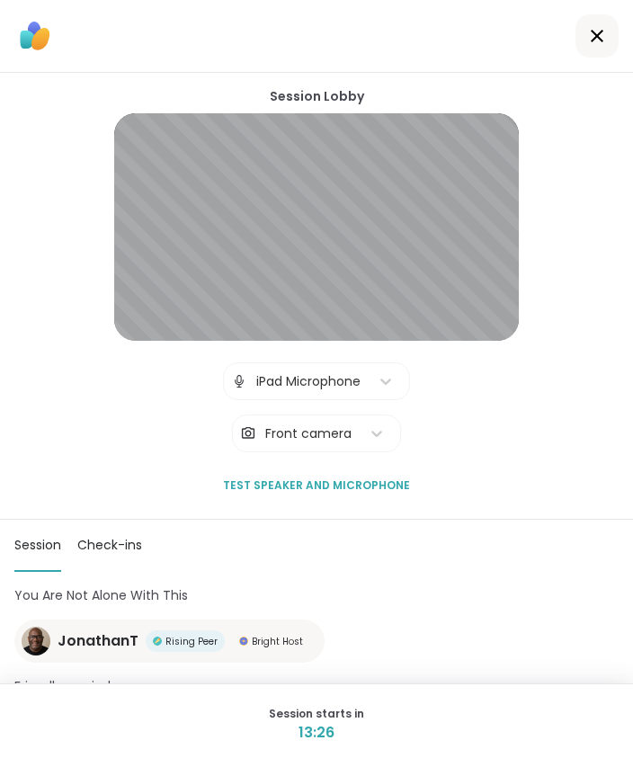
click at [344, 477] on span "Test speaker and microphone" at bounding box center [316, 485] width 187 height 16
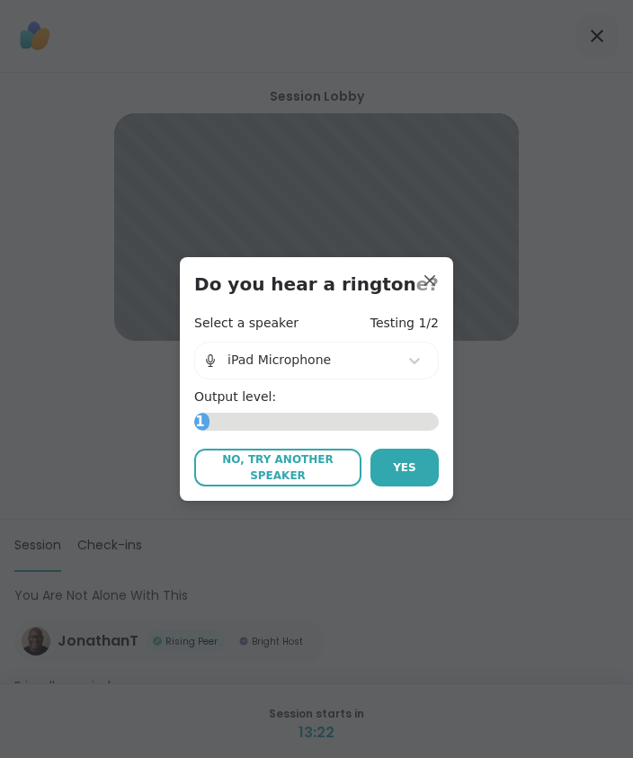
click at [380, 472] on button "Yes" at bounding box center [404, 468] width 68 height 38
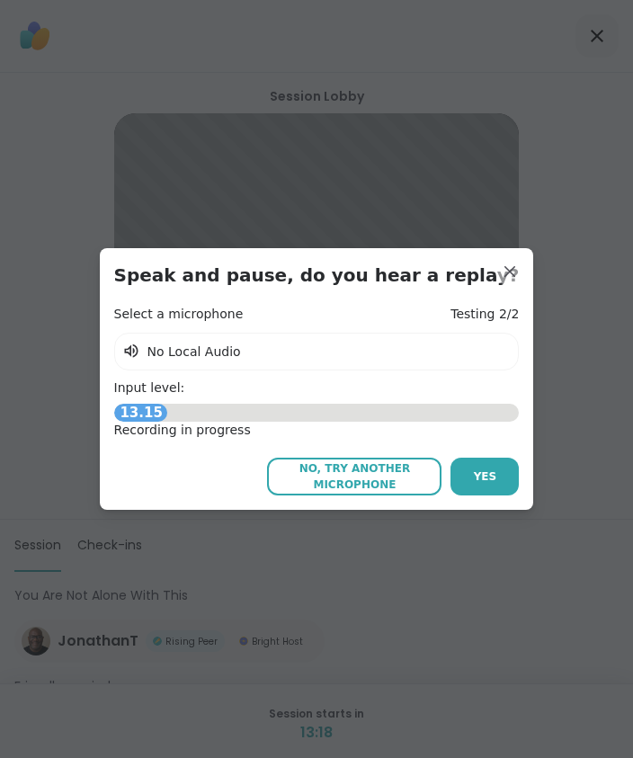
click at [176, 431] on div "Recording in progress" at bounding box center [316, 431] width 405 height 18
click at [138, 413] on span "5.94" at bounding box center [116, 413] width 42 height 30
click at [249, 410] on div "6.82" at bounding box center [316, 413] width 405 height 18
click at [356, 427] on div "Recording in progress" at bounding box center [316, 431] width 405 height 18
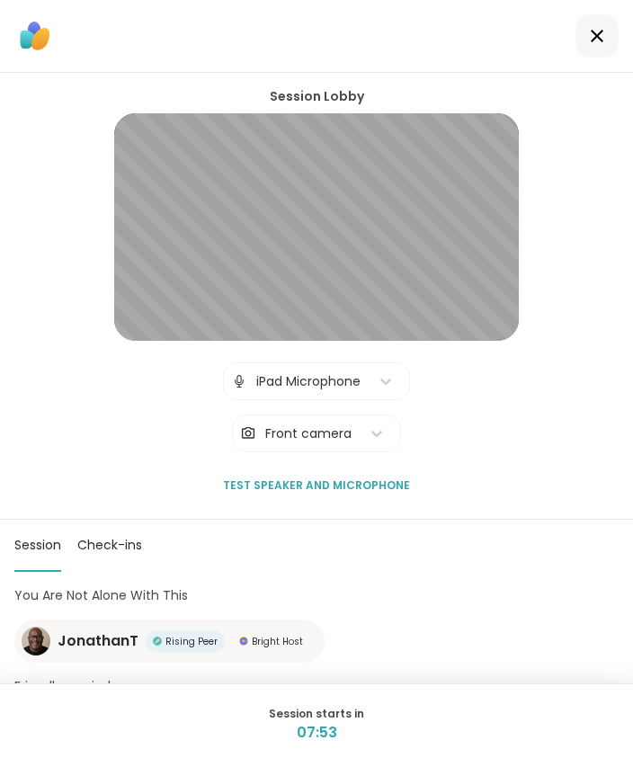
scroll to position [0, 0]
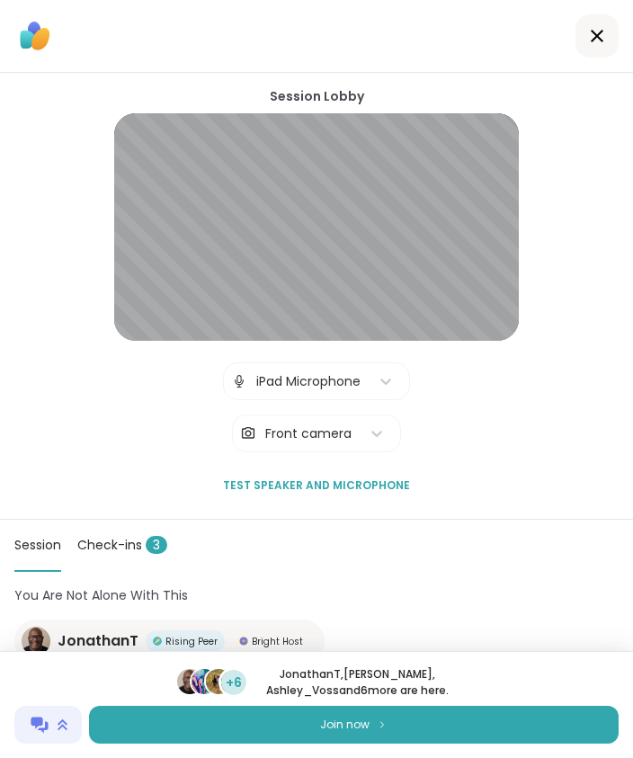
click at [386, 729] on img at bounding box center [382, 724] width 11 height 10
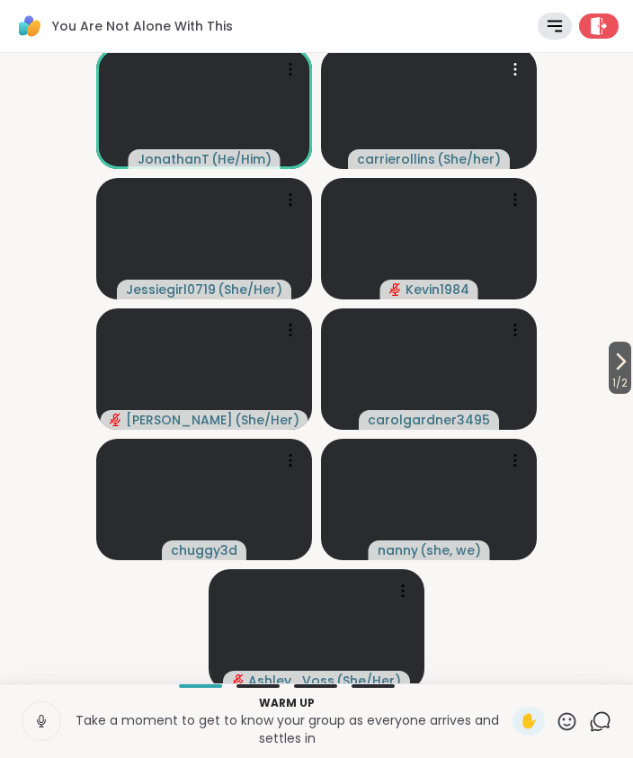
click at [421, 152] on span "carrierollins" at bounding box center [396, 159] width 78 height 18
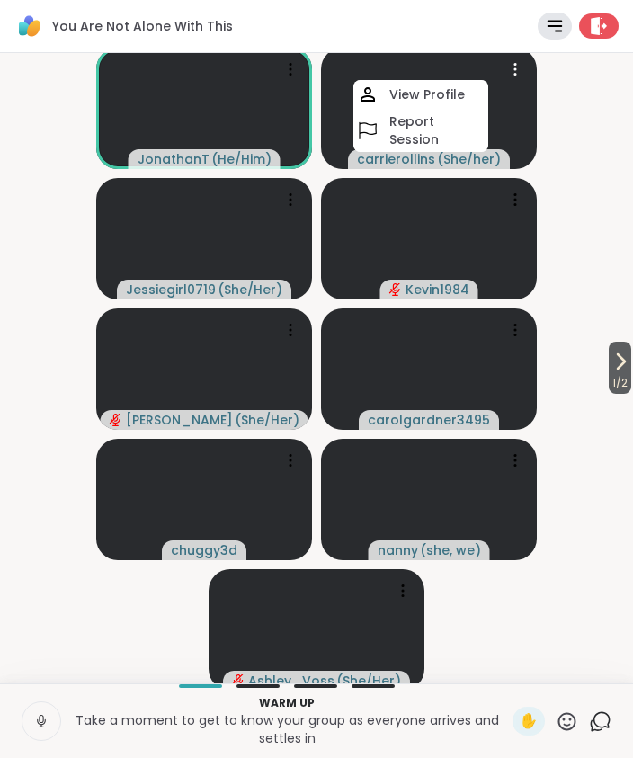
click at [458, 103] on h4 "View Profile" at bounding box center [427, 94] width 76 height 18
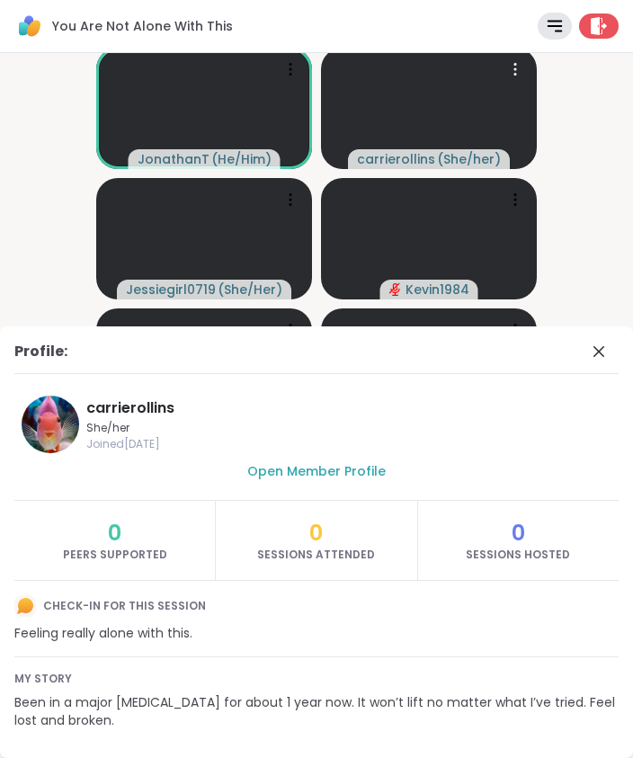
click at [449, 123] on video at bounding box center [429, 108] width 216 height 121
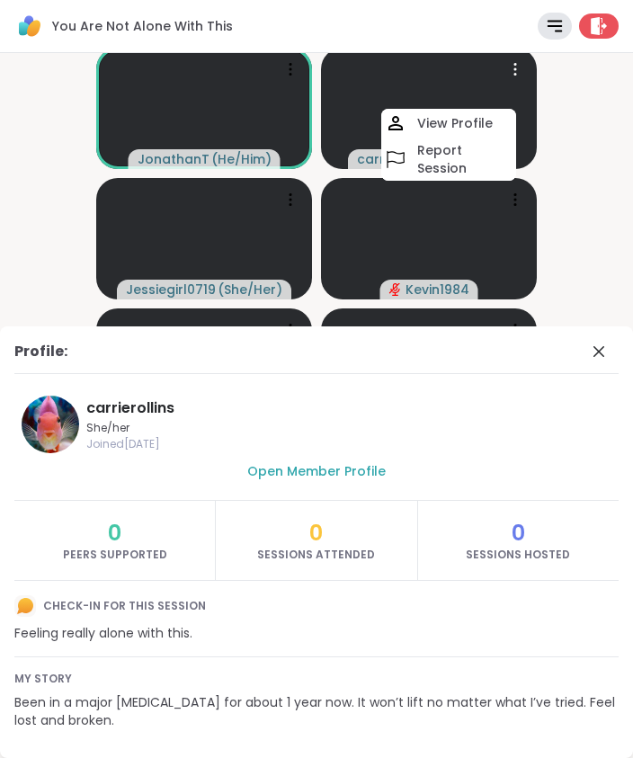
click at [586, 265] on video-player-container "1 / 2 JonathanT ( He/Him ) carrierollins ( She/her ) View Profile Report Sessio…" at bounding box center [316, 368] width 611 height 616
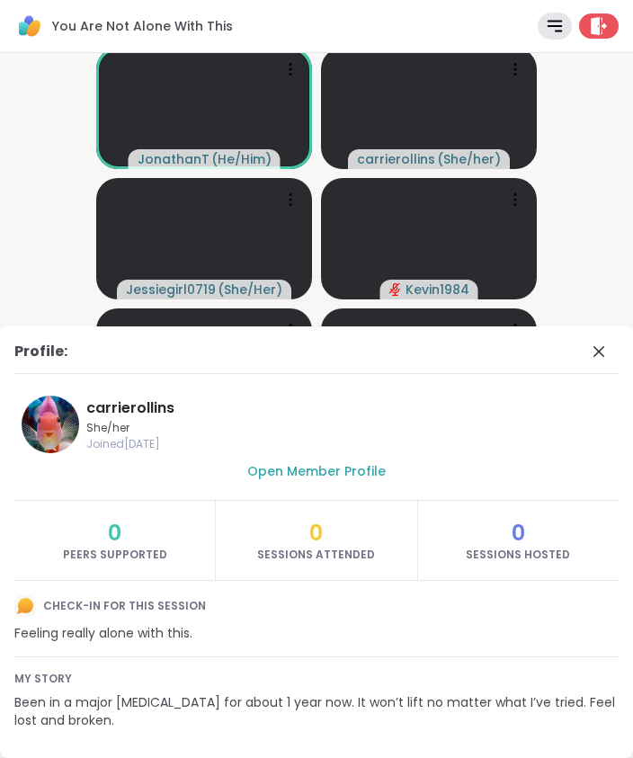
click at [258, 117] on video at bounding box center [204, 108] width 216 height 121
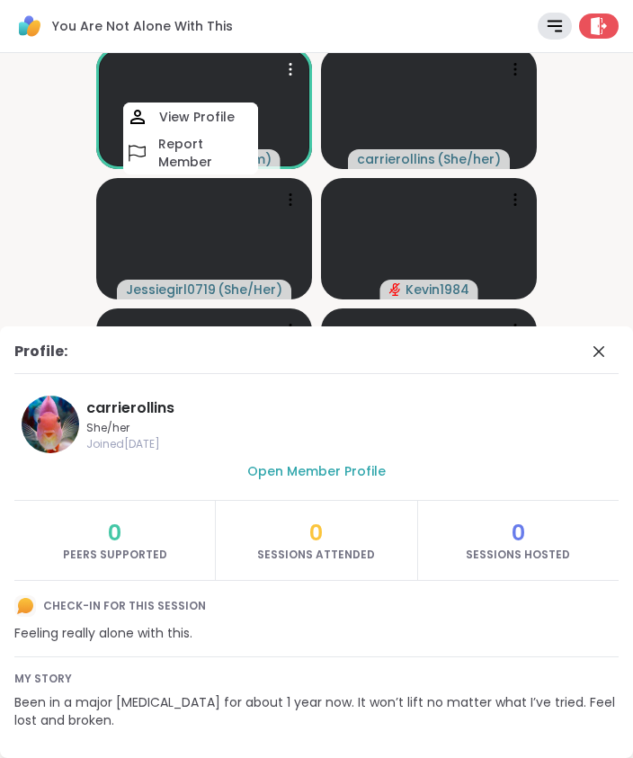
click at [390, 422] on span "She/her" at bounding box center [303, 428] width 435 height 14
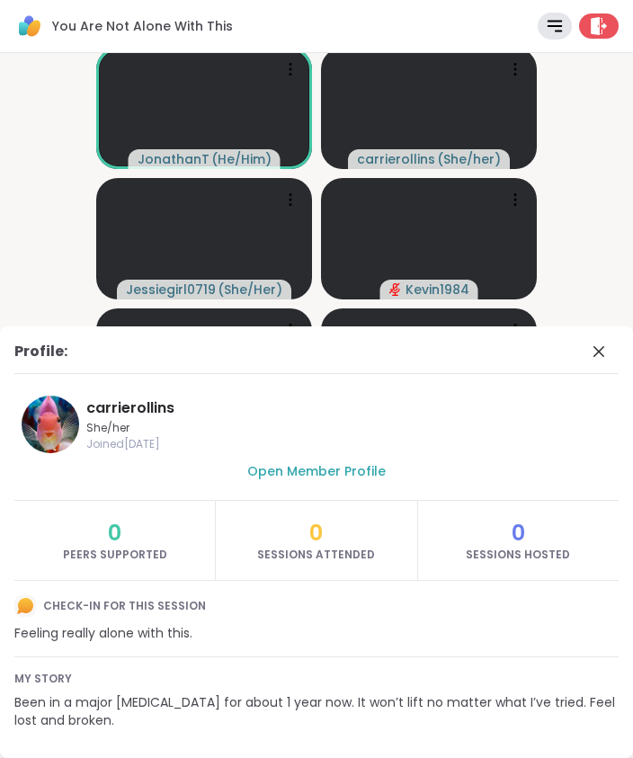
click at [601, 350] on icon at bounding box center [599, 352] width 22 height 22
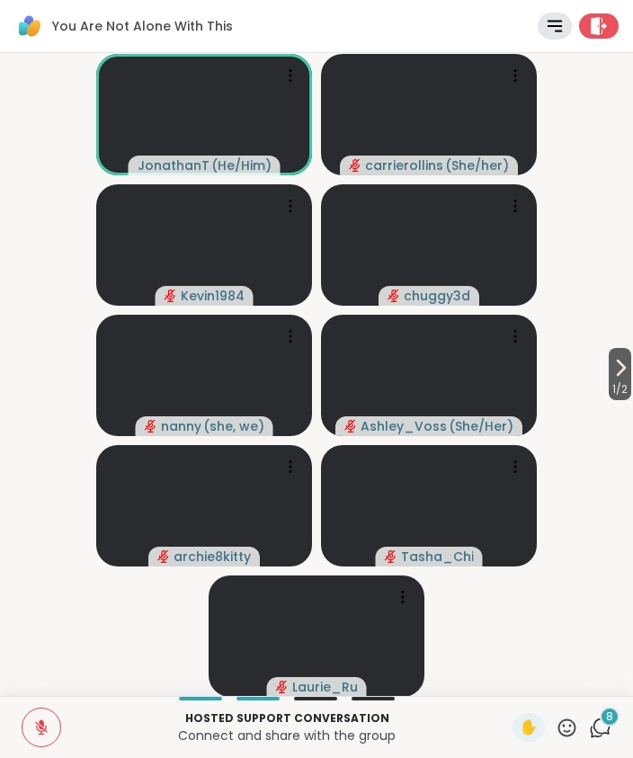
click at [608, 728] on icon at bounding box center [600, 727] width 22 height 22
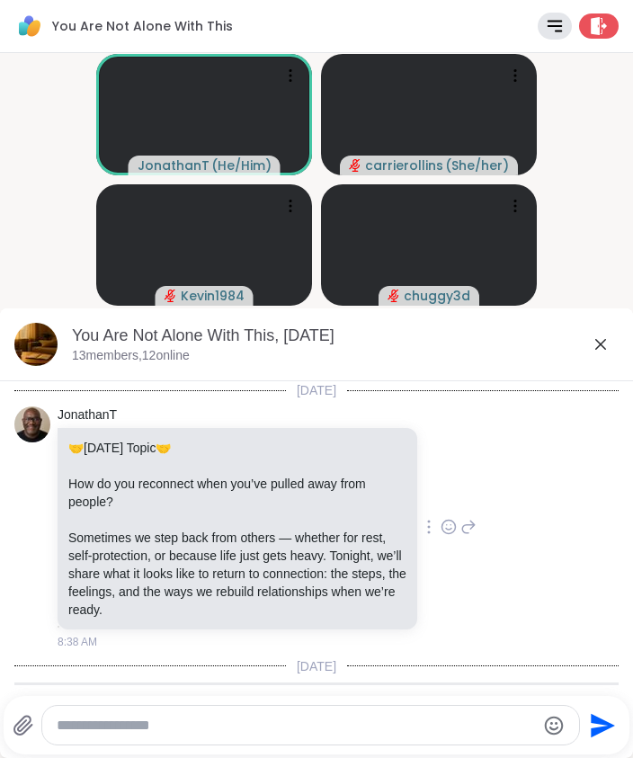
scroll to position [1980, 0]
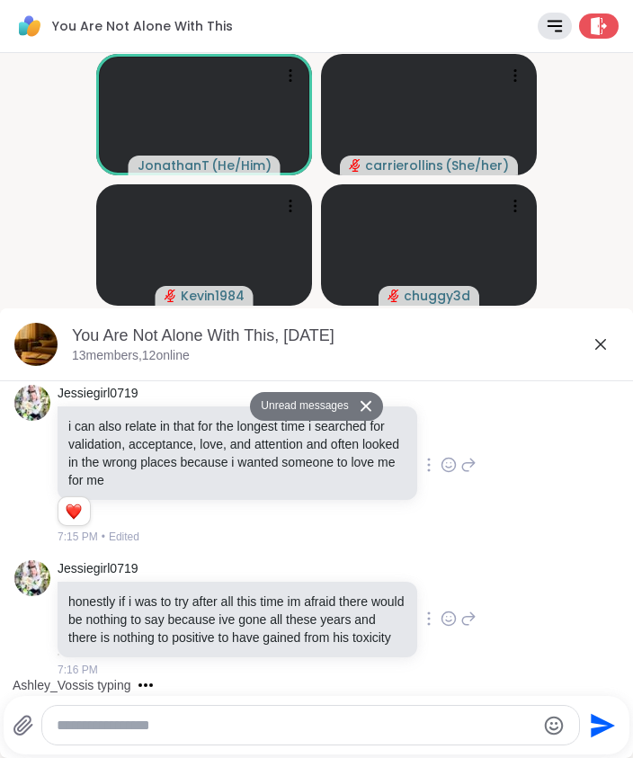
click at [253, 733] on textarea "Type your message" at bounding box center [296, 725] width 479 height 18
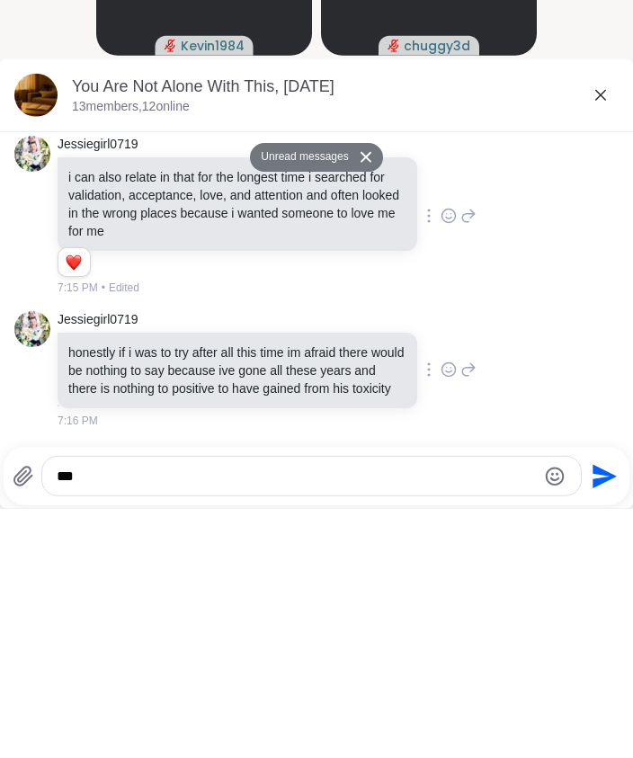
type textarea "***"
click at [619, 705] on button "Send" at bounding box center [602, 725] width 40 height 40
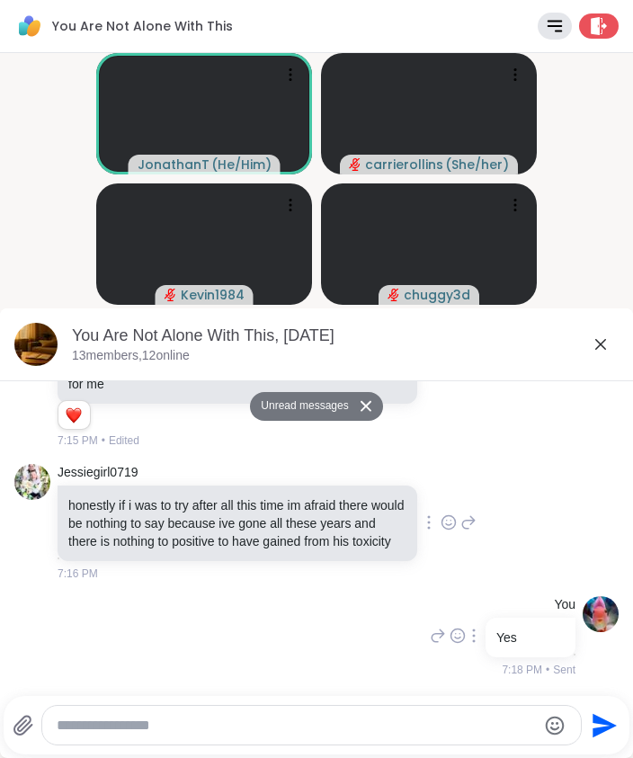
scroll to position [2033, 0]
click at [606, 344] on icon at bounding box center [601, 345] width 22 height 22
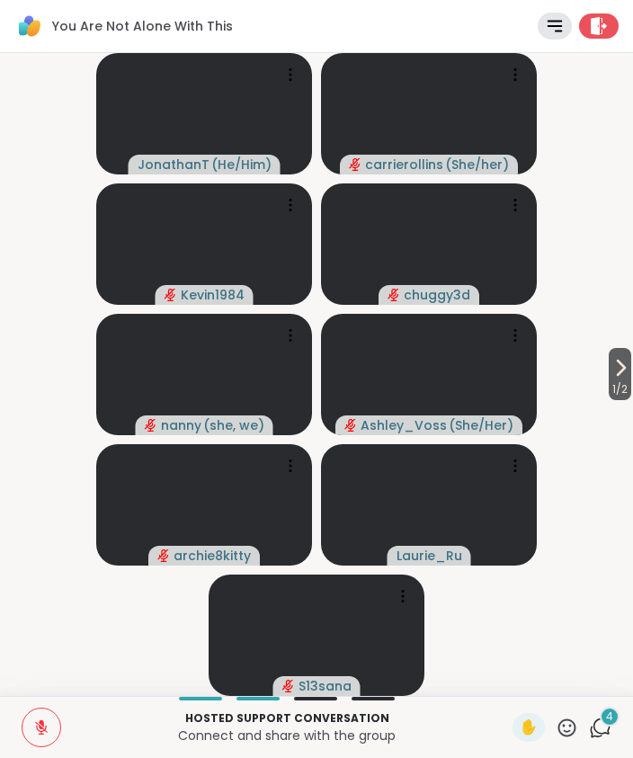
click at [618, 389] on span "1 / 2" at bounding box center [620, 389] width 22 height 22
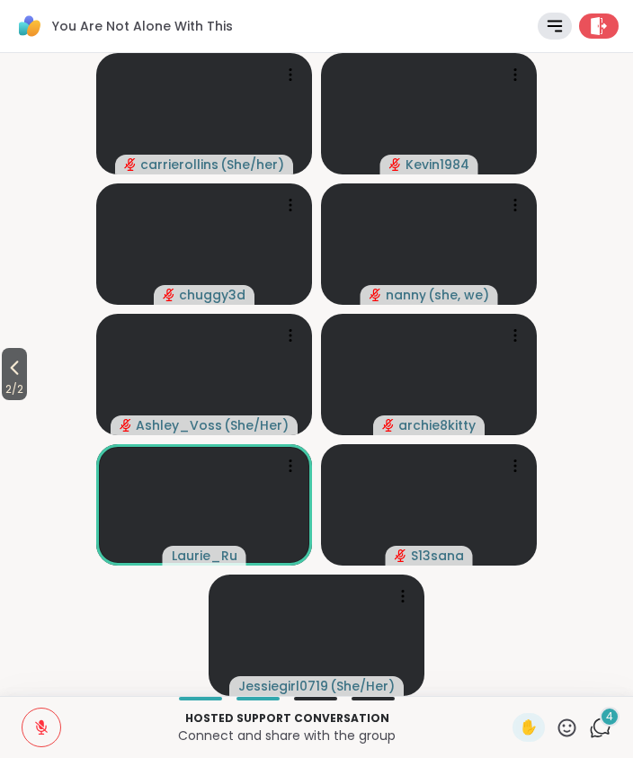
click at [23, 376] on icon at bounding box center [15, 368] width 22 height 22
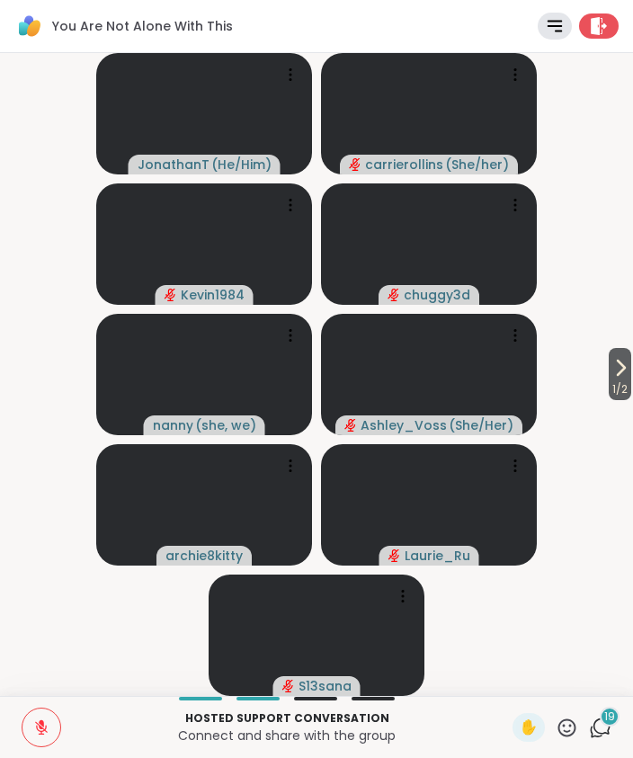
click at [609, 721] on span "19" at bounding box center [609, 716] width 11 height 15
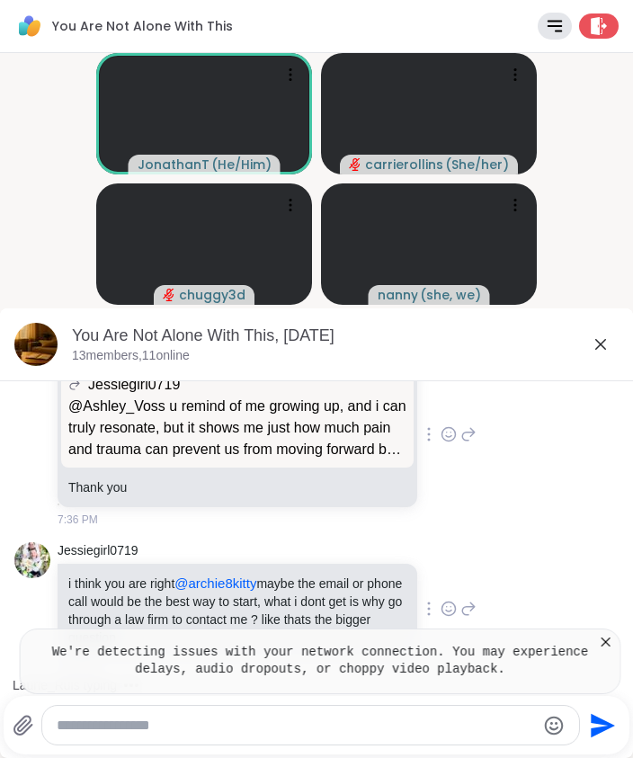
scroll to position [7019, 0]
click at [613, 639] on icon at bounding box center [605, 642] width 18 height 18
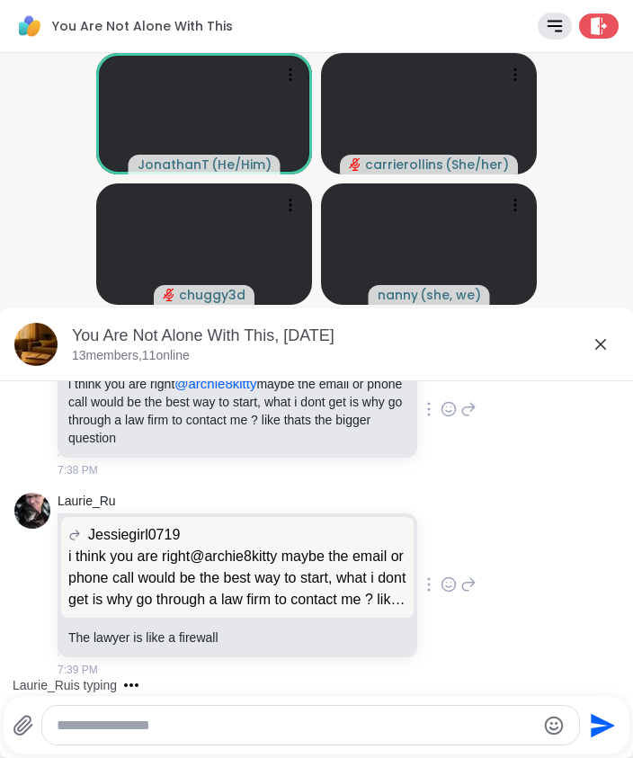
scroll to position [7227, 0]
click at [603, 342] on icon at bounding box center [600, 344] width 11 height 11
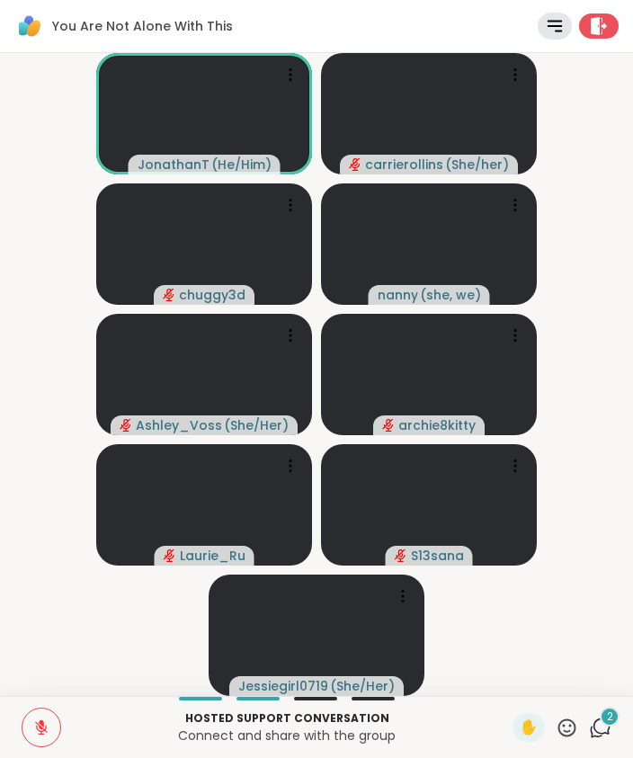
click at [616, 719] on div "2" at bounding box center [610, 717] width 20 height 20
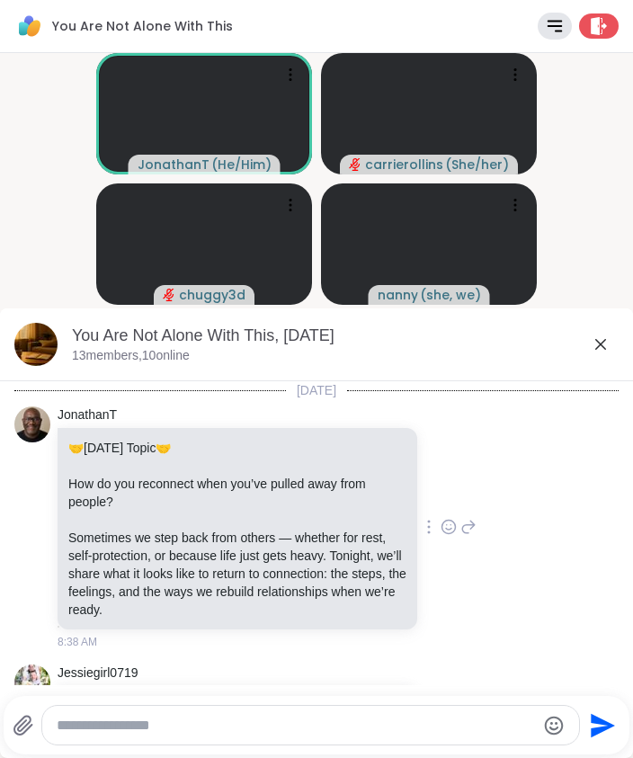
scroll to position [7607, 0]
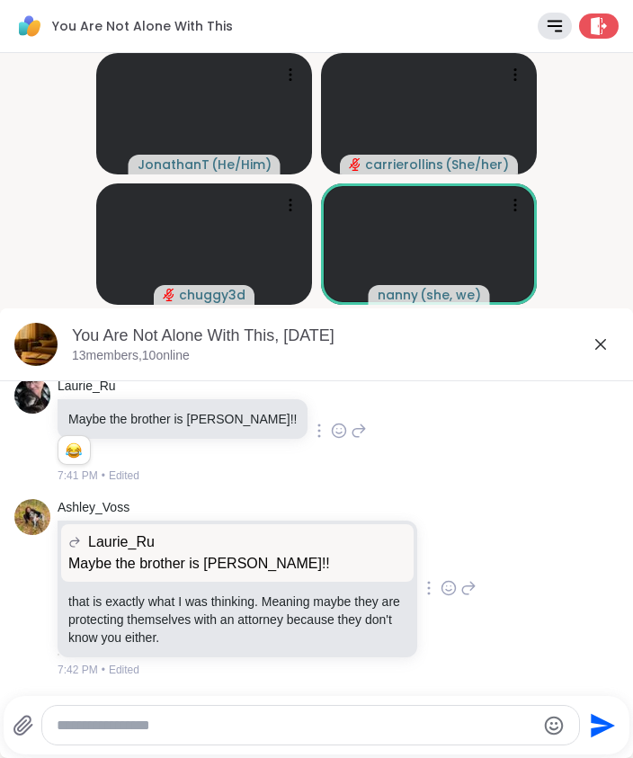
click at [291, 743] on div at bounding box center [311, 725] width 538 height 39
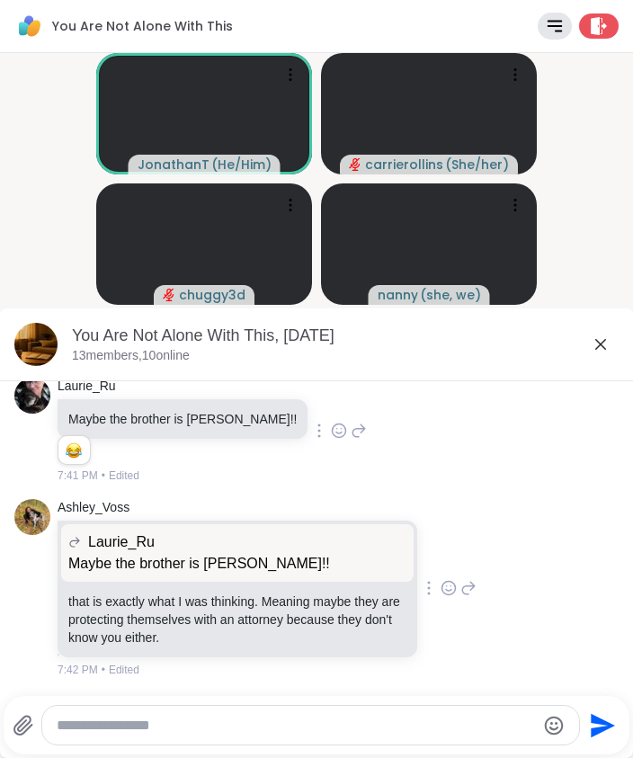
click at [300, 728] on textarea "Type your message" at bounding box center [296, 725] width 479 height 18
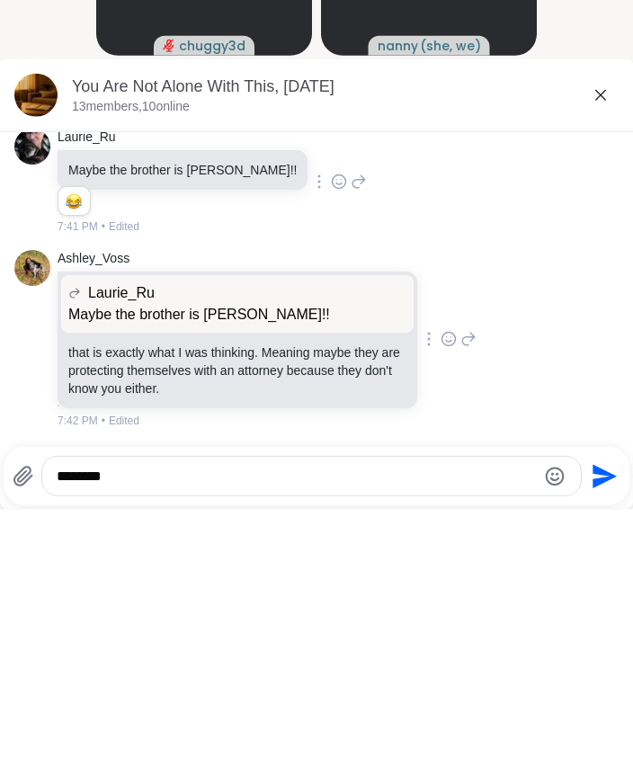
type textarea "********"
click at [608, 711] on icon "Send" at bounding box center [602, 725] width 29 height 29
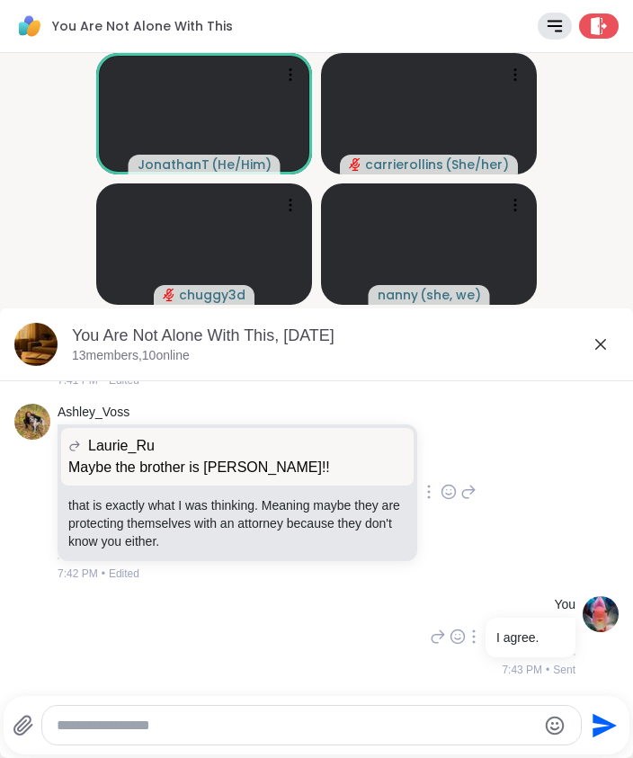
scroll to position [7660, 0]
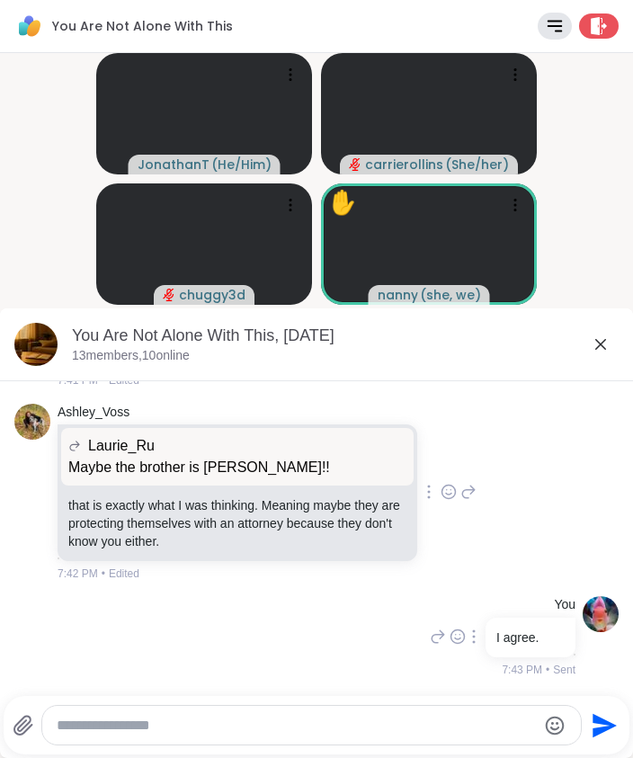
click at [609, 350] on icon at bounding box center [601, 345] width 22 height 22
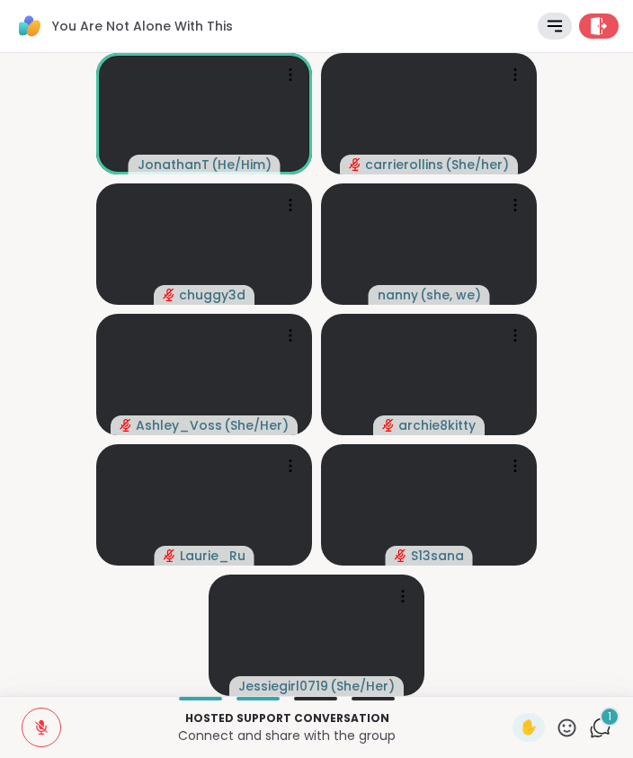
click at [626, 714] on div "Hosted support conversation Connect and share with the group ✋ 1 Chat" at bounding box center [316, 727] width 633 height 62
click at [603, 740] on div "1 Chat" at bounding box center [600, 727] width 22 height 29
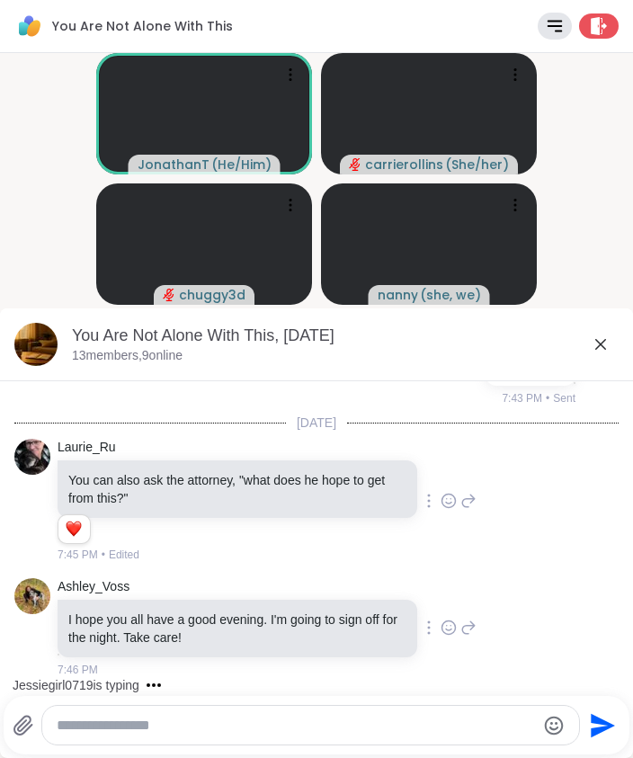
scroll to position [7912, 0]
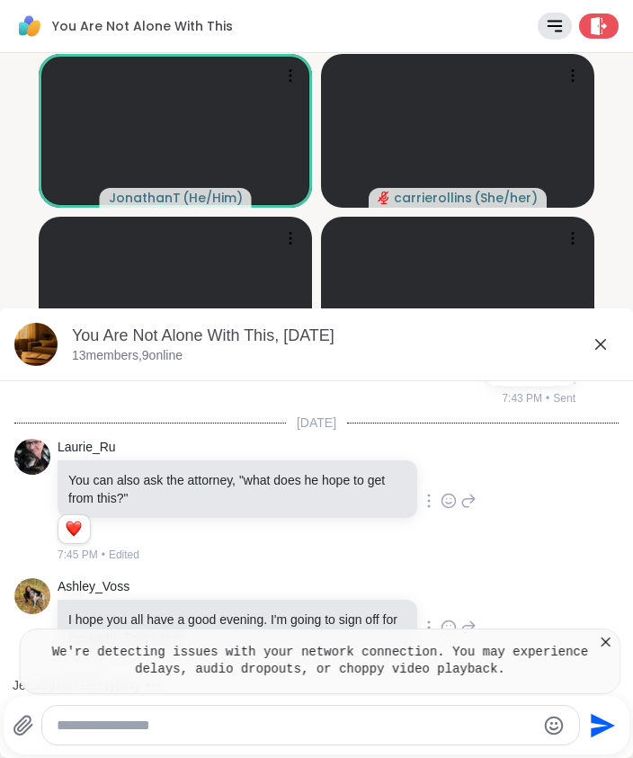
click at [601, 351] on icon at bounding box center [601, 345] width 22 height 22
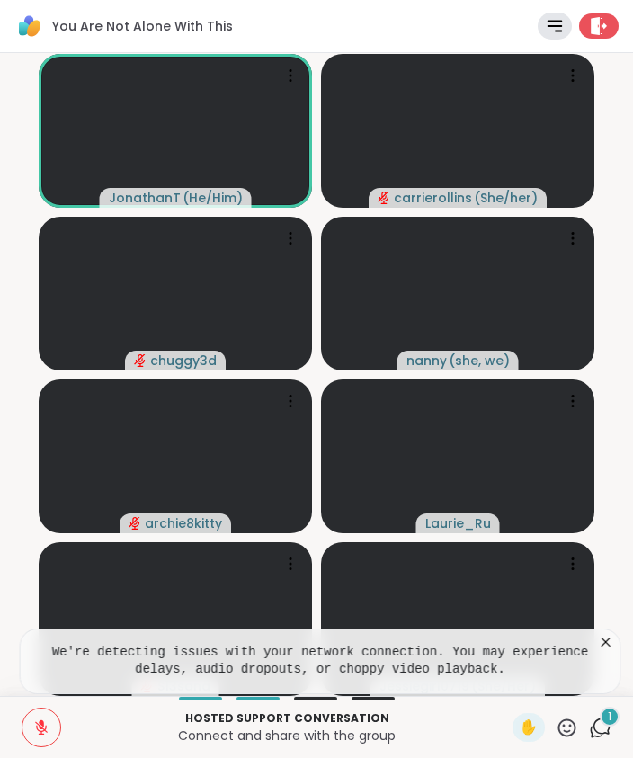
click at [565, 749] on div "Hosted support conversation Connect and share with the group ✋ 1 Chat" at bounding box center [316, 727] width 633 height 62
click at [574, 731] on icon at bounding box center [567, 727] width 18 height 18
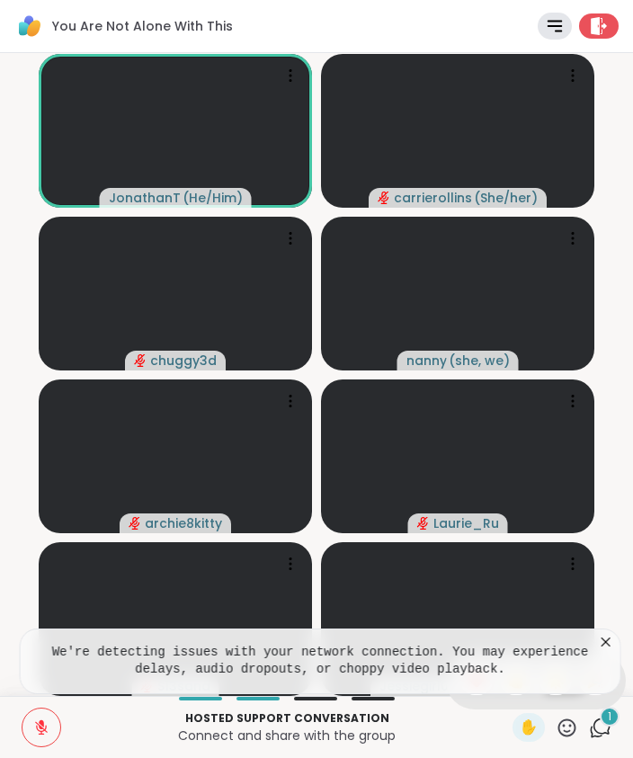
click at [609, 645] on icon at bounding box center [605, 642] width 18 height 18
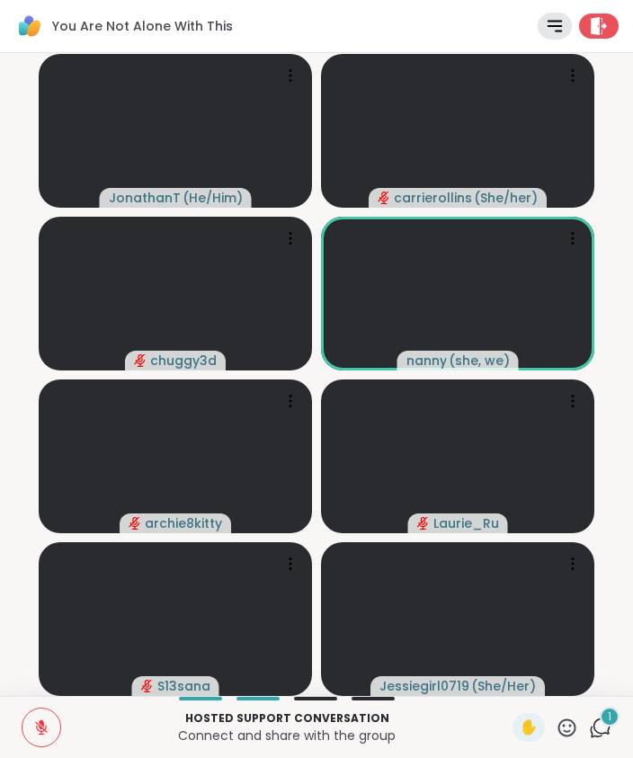
click at [572, 726] on icon at bounding box center [567, 727] width 22 height 22
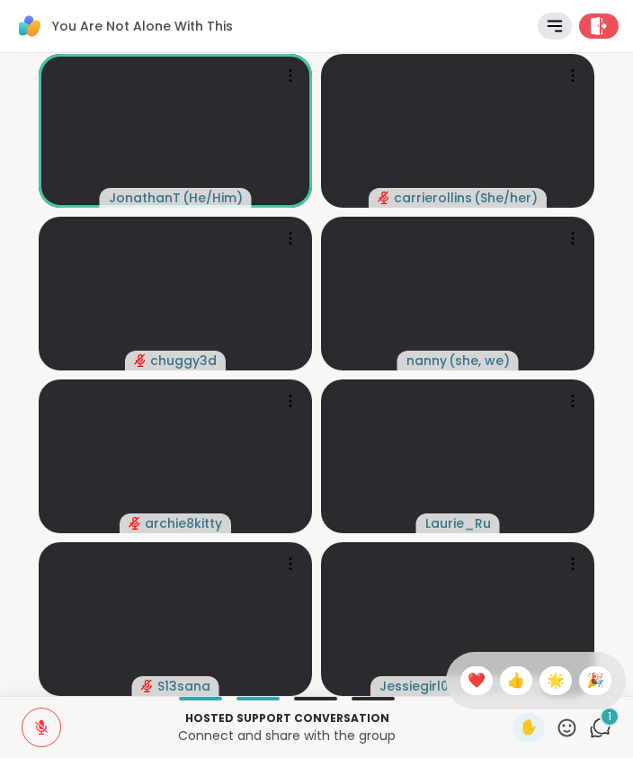
click at [480, 690] on span "❤️" at bounding box center [476, 681] width 18 height 22
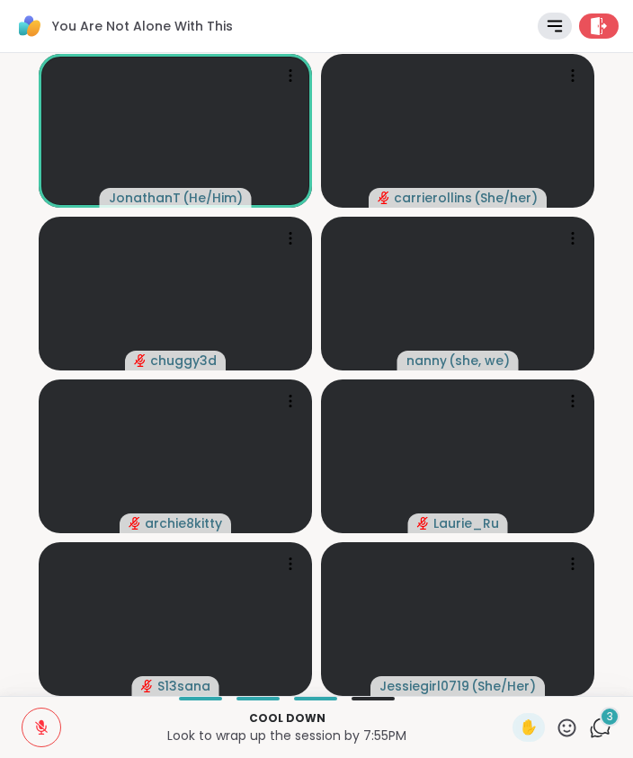
click at [609, 750] on div "Cool down Look to wrap up the session by 7:55PM ✋ 3 Chat" at bounding box center [316, 727] width 633 height 62
click at [612, 725] on div "3" at bounding box center [610, 717] width 20 height 20
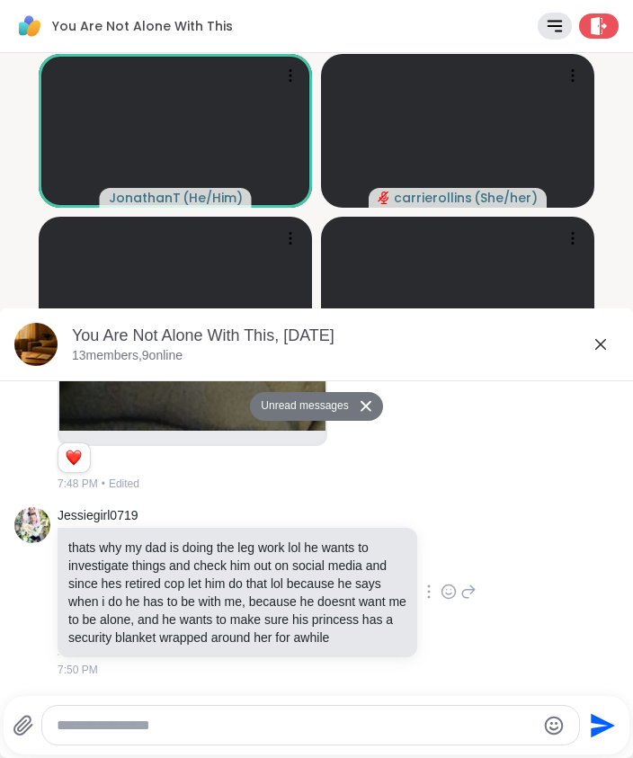
scroll to position [8922, 0]
click at [606, 346] on icon at bounding box center [601, 345] width 22 height 22
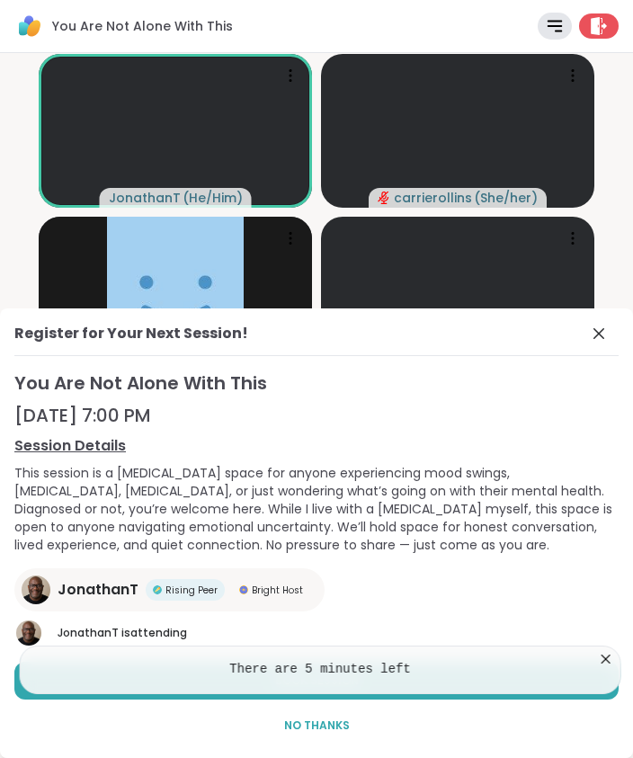
click at [606, 663] on icon at bounding box center [605, 659] width 18 height 18
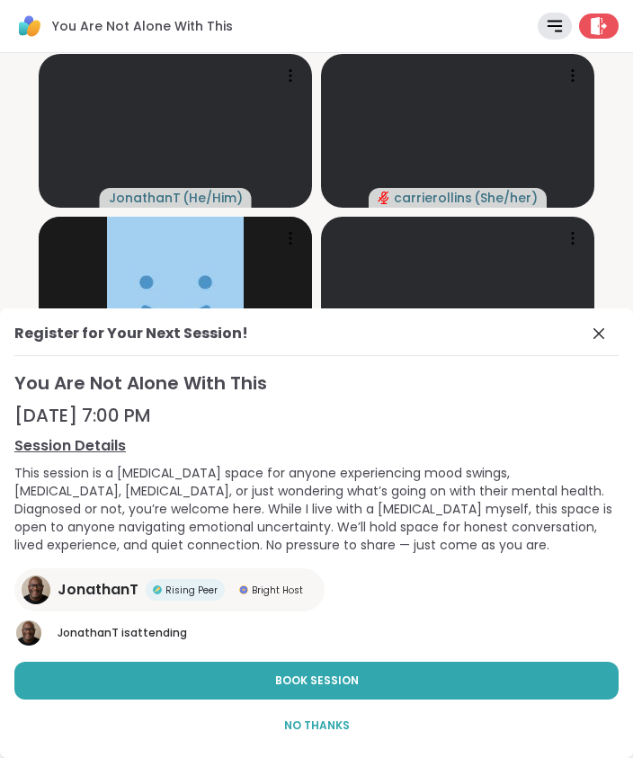
click at [592, 342] on icon at bounding box center [599, 334] width 22 height 22
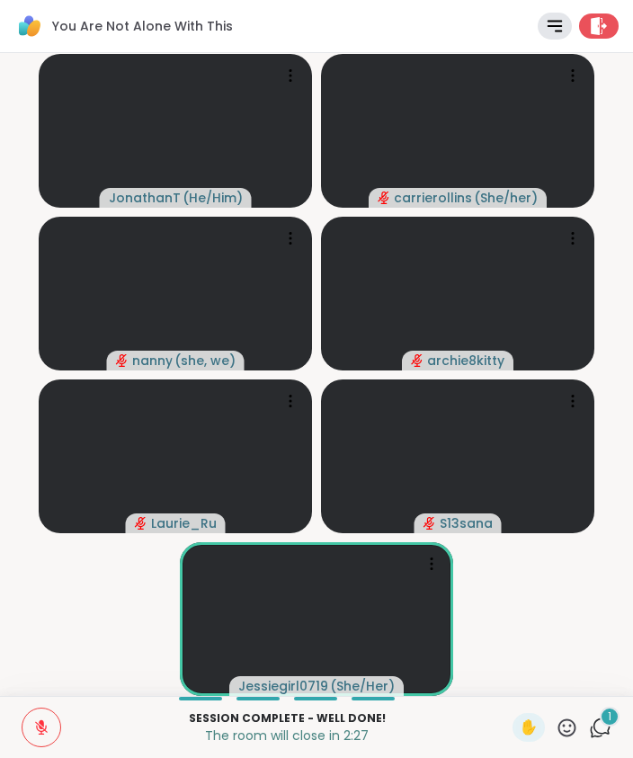
click at [554, 23] on icon at bounding box center [555, 26] width 20 height 20
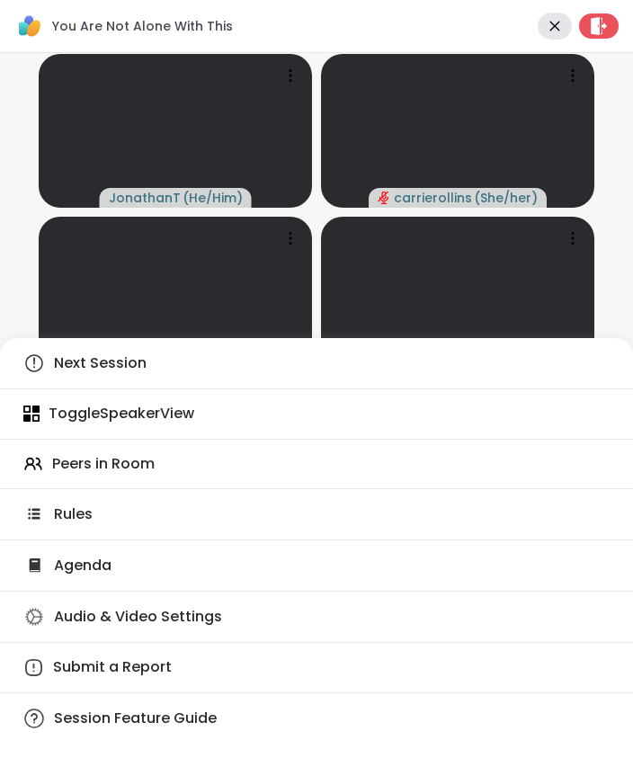
click at [183, 471] on div "Peers in Room" at bounding box center [316, 464] width 633 height 20
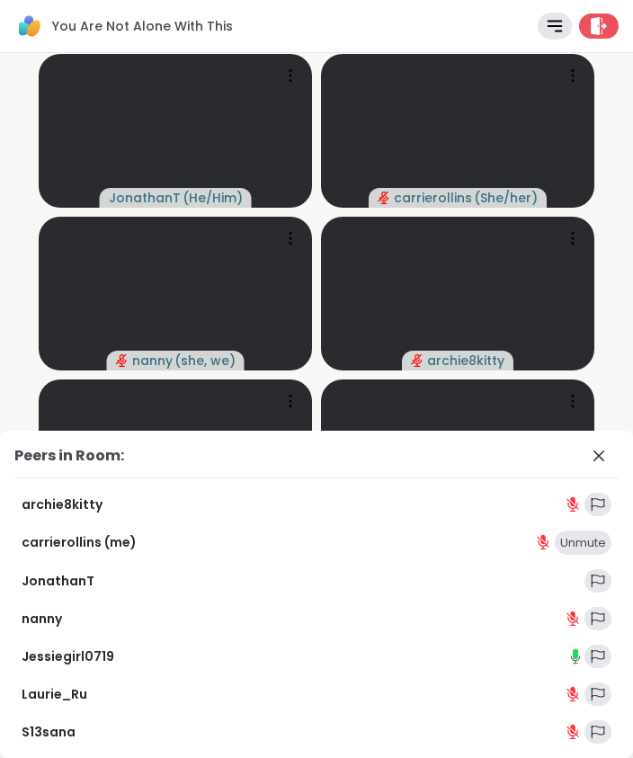
click at [601, 458] on icon at bounding box center [599, 456] width 22 height 22
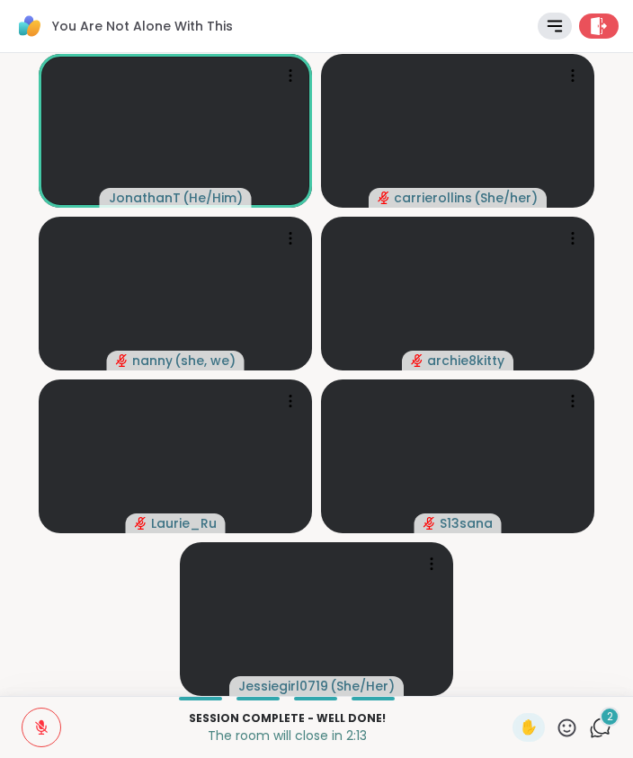
click at [567, 34] on div at bounding box center [555, 26] width 34 height 27
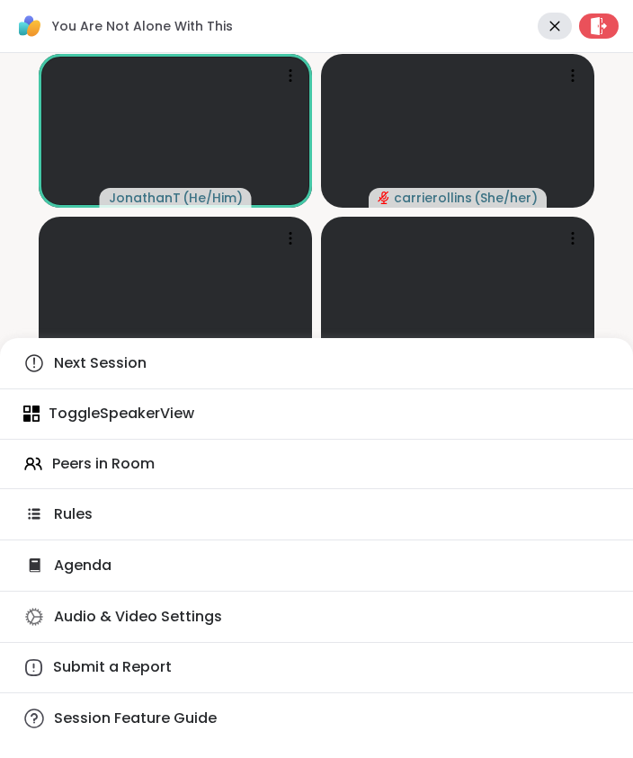
click at [318, 486] on div "Next Session Toggle Speaker View Peers in Room Rules Agenda Audio & Video Setti…" at bounding box center [316, 548] width 633 height 420
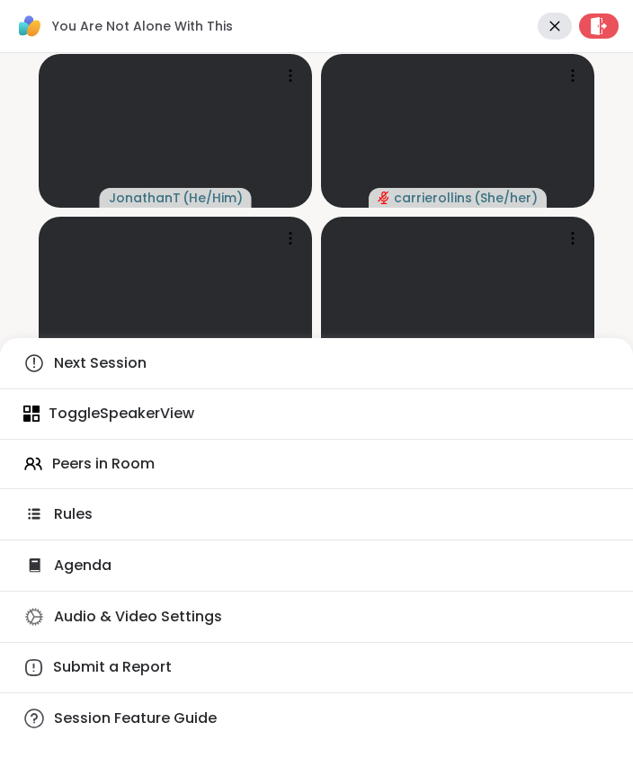
click at [162, 473] on div "Peers in Room" at bounding box center [316, 464] width 633 height 20
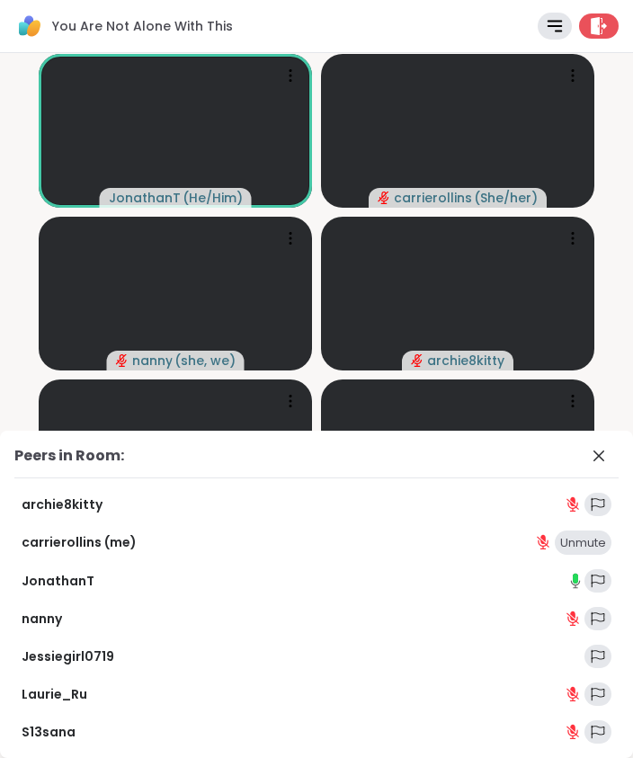
click at [602, 453] on icon at bounding box center [598, 455] width 11 height 11
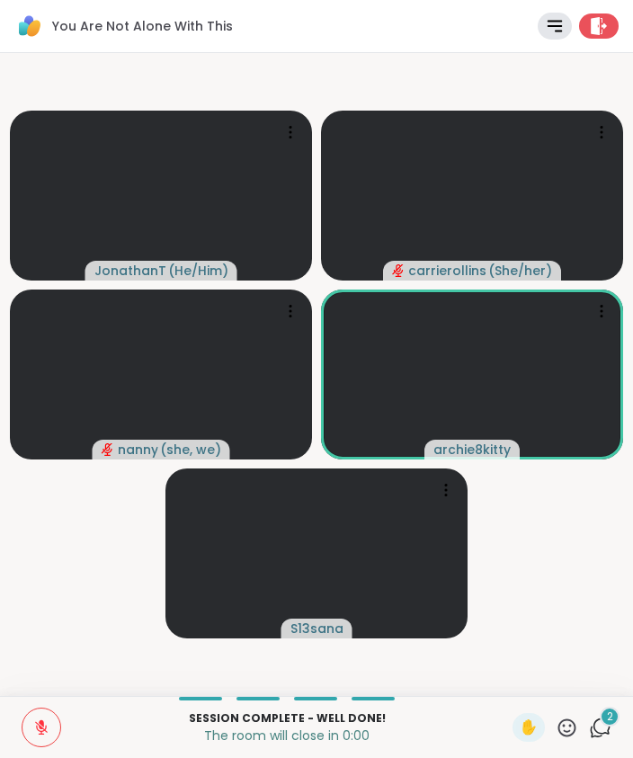
click at [616, 22] on div at bounding box center [599, 25] width 40 height 25
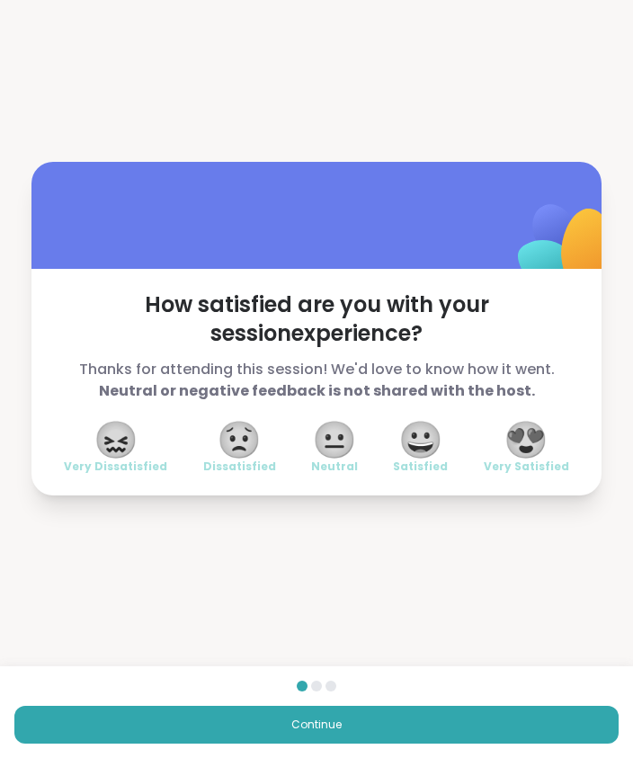
click at [446, 432] on div "😀 Satisfied" at bounding box center [420, 448] width 55 height 50
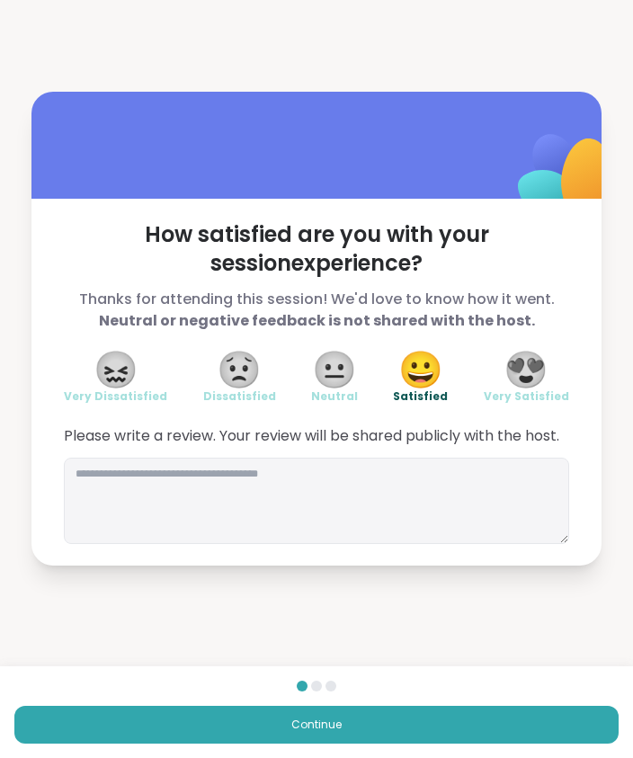
click at [424, 724] on button "Continue" at bounding box center [316, 725] width 604 height 38
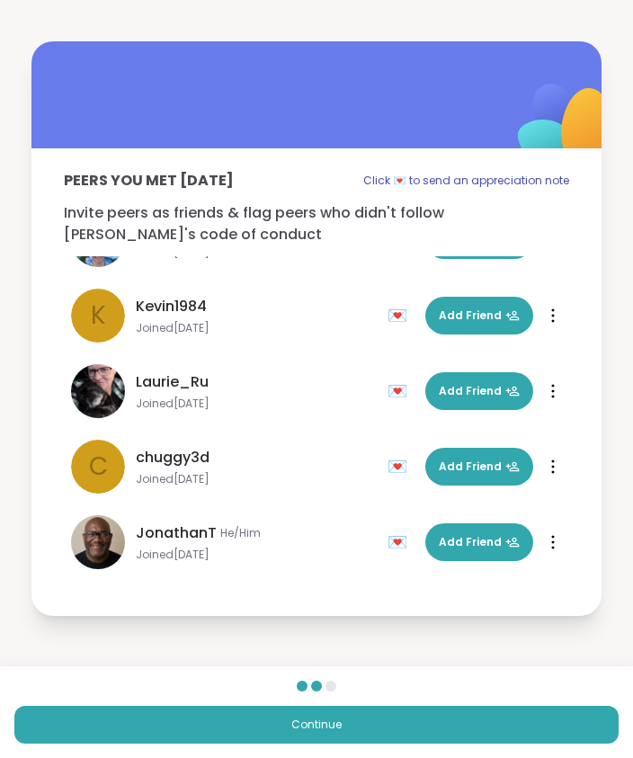
scroll to position [507, 0]
click at [436, 730] on button "Continue" at bounding box center [316, 725] width 604 height 38
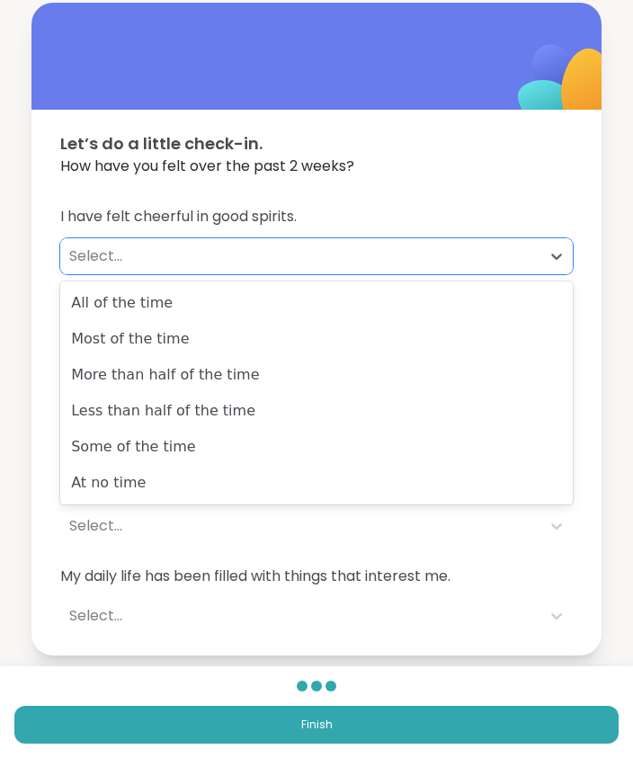
click at [197, 458] on div "Some of the time" at bounding box center [316, 447] width 512 height 36
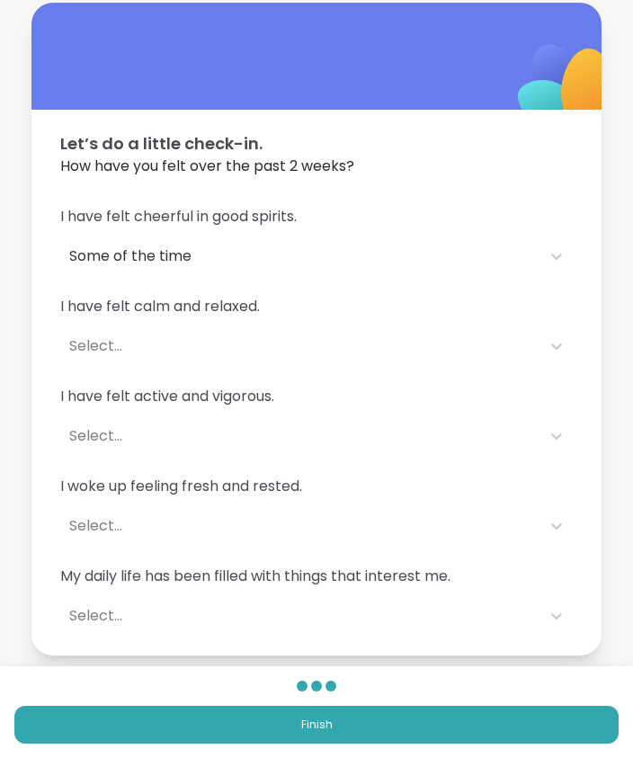
click at [581, 341] on div "I have felt cheerful in good spirits. Some of the time I have felt calm and rel…" at bounding box center [316, 419] width 570 height 471
click at [576, 355] on div "I have felt cheerful in good spirits. Some of the time I have felt calm and rel…" at bounding box center [316, 419] width 570 height 471
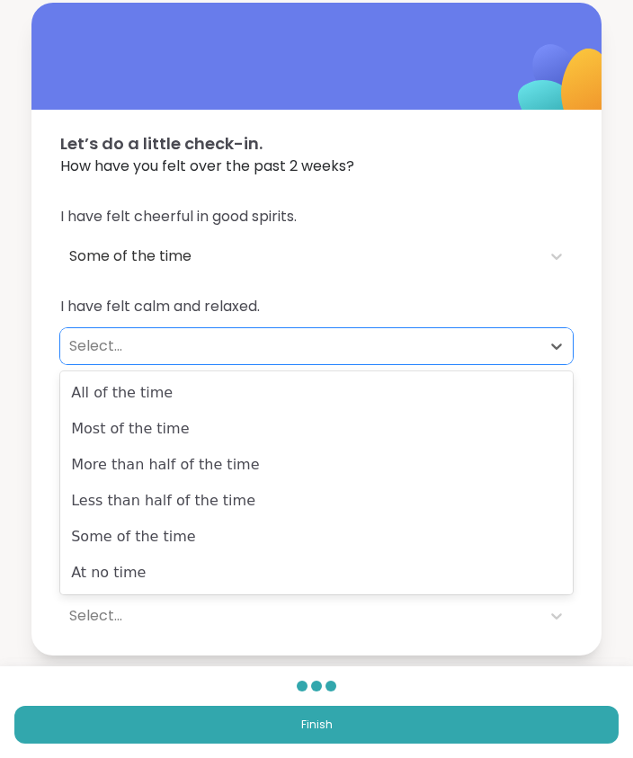
click at [211, 547] on div "Some of the time" at bounding box center [316, 537] width 512 height 36
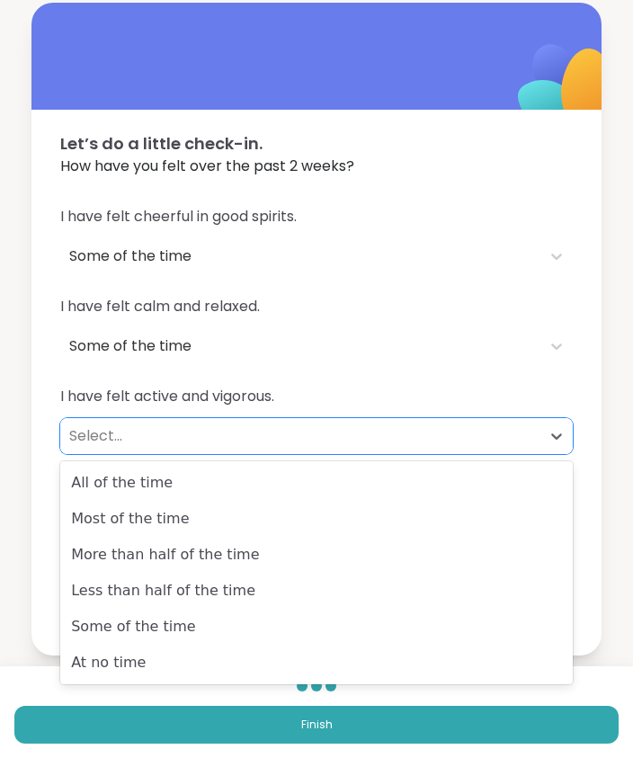
click at [200, 632] on div "Some of the time" at bounding box center [316, 627] width 512 height 36
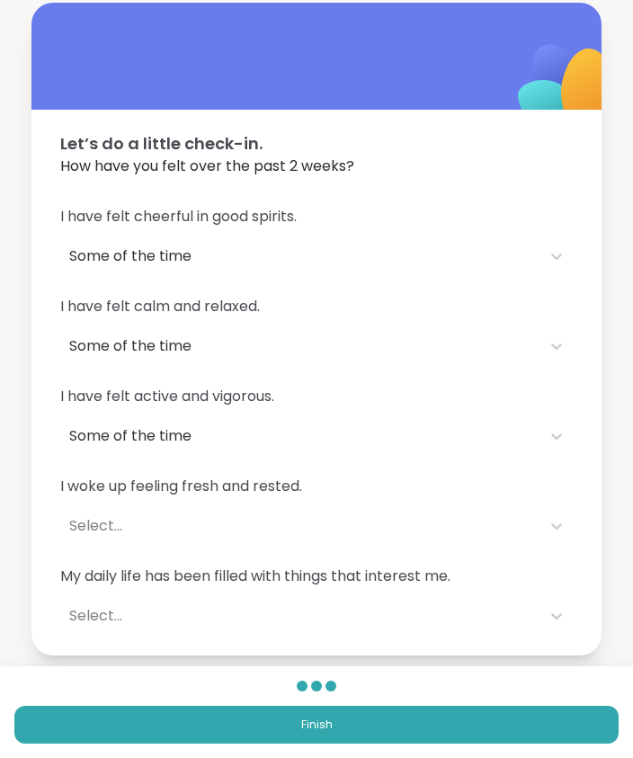
click at [561, 544] on div "I have felt cheerful in good spirits. Some of the time I have felt calm and rel…" at bounding box center [316, 419] width 570 height 471
click at [449, 701] on div "Finish" at bounding box center [316, 712] width 633 height 92
click at [628, 476] on div "Let’s do a little check-in. How have you felt over the past 2 weeks? I have fel…" at bounding box center [316, 328] width 633 height 657
click at [565, 531] on icon at bounding box center [556, 526] width 18 height 18
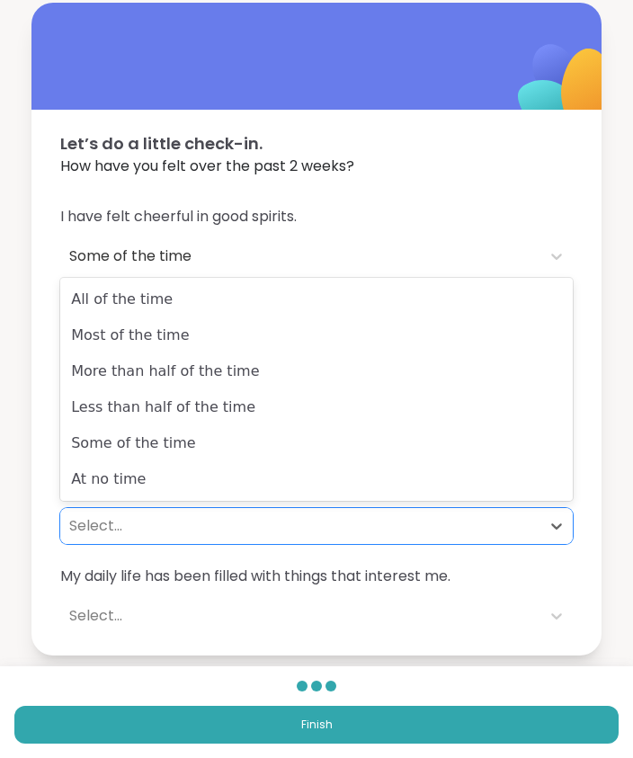
click at [254, 462] on div "At no time" at bounding box center [316, 479] width 512 height 36
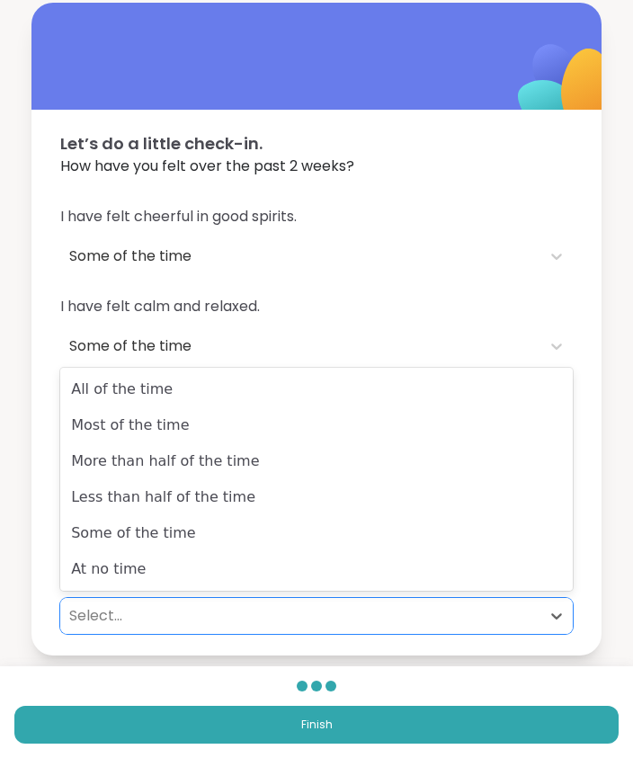
click at [182, 547] on div "Some of the time" at bounding box center [316, 533] width 512 height 36
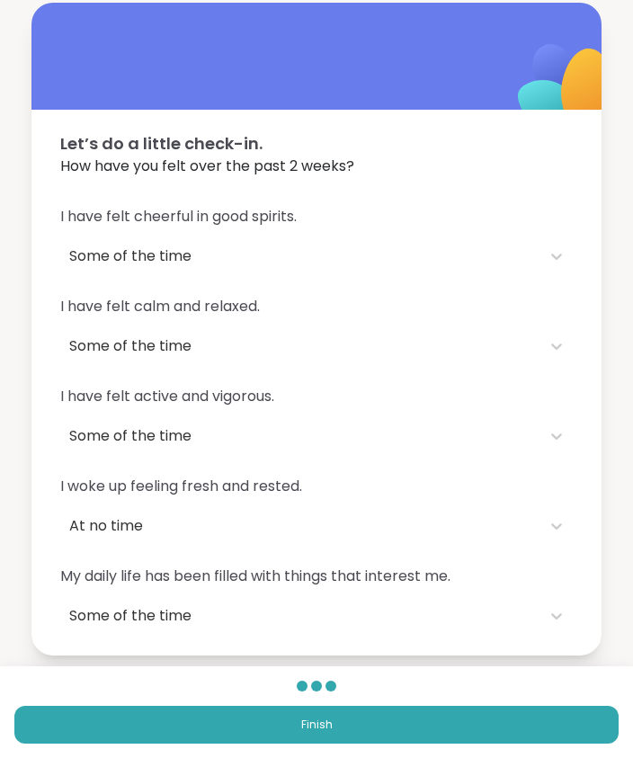
click at [361, 733] on button "Finish" at bounding box center [316, 725] width 604 height 38
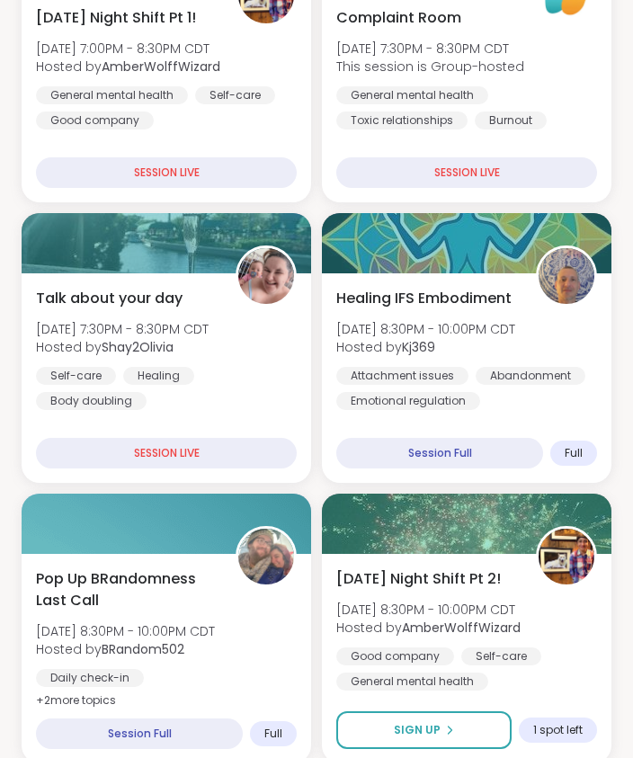
scroll to position [516, 0]
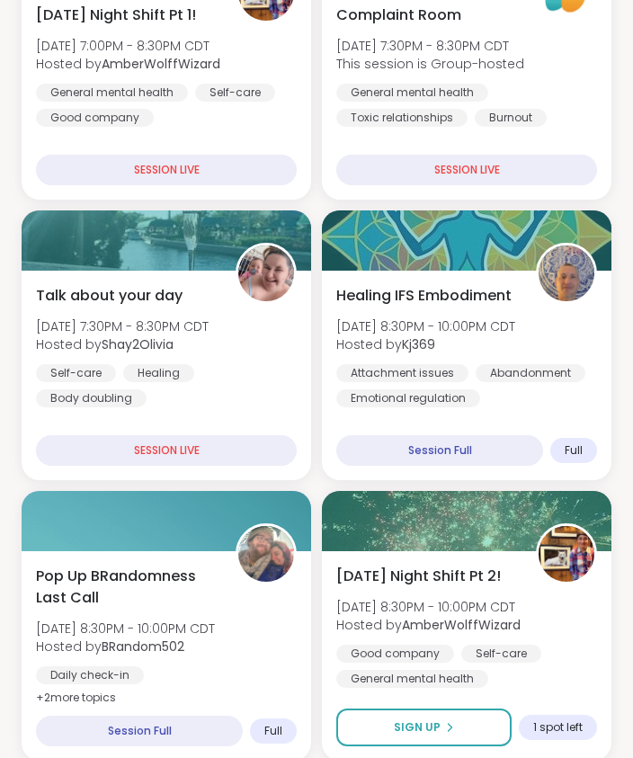
click at [458, 732] on button "Sign Up" at bounding box center [423, 727] width 175 height 38
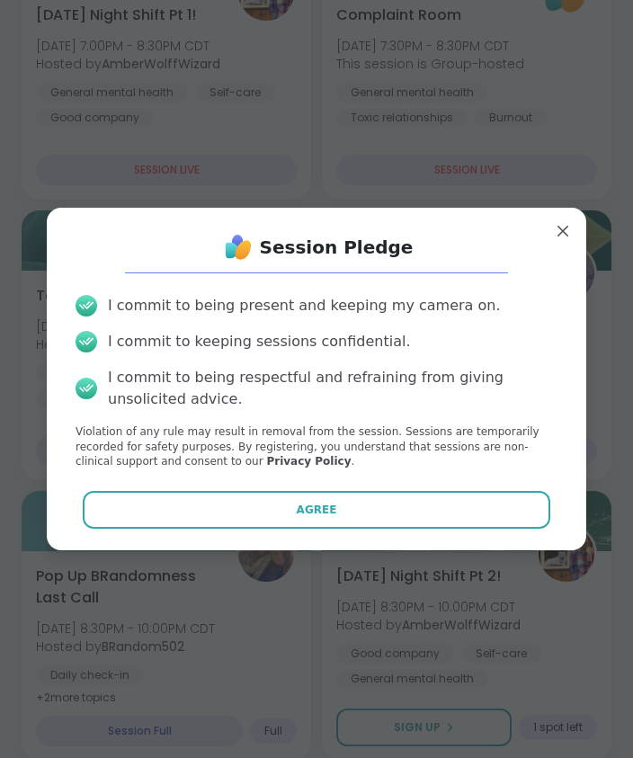
click at [375, 529] on button "Agree" at bounding box center [317, 510] width 468 height 38
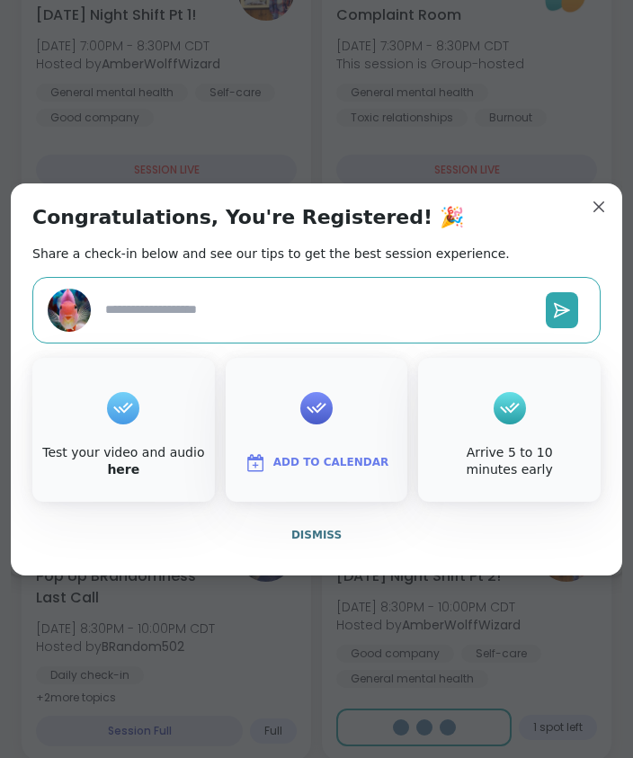
type textarea "*"
click at [341, 554] on button "Dismiss" at bounding box center [316, 535] width 568 height 38
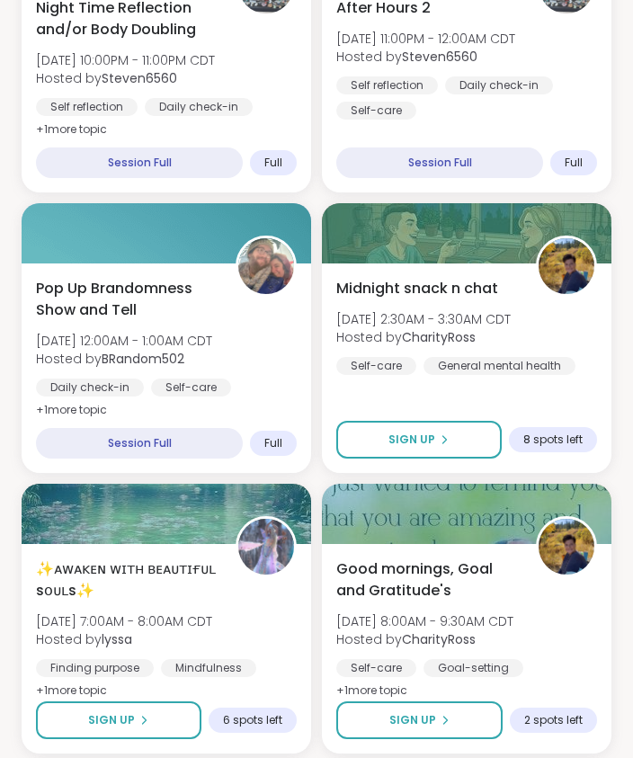
scroll to position [1365, 0]
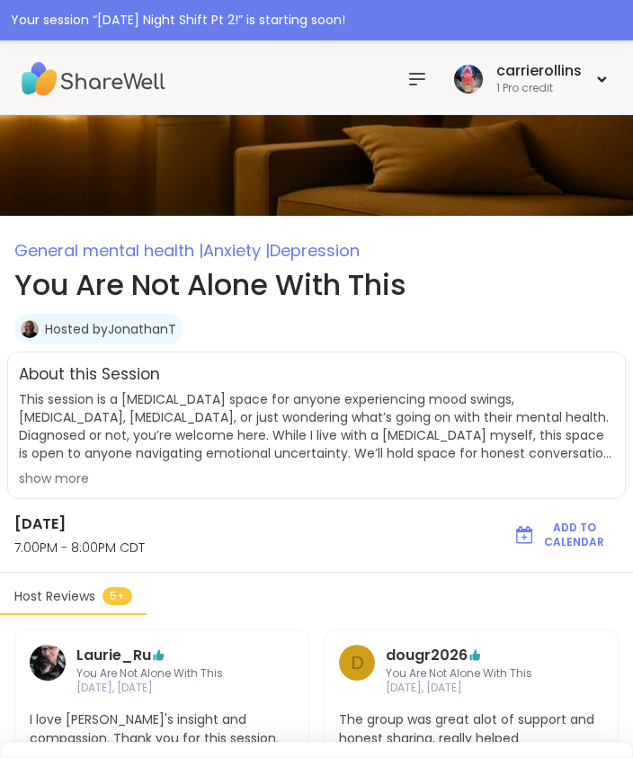
click at [595, 69] on div "carrierollins 1 Pro credit" at bounding box center [530, 79] width 162 height 42
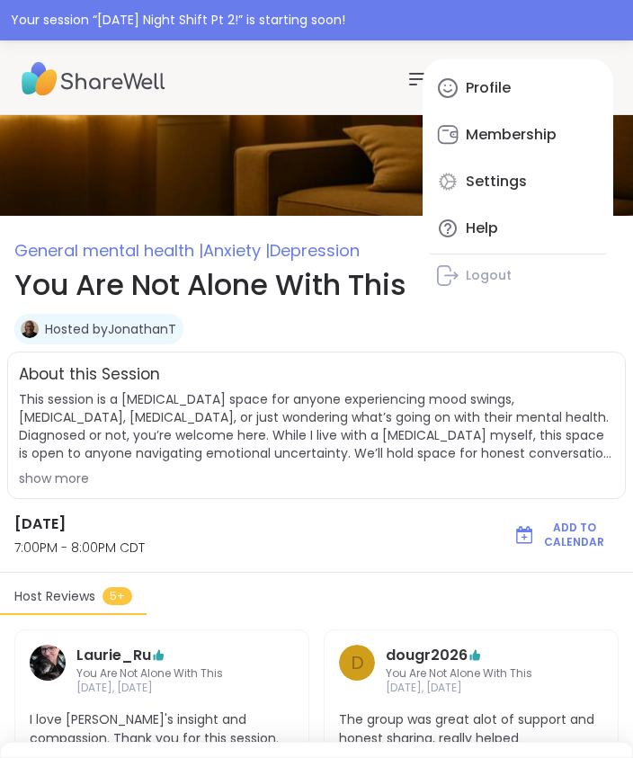
click at [348, 83] on div "carrierollins 1 Pro credit Profile Membership Settings Help Logout" at bounding box center [316, 79] width 633 height 72
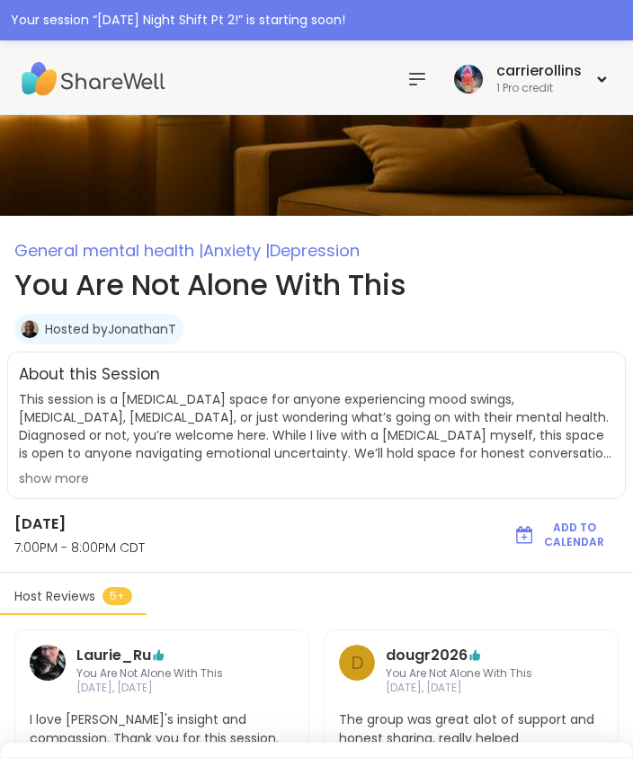
click at [606, 72] on div "carrierollins 1 Pro credit" at bounding box center [530, 79] width 162 height 42
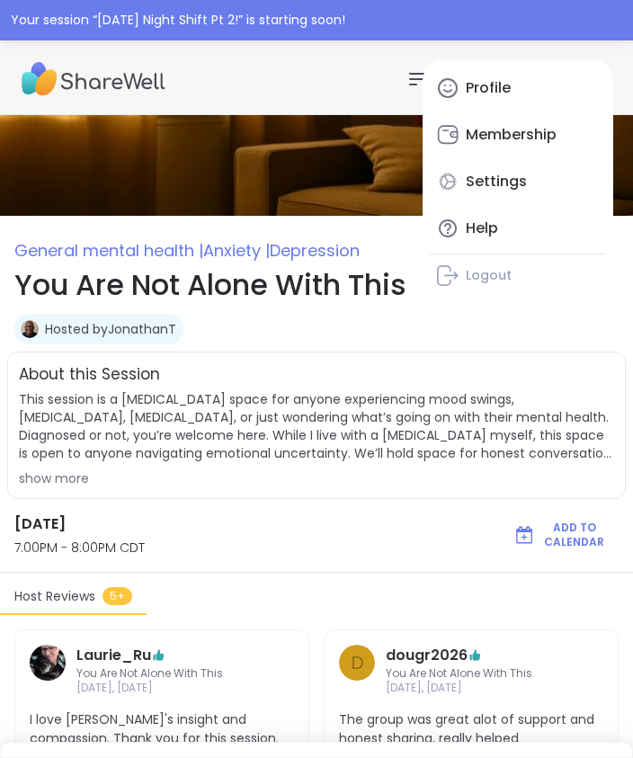
click at [375, 93] on div "carrierollins 1 Pro credit Profile Membership Settings Help Logout" at bounding box center [316, 79] width 633 height 72
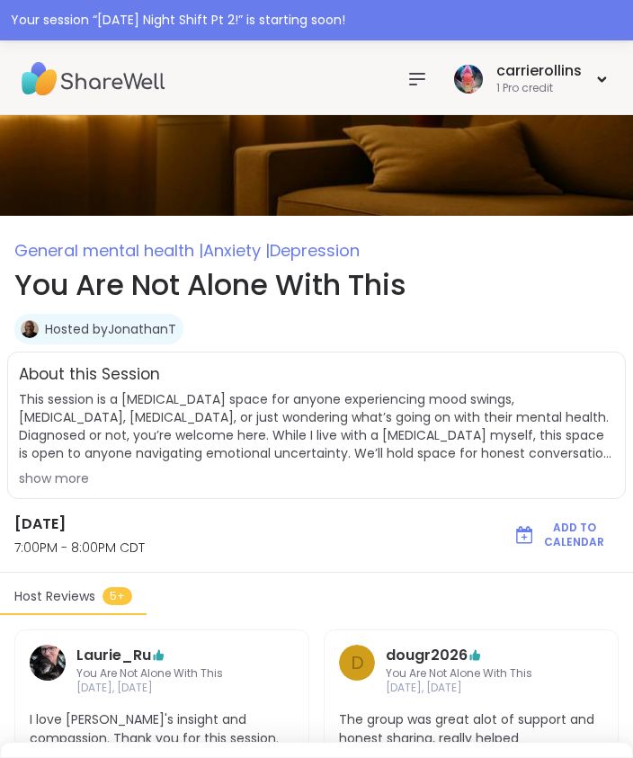
click at [424, 74] on icon at bounding box center [417, 79] width 14 height 11
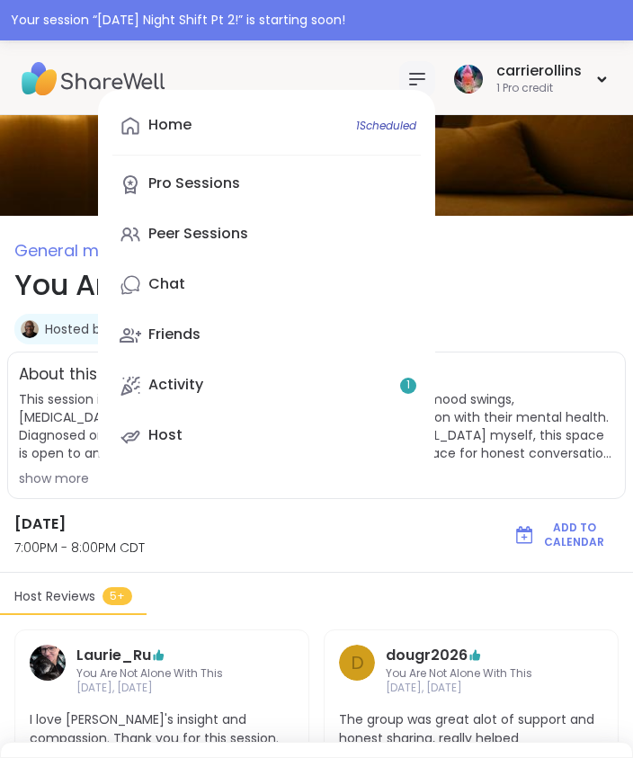
click at [271, 226] on link "Peer Sessions" at bounding box center [266, 234] width 308 height 43
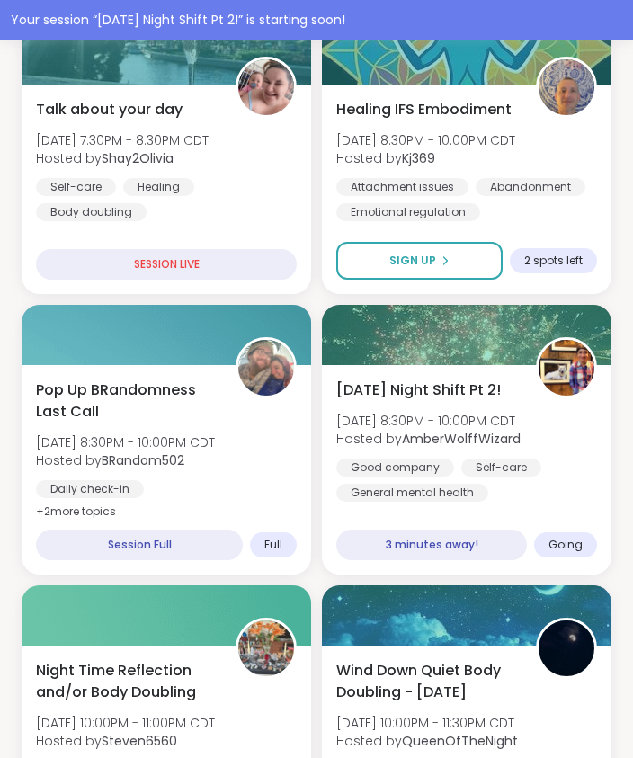
scroll to position [745, 0]
click at [581, 547] on span "Going" at bounding box center [565, 545] width 34 height 14
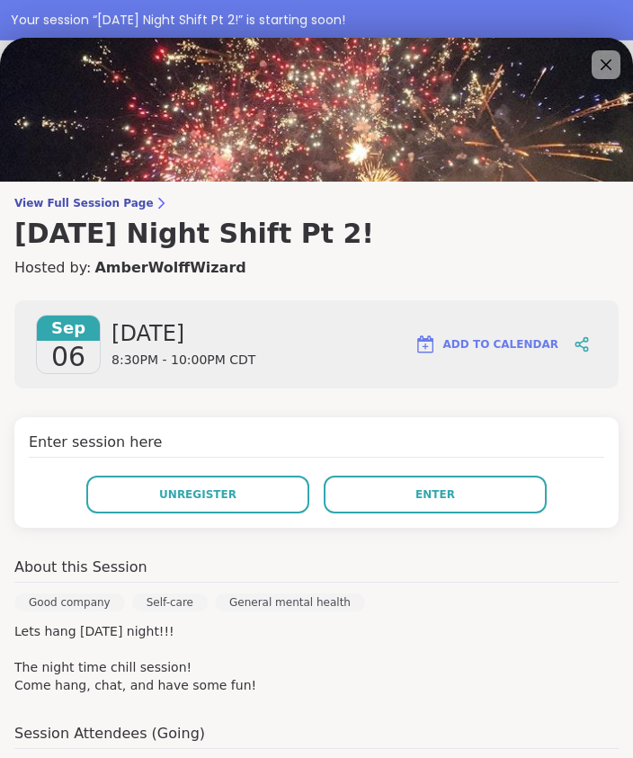
click at [454, 479] on button "Enter" at bounding box center [435, 495] width 223 height 38
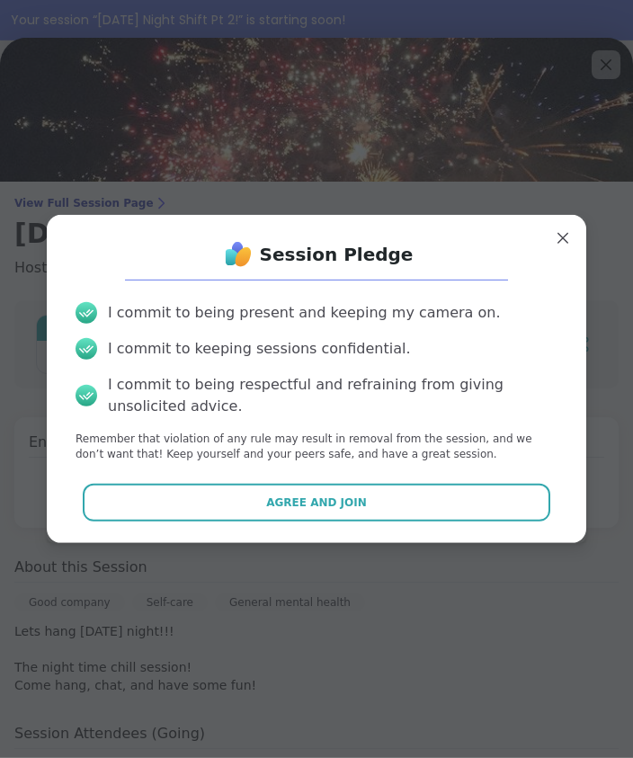
click at [367, 521] on button "Agree and Join" at bounding box center [317, 503] width 468 height 38
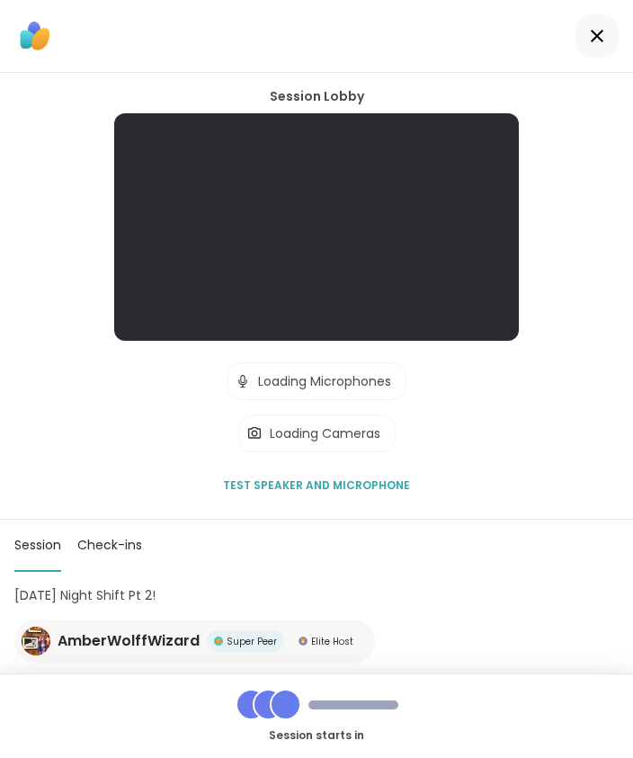
scroll to position [52, 0]
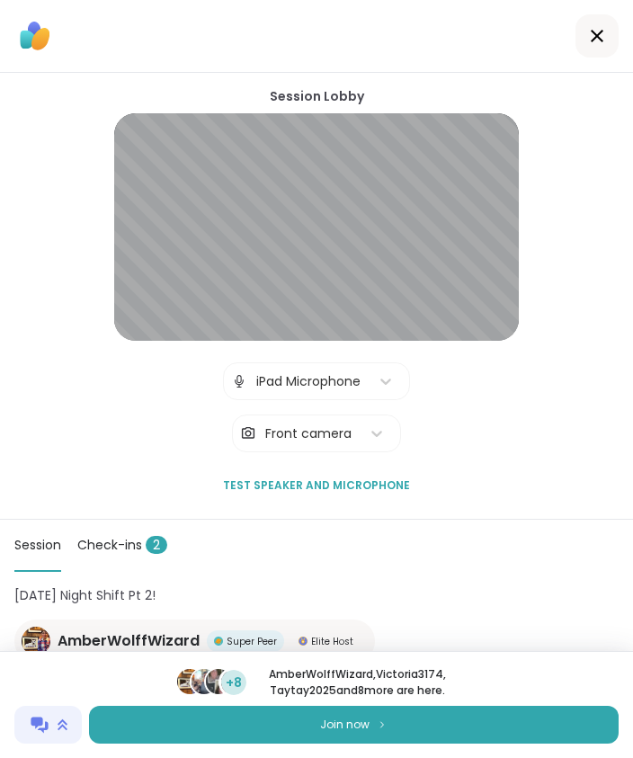
click at [432, 729] on button "Join now" at bounding box center [353, 725] width 529 height 38
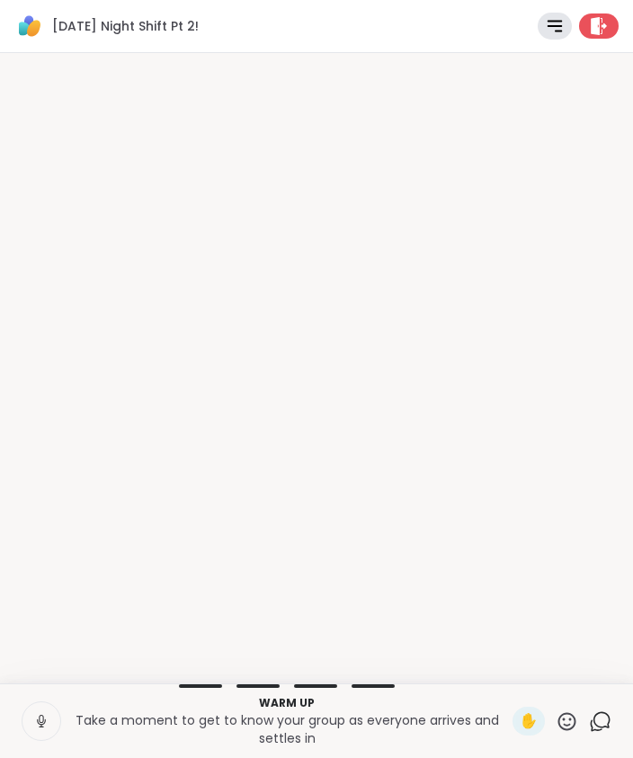
scroll to position [0, 0]
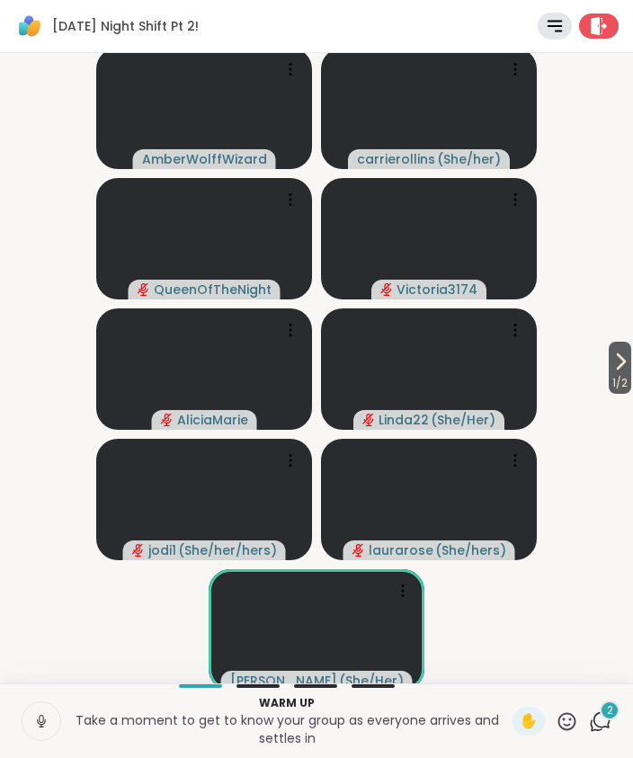
click at [529, 122] on video at bounding box center [429, 108] width 216 height 121
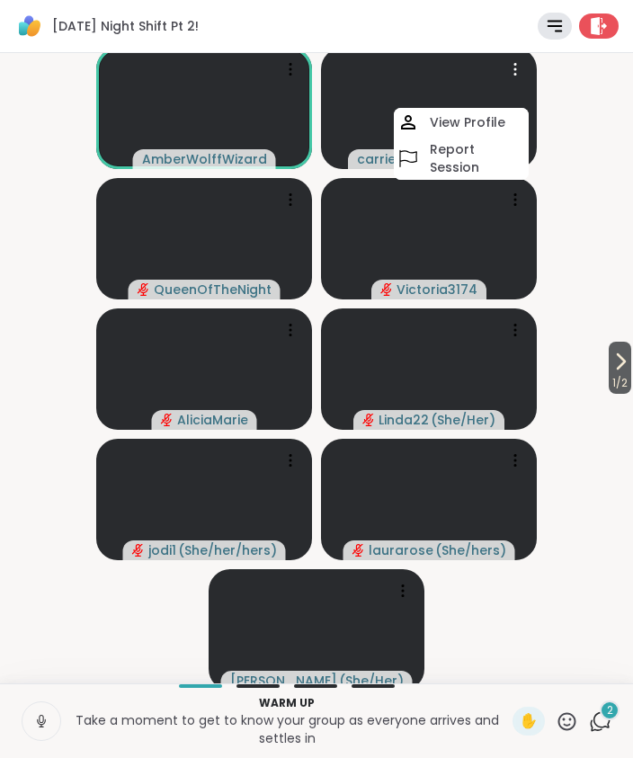
click at [603, 156] on video-player-container "1 / 2 AmberWolffWizard carrierollins ( She/her ) View Profile Report Session Qu…" at bounding box center [316, 368] width 611 height 616
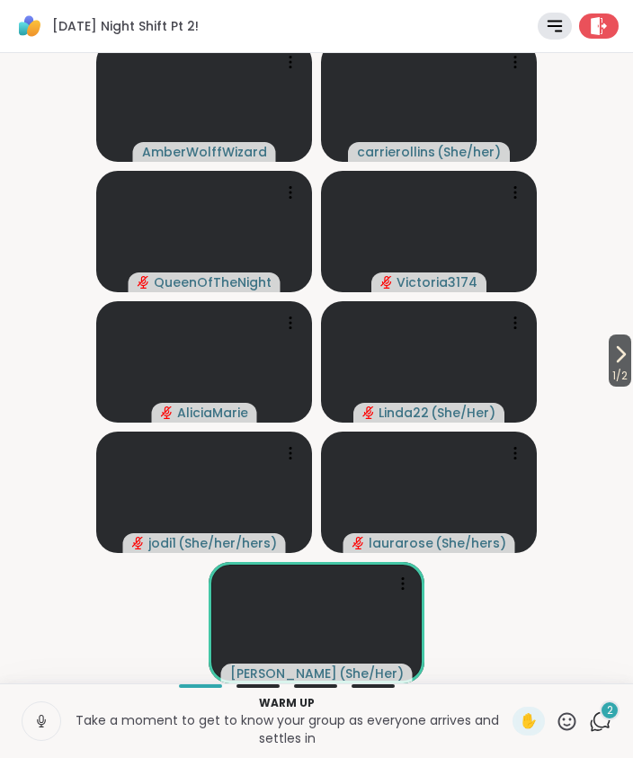
scroll to position [6, 0]
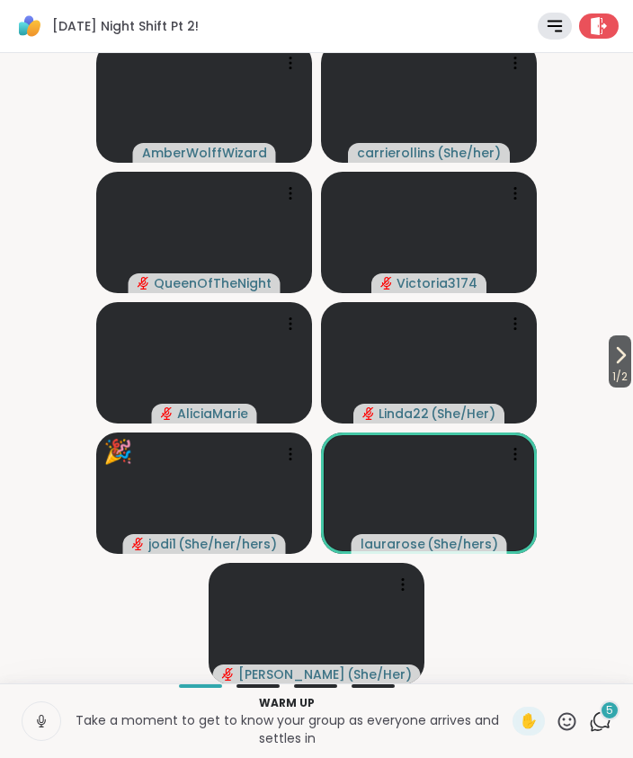
click at [255, 682] on div "[PERSON_NAME] ( She/Her )" at bounding box center [317, 674] width 208 height 20
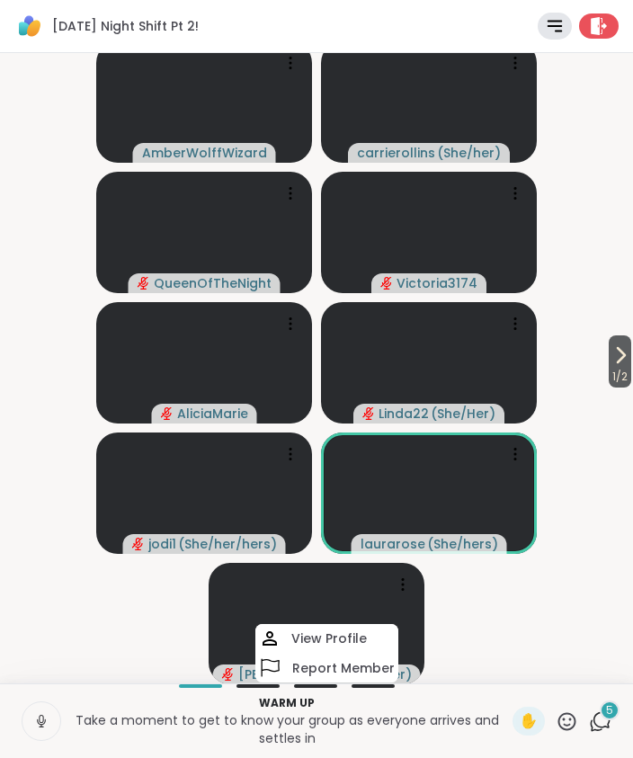
click at [127, 650] on video-player-container "1 / 2 AmberWolffWizard carrierollins ( She/her ) QueenOfTheNight Victoria3174 A…" at bounding box center [316, 362] width 611 height 616
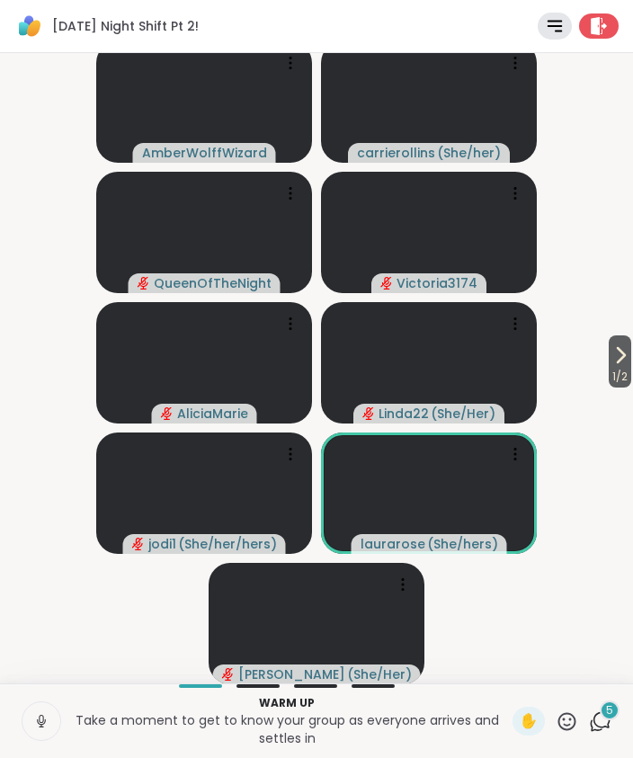
click at [609, 374] on span "1 / 2" at bounding box center [620, 377] width 22 height 22
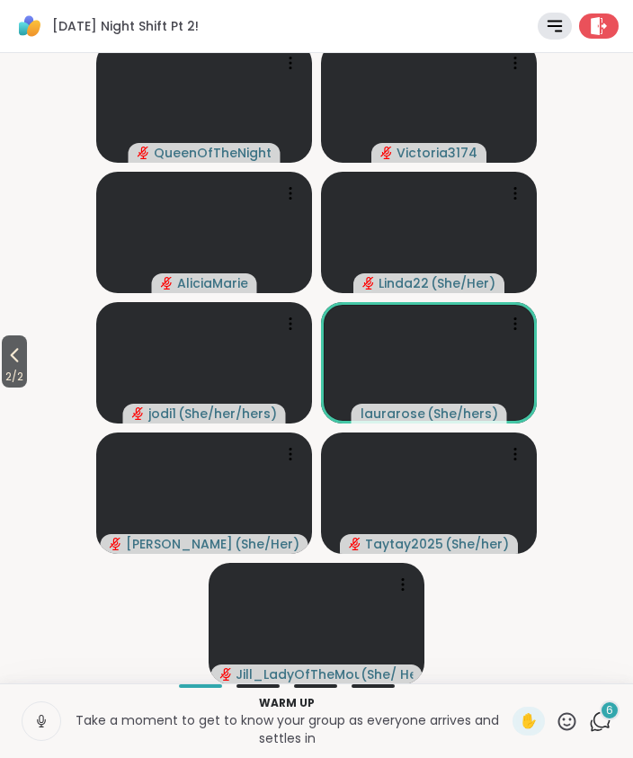
click at [27, 348] on button "2 / 2" at bounding box center [14, 361] width 25 height 52
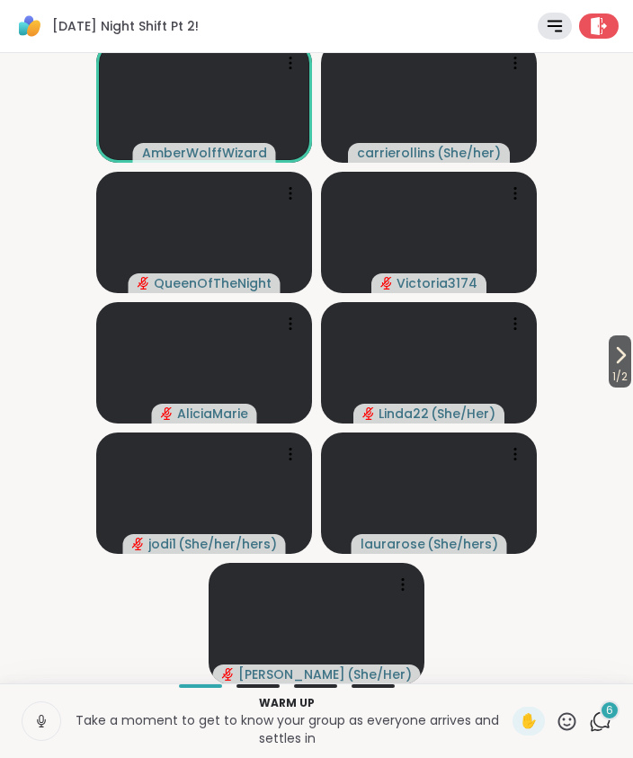
click at [46, 728] on icon at bounding box center [41, 721] width 16 height 16
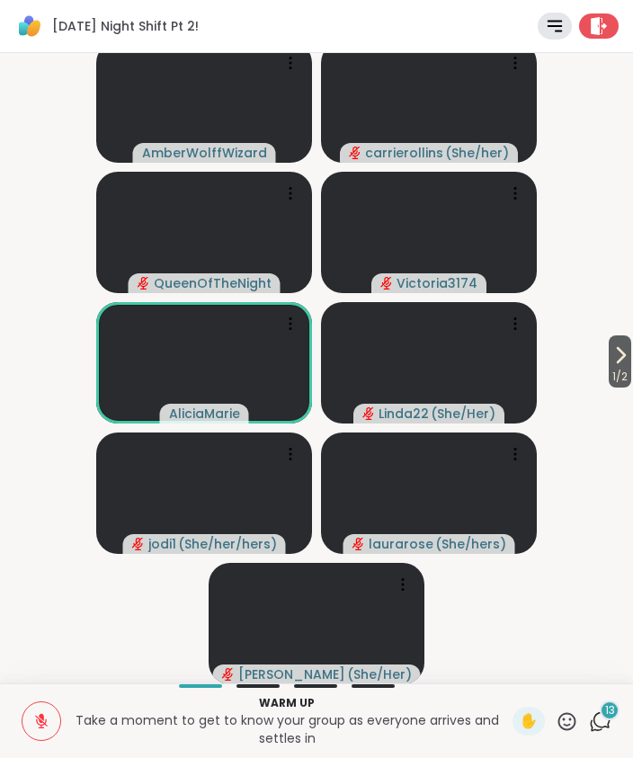
click at [629, 351] on button "1 / 2" at bounding box center [620, 361] width 22 height 52
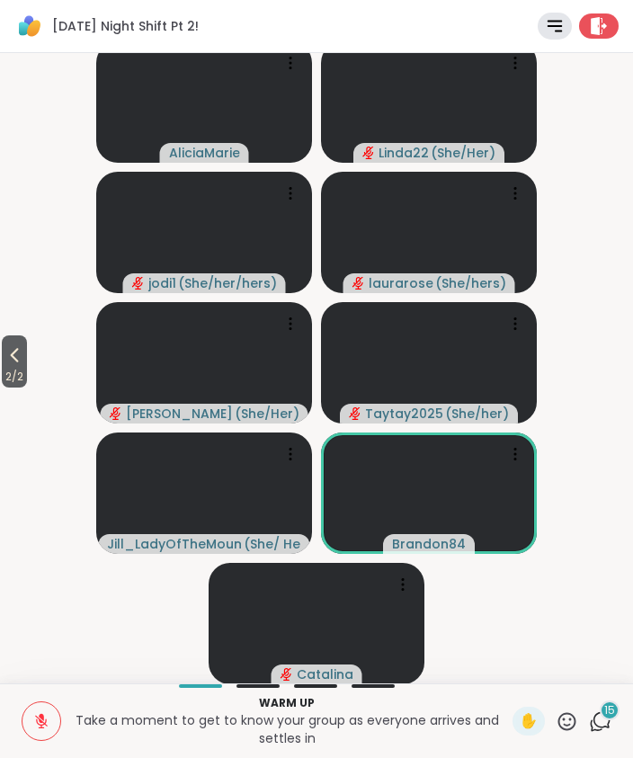
click at [13, 359] on icon at bounding box center [15, 355] width 22 height 22
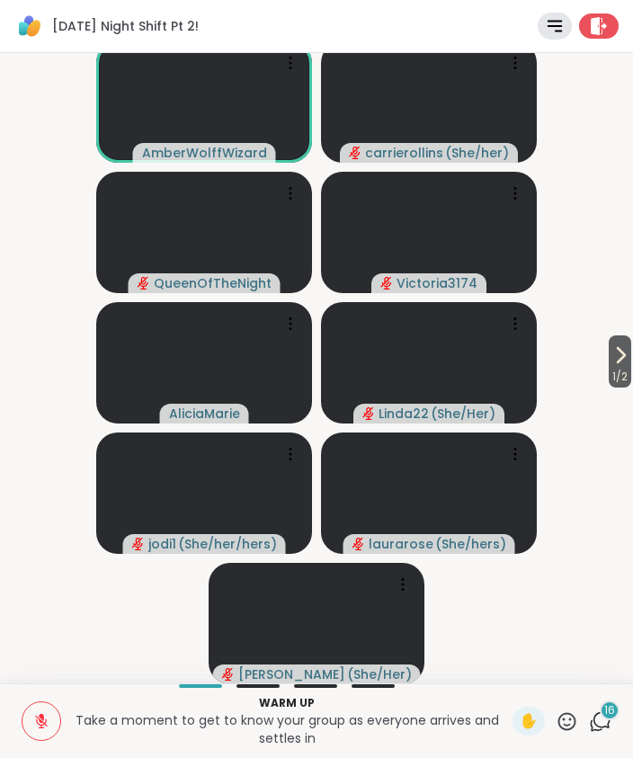
scroll to position [0, 0]
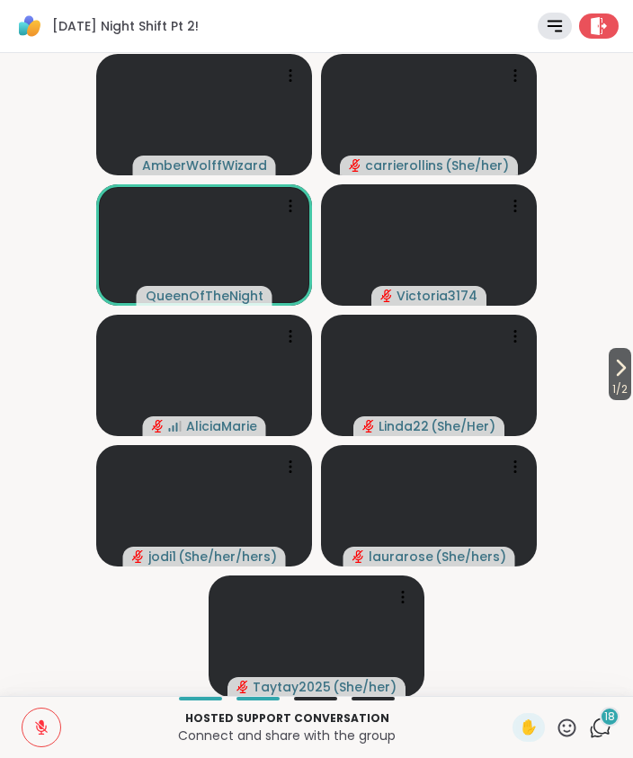
click at [627, 389] on span "1 / 2" at bounding box center [620, 389] width 22 height 22
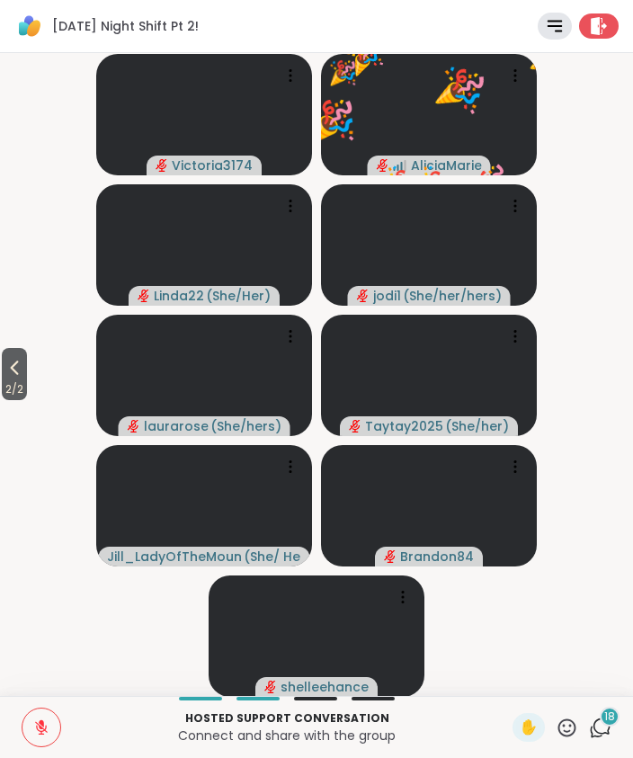
click at [27, 398] on span "2 / 2" at bounding box center [14, 389] width 25 height 22
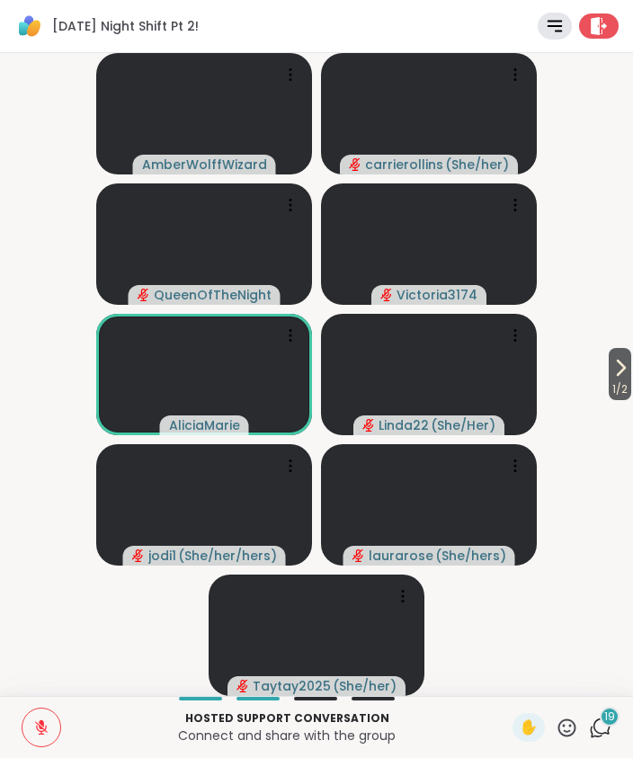
click at [629, 372] on button "1 / 2" at bounding box center [620, 374] width 22 height 52
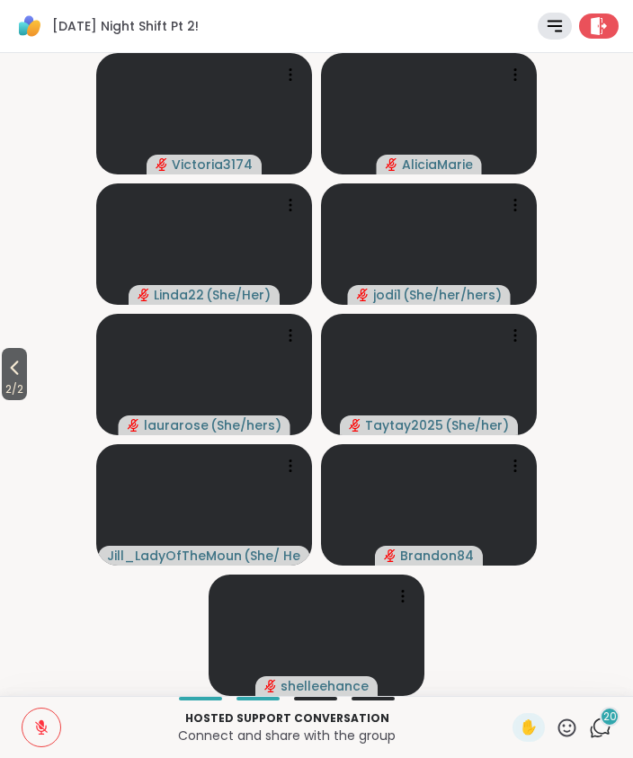
click at [23, 371] on icon at bounding box center [15, 368] width 22 height 22
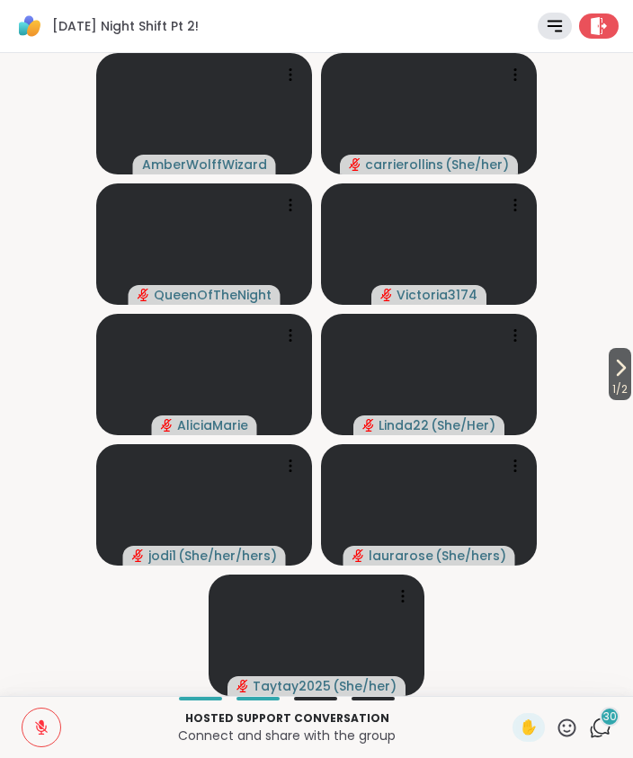
click at [609, 387] on span "1 / 2" at bounding box center [620, 389] width 22 height 22
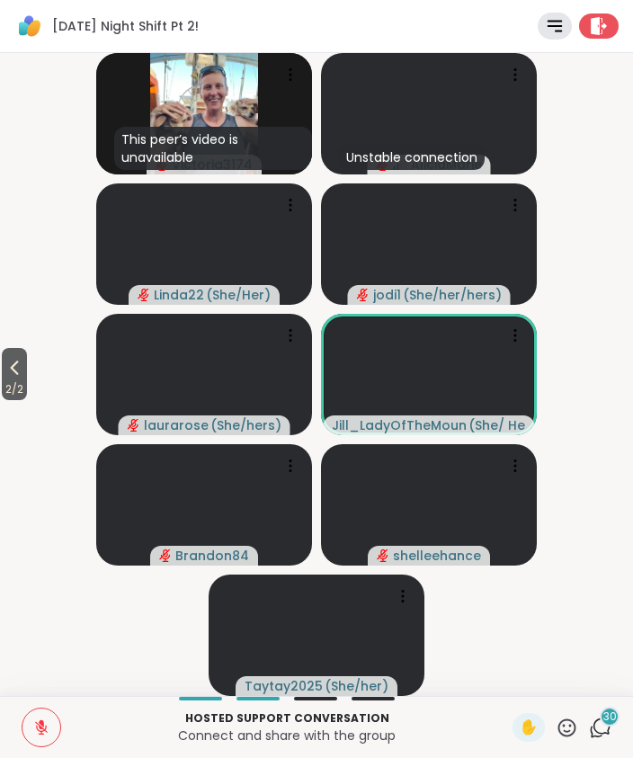
click at [9, 377] on icon at bounding box center [15, 368] width 22 height 22
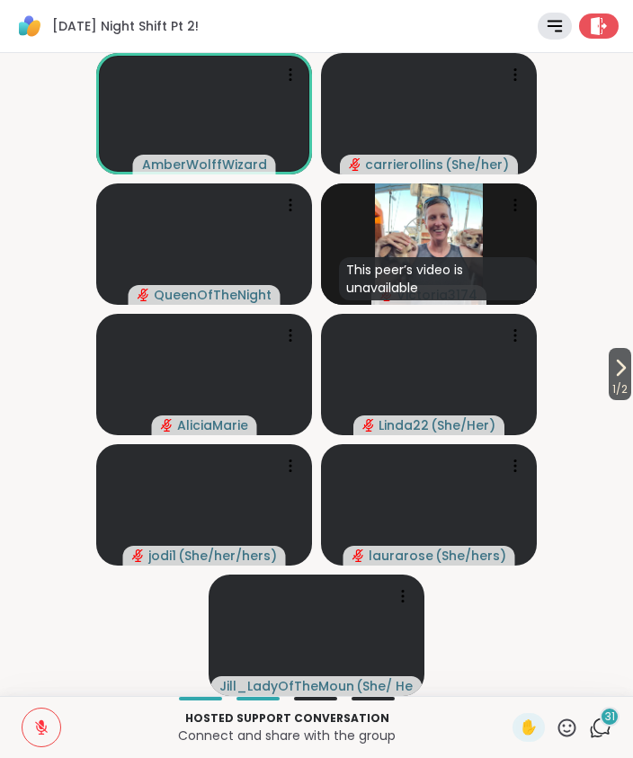
click at [58, 729] on button at bounding box center [41, 727] width 38 height 38
click at [49, 716] on button at bounding box center [41, 727] width 38 height 38
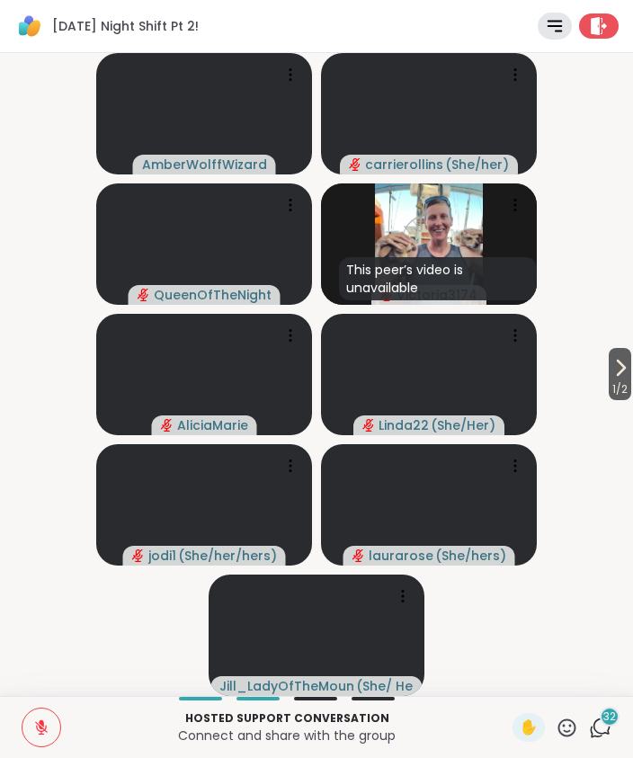
click at [503, 616] on video-player-container "1 / 2 AmberWolffWizard carrierollins ( She/her ) QueenOfTheNight This peer’s vi…" at bounding box center [316, 374] width 611 height 628
click at [612, 380] on span "1 / 2" at bounding box center [620, 389] width 22 height 22
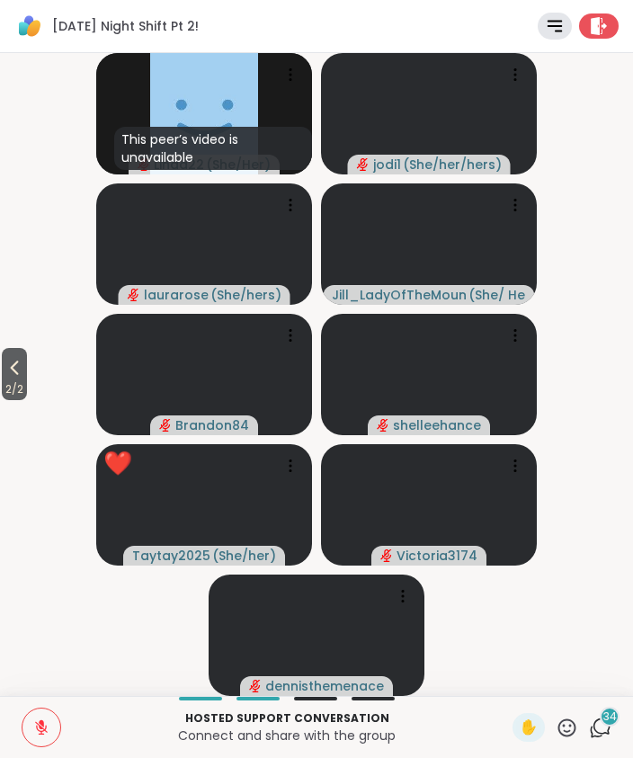
click at [25, 375] on icon at bounding box center [15, 368] width 22 height 22
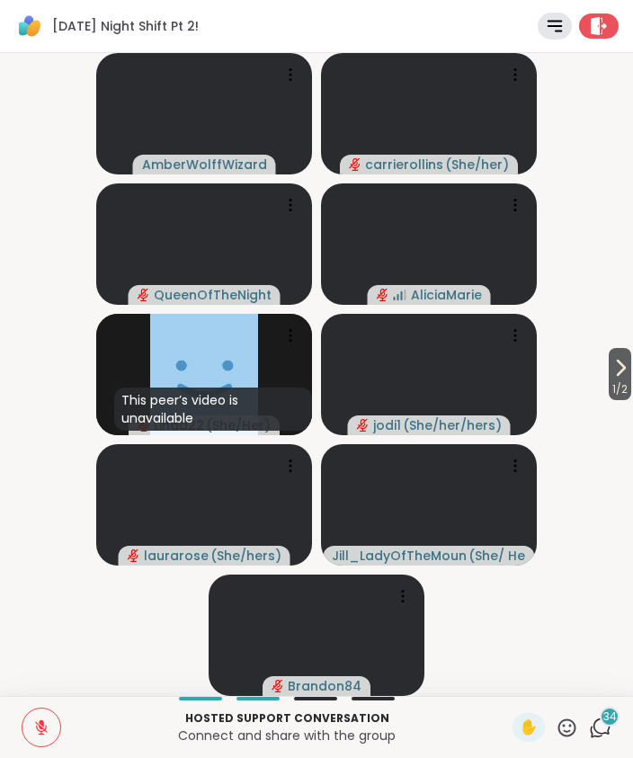
click at [625, 370] on icon at bounding box center [620, 368] width 22 height 22
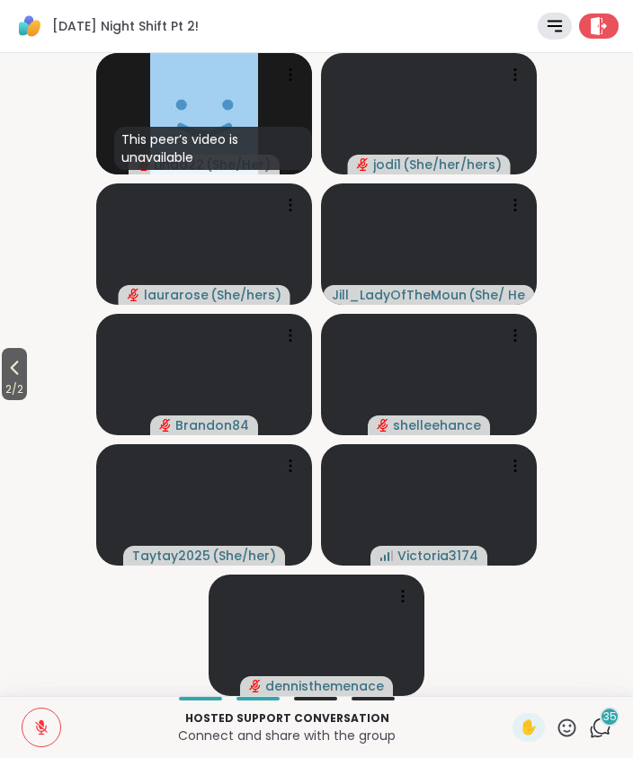
click at [610, 734] on icon at bounding box center [600, 727] width 22 height 22
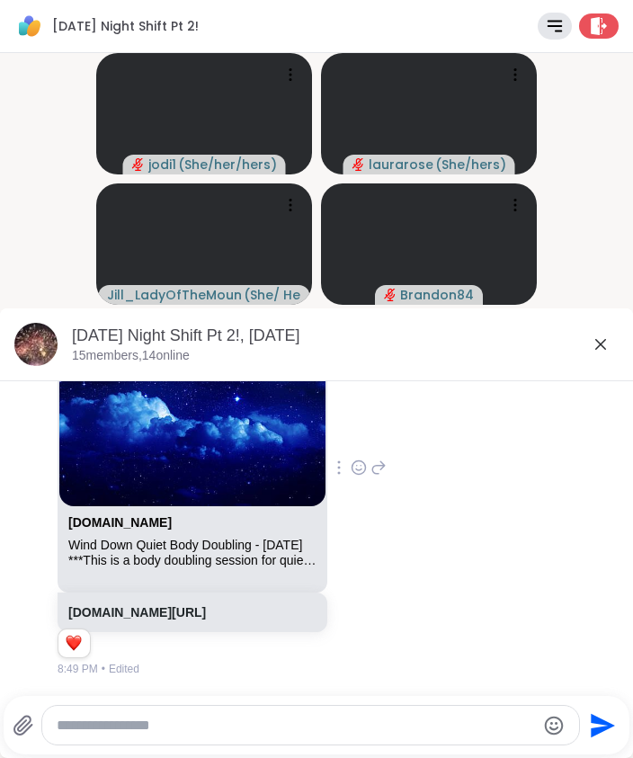
scroll to position [5796, 0]
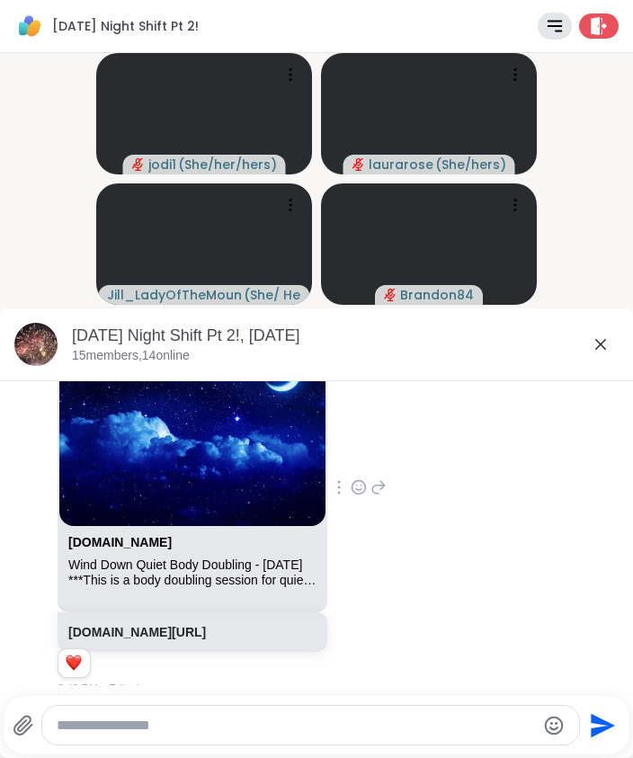
click at [606, 342] on icon at bounding box center [601, 345] width 22 height 22
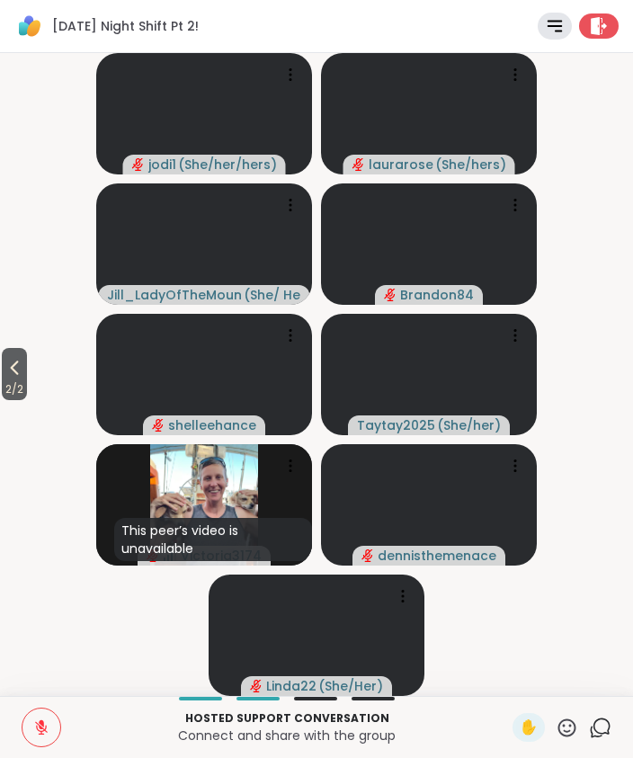
click at [13, 381] on span "2 / 2" at bounding box center [14, 389] width 25 height 22
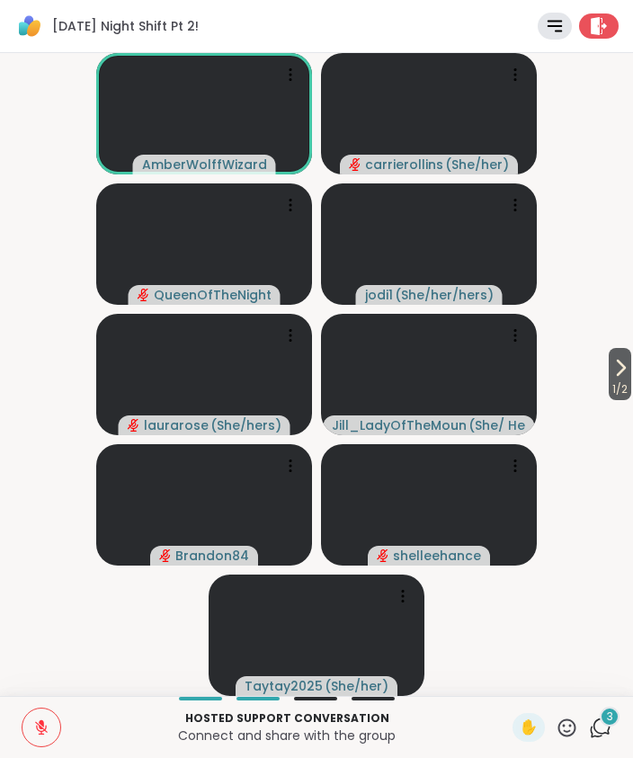
click at [42, 728] on icon at bounding box center [41, 728] width 13 height 13
